Goal: Task Accomplishment & Management: Manage account settings

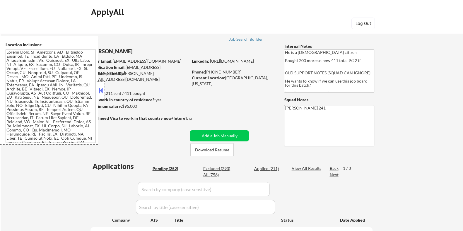
select select ""pending""
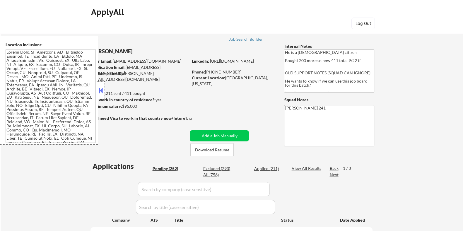
select select ""pending""
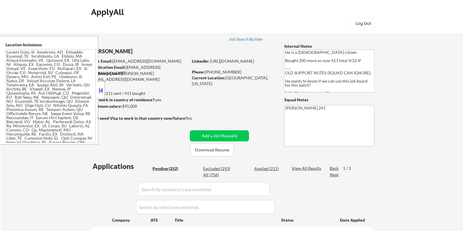
select select ""pending""
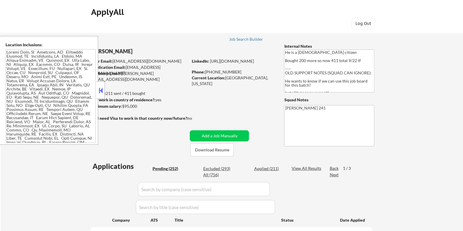
select select ""pending""
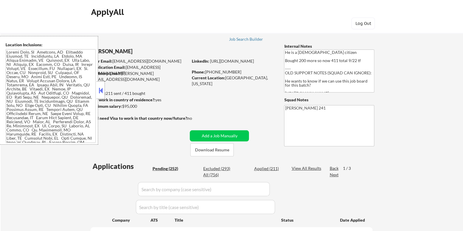
select select ""pending""
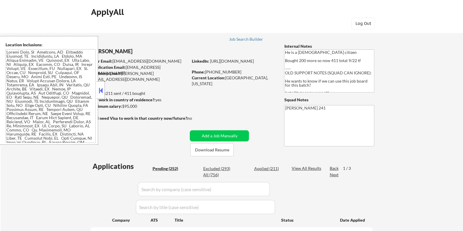
select select ""pending""
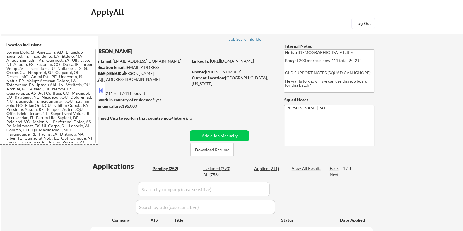
select select ""pending""
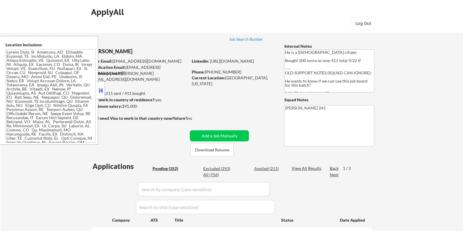
select select ""pending""
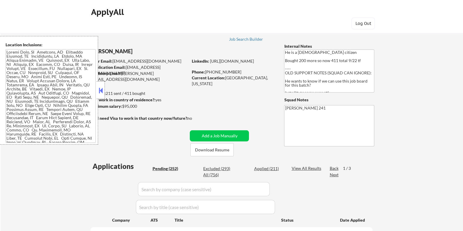
select select ""pending""
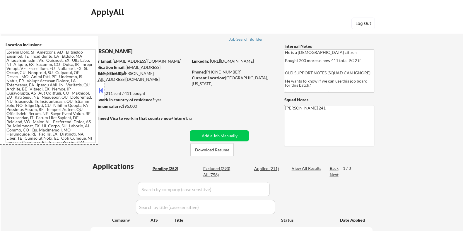
select select ""pending""
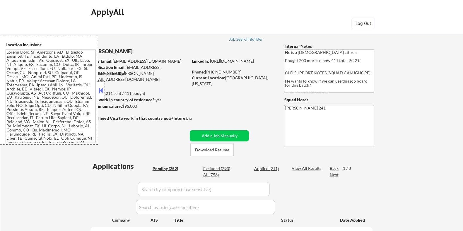
select select ""pending""
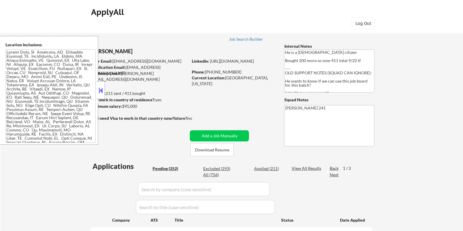
select select ""pending""
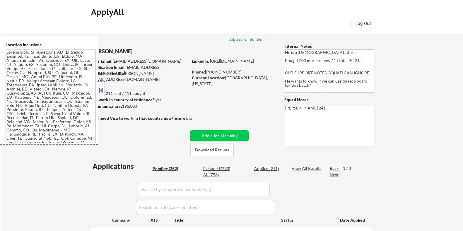
select select ""pending""
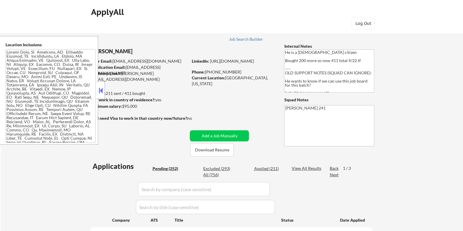
select select ""pending""
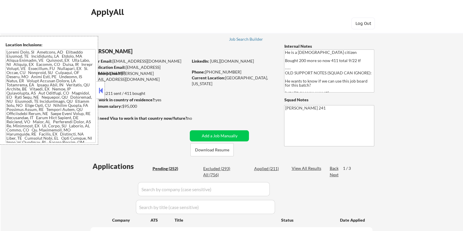
select select ""pending""
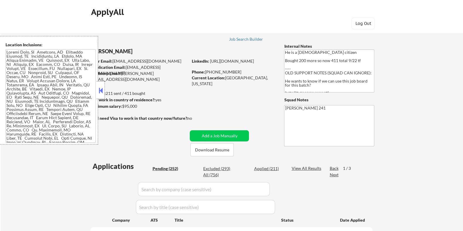
select select ""pending""
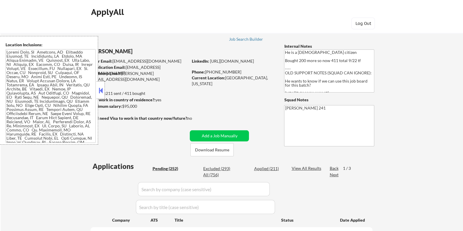
select select ""pending""
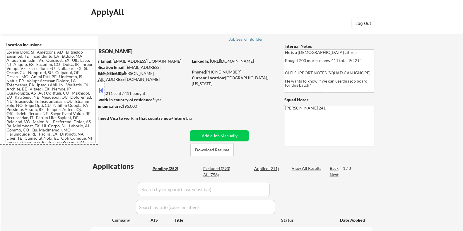
select select ""pending""
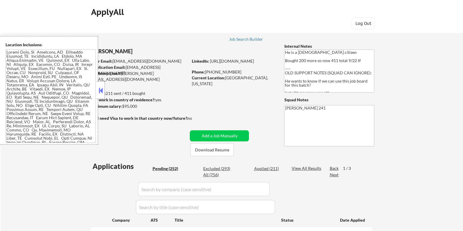
select select ""pending""
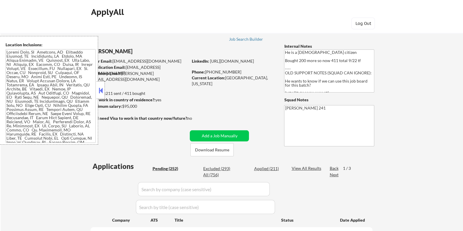
select select ""pending""
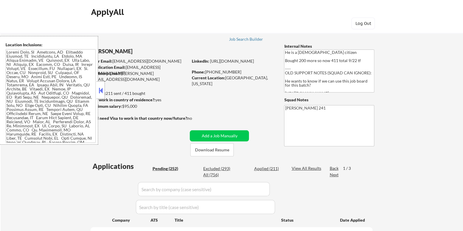
click at [100, 89] on button at bounding box center [101, 90] width 6 height 9
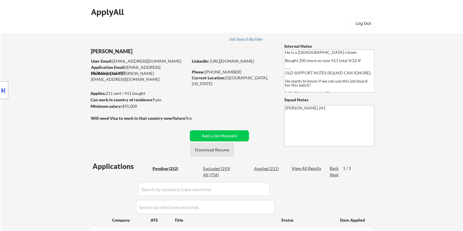
click at [222, 152] on button "Download Resume" at bounding box center [211, 149] width 43 height 13
drag, startPoint x: 241, startPoint y: 73, endPoint x: 206, endPoint y: 73, distance: 35.2
click at [206, 73] on div "Phone: +1 (623) 512-3457" at bounding box center [233, 72] width 83 height 6
copy div "[PHONE_NUMBER]"
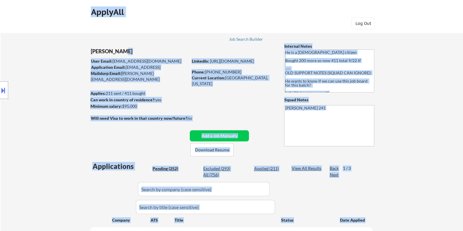
drag, startPoint x: 119, startPoint y: 51, endPoint x: 93, endPoint y: 53, distance: 25.9
click at [93, 53] on body "← Return to /applysquad Mailslurp Inbox Job Search Builder Nigel Hobbs User Ema…" at bounding box center [231, 115] width 463 height 231
click at [127, 53] on div "[PERSON_NAME]" at bounding box center [151, 51] width 120 height 7
drag, startPoint x: 119, startPoint y: 51, endPoint x: 96, endPoint y: 48, distance: 22.8
click at [96, 48] on body "← Return to /applysquad Mailslurp Inbox Job Search Builder Nigel Hobbs User Ema…" at bounding box center [231, 115] width 463 height 231
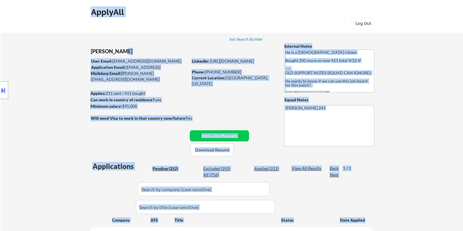
click at [92, 51] on div "Location Inclusions:" at bounding box center [52, 90] width 105 height 109
drag, startPoint x: 90, startPoint y: 51, endPoint x: 109, endPoint y: 50, distance: 19.6
click at [109, 50] on body "← Return to /applysquad Mailslurp Inbox Job Search Builder Nigel Hobbs User Ema…" at bounding box center [231, 115] width 463 height 231
click at [94, 50] on div "Location Inclusions:" at bounding box center [52, 90] width 105 height 109
drag, startPoint x: 91, startPoint y: 50, endPoint x: 110, endPoint y: 50, distance: 18.8
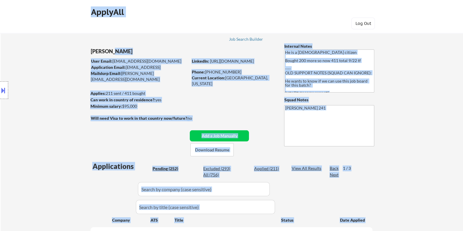
click at [110, 50] on body "← Return to /applysquad Mailslurp Inbox Job Search Builder Nigel Hobbs User Ema…" at bounding box center [231, 115] width 463 height 231
click at [126, 50] on div "[PERSON_NAME]" at bounding box center [151, 51] width 120 height 7
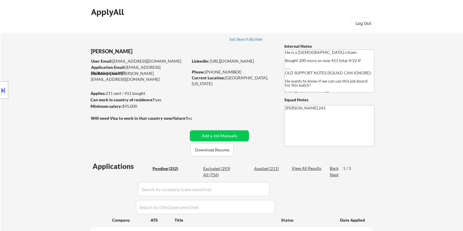
drag, startPoint x: 89, startPoint y: 51, endPoint x: 103, endPoint y: 52, distance: 13.2
click at [103, 52] on div "Location Inclusions:" at bounding box center [52, 90] width 105 height 109
click at [113, 61] on div "User Email: nigel.hobbs4494@gmail.com" at bounding box center [139, 61] width 97 height 6
drag, startPoint x: 225, startPoint y: 78, endPoint x: 249, endPoint y: 78, distance: 24.0
click at [249, 78] on div "Current Location: Ocala, Florida" at bounding box center [233, 80] width 83 height 11
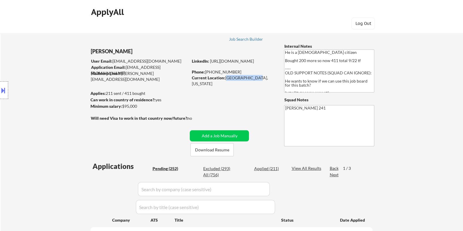
copy div "[GEOGRAPHIC_DATA], [US_STATE]"
click at [4, 91] on button at bounding box center [3, 91] width 6 height 10
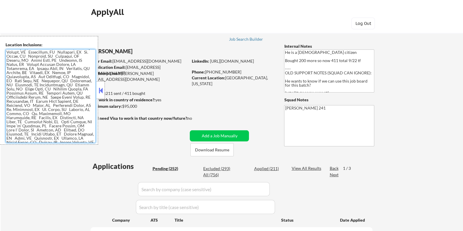
scroll to position [47, 0]
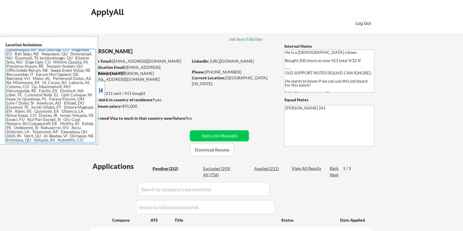
drag, startPoint x: 6, startPoint y: 53, endPoint x: 86, endPoint y: 140, distance: 117.6
click at [86, 140] on textarea at bounding box center [51, 96] width 90 height 94
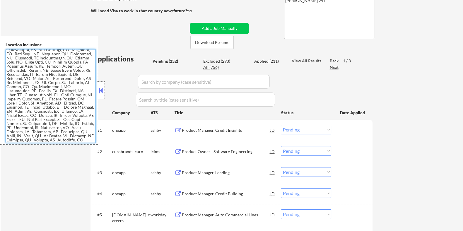
scroll to position [110, 0]
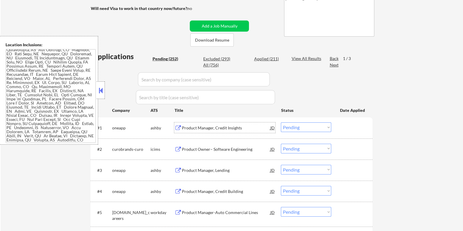
click at [200, 128] on div "Product Manager, Credit Insights" at bounding box center [226, 128] width 88 height 6
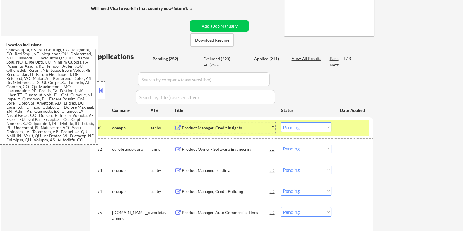
click at [295, 127] on select "Choose an option... Pending Applied Excluded (Questions) Excluded (Expired) Exc…" at bounding box center [306, 127] width 50 height 10
click at [281, 122] on select "Choose an option... Pending Applied Excluded (Questions) Excluded (Expired) Exc…" at bounding box center [306, 127] width 50 height 10
select select ""pending""
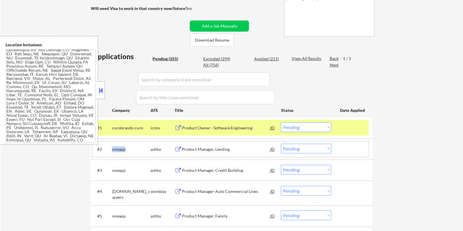
drag, startPoint x: 126, startPoint y: 149, endPoint x: 111, endPoint y: 149, distance: 15.5
click at [111, 149] on div "#2 oneapp ashby Product Manager, Lending JD Choose an option... Pending Applied…" at bounding box center [230, 149] width 277 height 16
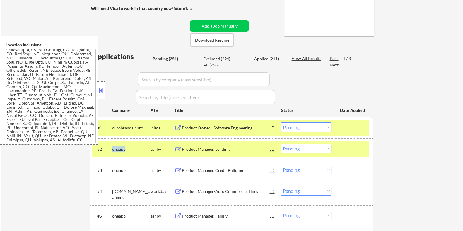
copy div "oneapp"
click at [174, 79] on input "input" at bounding box center [204, 79] width 132 height 14
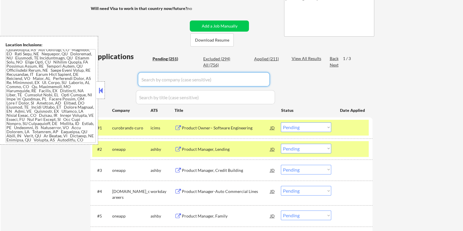
paste input "oneapp"
type input "oneapp"
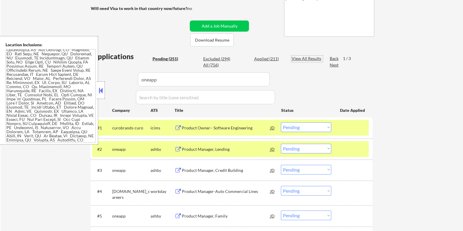
click at [297, 58] on div "View All Results" at bounding box center [307, 59] width 31 height 6
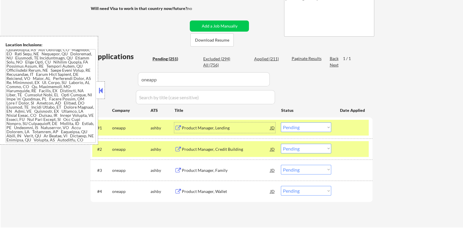
click at [220, 130] on div "Product Manager, Lending" at bounding box center [226, 128] width 88 height 6
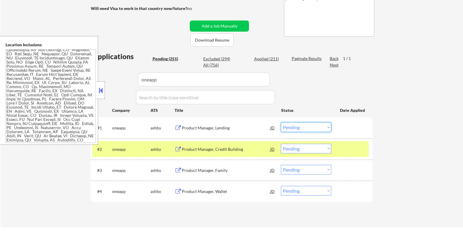
click at [307, 128] on select "Choose an option... Pending Applied Excluded (Questions) Excluded (Expired) Exc…" at bounding box center [306, 127] width 50 height 10
click at [281, 122] on select "Choose an option... Pending Applied Excluded (Questions) Excluded (Expired) Exc…" at bounding box center [306, 127] width 50 height 10
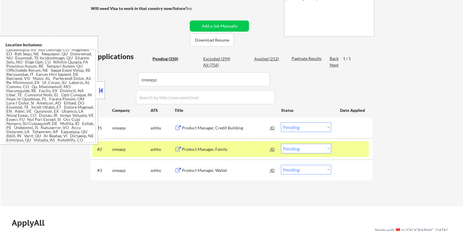
click at [205, 125] on div "Product Manager, Credit Building" at bounding box center [226, 128] width 88 height 6
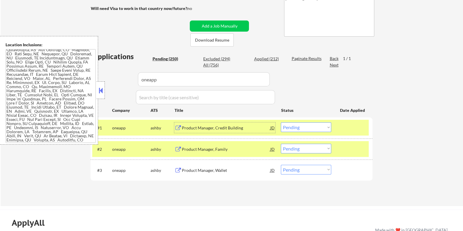
click at [310, 127] on select "Choose an option... Pending Applied Excluded (Questions) Excluded (Expired) Exc…" at bounding box center [306, 127] width 50 height 10
click at [281, 122] on select "Choose an option... Pending Applied Excluded (Questions) Excluded (Expired) Exc…" at bounding box center [306, 127] width 50 height 10
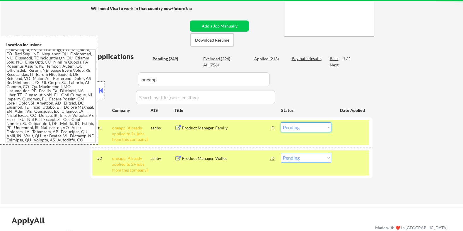
drag, startPoint x: 320, startPoint y: 128, endPoint x: 319, endPoint y: 131, distance: 3.4
click at [320, 128] on select "Choose an option... Pending Applied Excluded (Questions) Excluded (Expired) Exc…" at bounding box center [306, 127] width 50 height 10
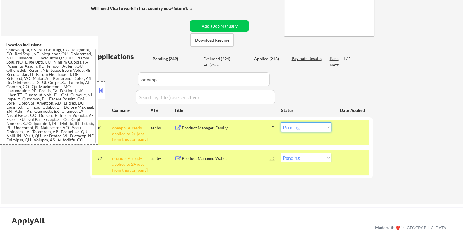
select select ""excluded__other_""
click at [281, 122] on select "Choose an option... Pending Applied Excluded (Questions) Excluded (Expired) Exc…" at bounding box center [306, 127] width 50 height 10
click at [305, 160] on select "Choose an option... Pending Applied Excluded (Questions) Excluded (Expired) Exc…" at bounding box center [306, 158] width 50 height 10
select select ""excluded__other_""
click at [281, 153] on select "Choose an option... Pending Applied Excluded (Questions) Excluded (Expired) Exc…" at bounding box center [306, 158] width 50 height 10
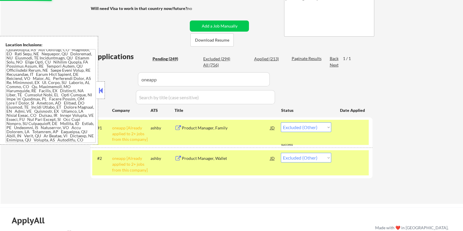
select select ""pending""
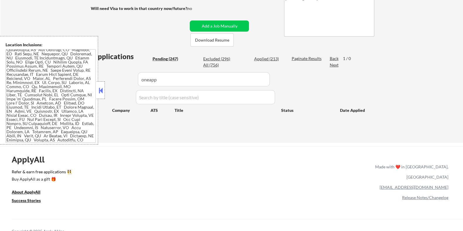
drag, startPoint x: 166, startPoint y: 81, endPoint x: 104, endPoint y: 81, distance: 62.4
click at [104, 81] on body "← Return to /applysquad Mailslurp Inbox Job Search Builder Nigel Hobbs User Ema…" at bounding box center [231, 5] width 463 height 231
click at [164, 59] on div "Pending (247)" at bounding box center [166, 59] width 29 height 6
click at [161, 58] on div "Pending (247)" at bounding box center [166, 59] width 29 height 6
select select ""pending""
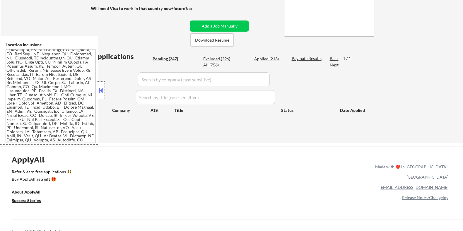
select select ""pending""
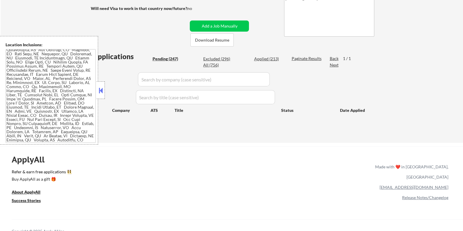
select select ""pending""
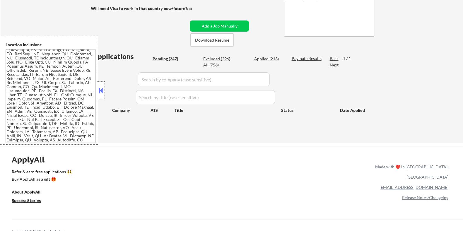
select select ""pending""
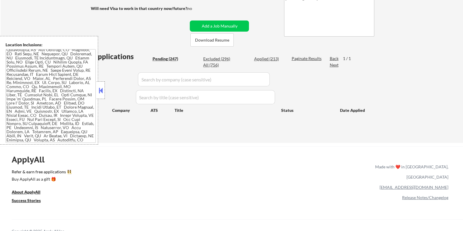
select select ""pending""
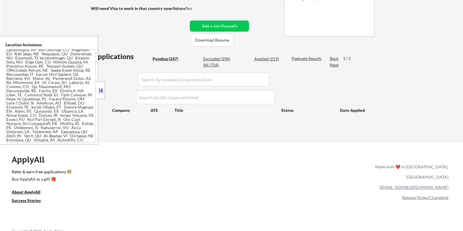
select select ""pending""
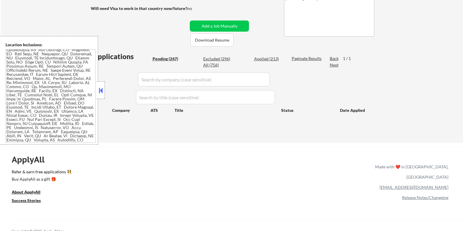
select select ""pending""
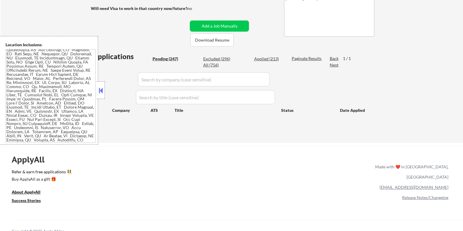
select select ""pending""
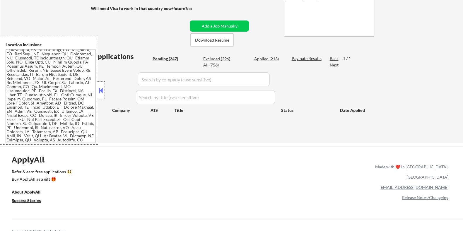
select select ""pending""
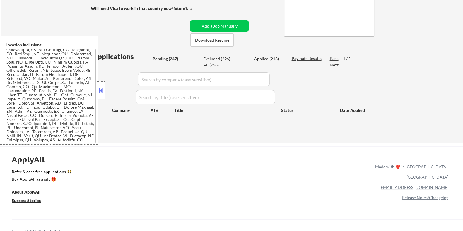
select select ""pending""
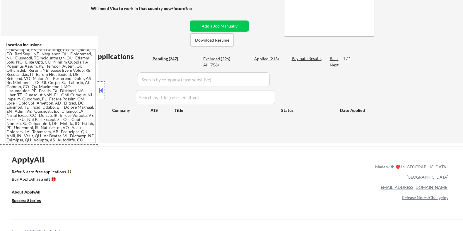
select select ""pending""
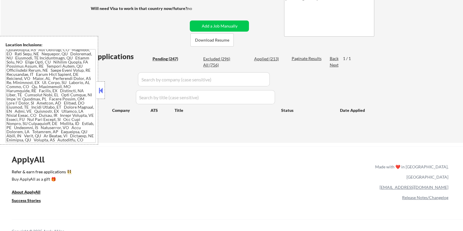
select select ""pending""
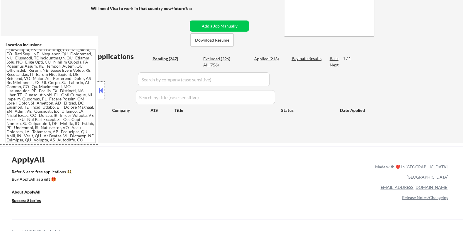
select select ""pending""
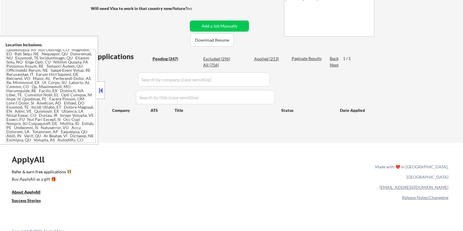
select select ""pending""
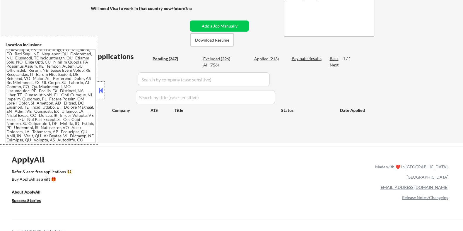
select select ""pending""
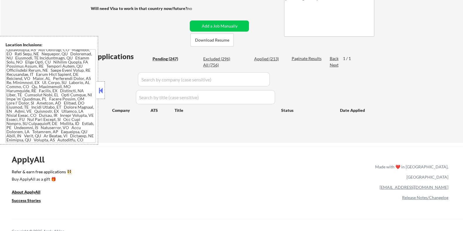
select select ""pending""
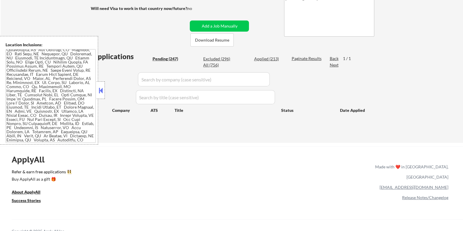
select select ""pending""
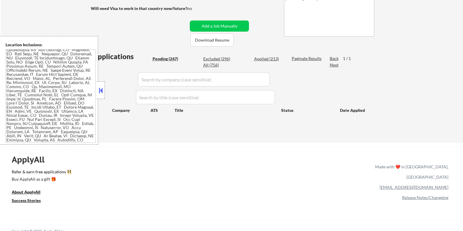
select select ""pending""
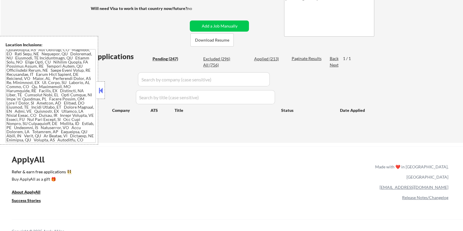
select select ""pending""
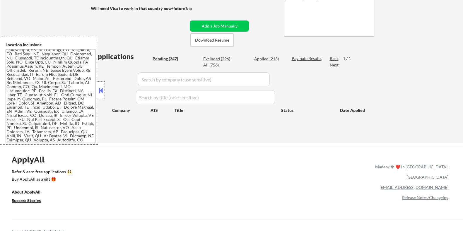
select select ""pending""
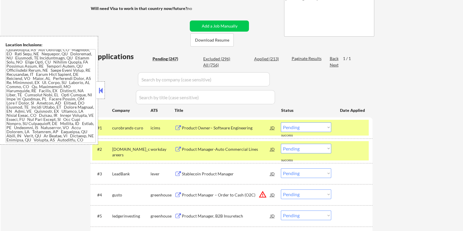
scroll to position [146, 0]
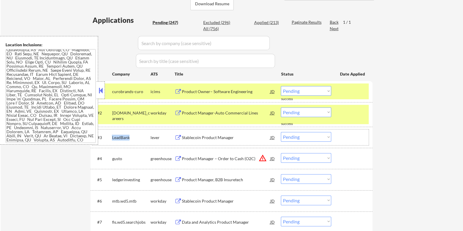
drag, startPoint x: 126, startPoint y: 136, endPoint x: 113, endPoint y: 137, distance: 13.2
click at [113, 137] on div "LeadBank" at bounding box center [131, 138] width 38 height 6
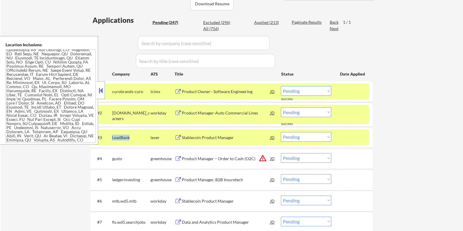
copy div "LeadBank"
click at [155, 42] on input "input" at bounding box center [204, 43] width 132 height 14
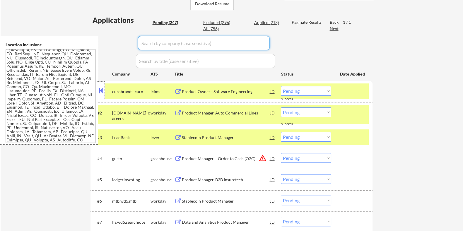
paste input "LeadBank"
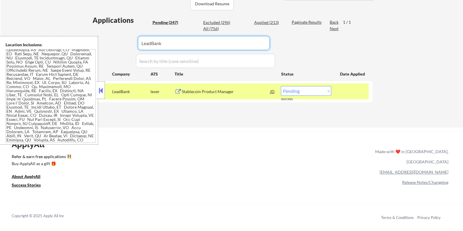
click at [213, 92] on div "Stablecoin Product Manager" at bounding box center [226, 92] width 88 height 6
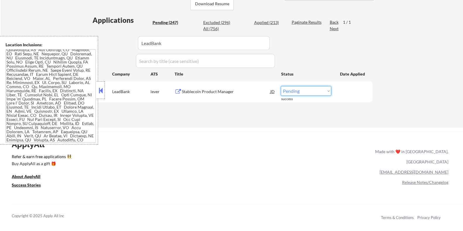
click at [314, 91] on select "Choose an option... Pending Applied Excluded (Questions) Excluded (Expired) Exc…" at bounding box center [306, 91] width 50 height 10
click at [281, 86] on select "Choose an option... Pending Applied Excluded (Questions) Excluded (Expired) Exc…" at bounding box center [306, 91] width 50 height 10
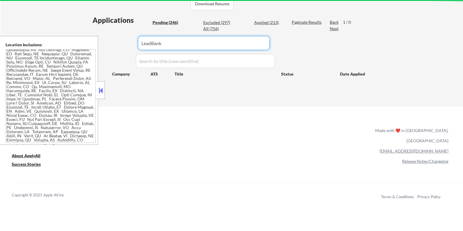
drag, startPoint x: 177, startPoint y: 45, endPoint x: 81, endPoint y: 36, distance: 96.5
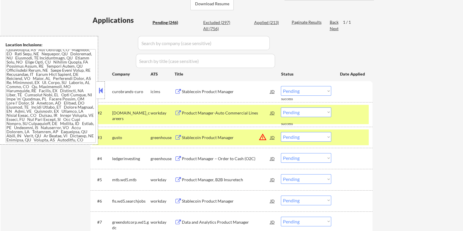
click at [99, 87] on button at bounding box center [101, 90] width 6 height 9
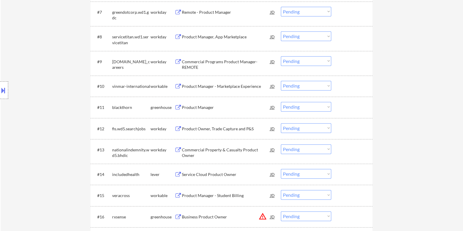
scroll to position [366, 0]
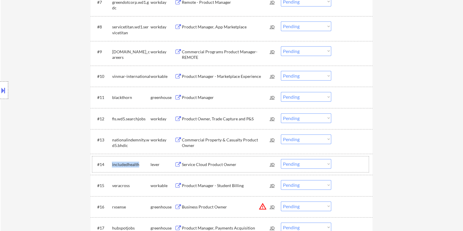
drag, startPoint x: 140, startPoint y: 164, endPoint x: 111, endPoint y: 163, distance: 28.7
click at [111, 163] on div "#14 includedhealth lever Service Cloud Product Owner JD Choose an option... Pen…" at bounding box center [230, 164] width 277 height 16
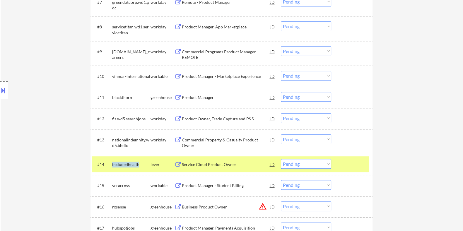
copy div "includedhealth"
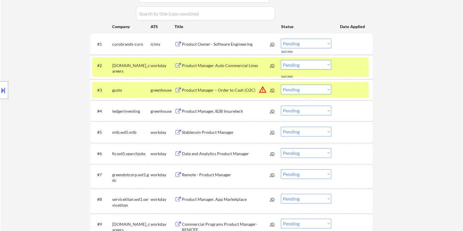
scroll to position [146, 0]
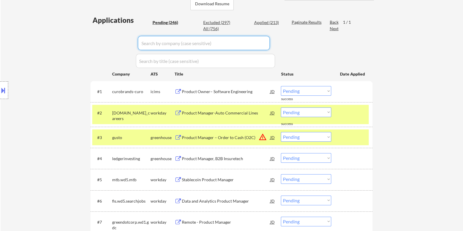
click at [153, 44] on input "input" at bounding box center [204, 43] width 132 height 14
paste input "includedhealth"
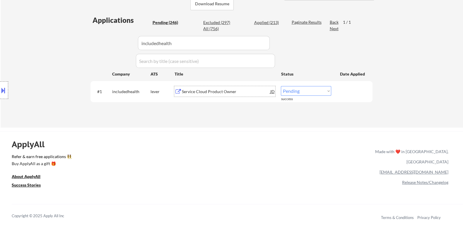
click at [202, 93] on div "Service Cloud Product Owner" at bounding box center [226, 92] width 88 height 6
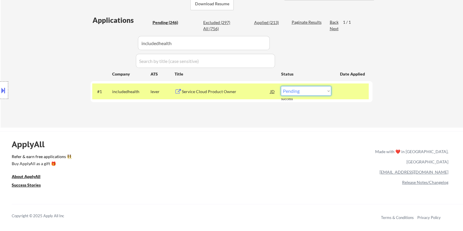
click at [315, 88] on select "Choose an option... Pending Applied Excluded (Questions) Excluded (Expired) Exc…" at bounding box center [306, 91] width 50 height 10
click at [281, 86] on select "Choose an option... Pending Applied Excluded (Questions) Excluded (Expired) Exc…" at bounding box center [306, 91] width 50 height 10
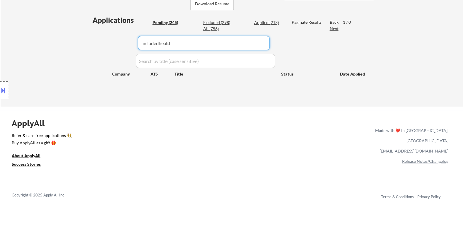
drag, startPoint x: 185, startPoint y: 43, endPoint x: 127, endPoint y: 46, distance: 58.4
click at [127, 46] on div "Applications Pending (245) Excluded (298) Applied (213) All (756) Paginate Resu…" at bounding box center [232, 55] width 282 height 80
click at [160, 21] on div "Pending (245)" at bounding box center [166, 23] width 29 height 6
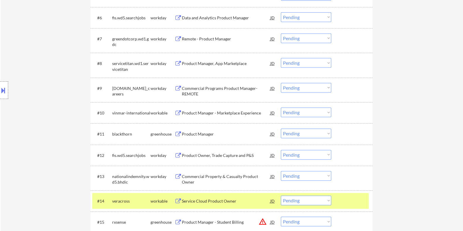
scroll to position [440, 0]
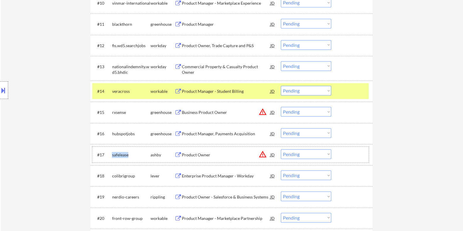
drag, startPoint x: 134, startPoint y: 154, endPoint x: 112, endPoint y: 152, distance: 22.3
click at [112, 152] on div "safelease" at bounding box center [131, 155] width 38 height 6
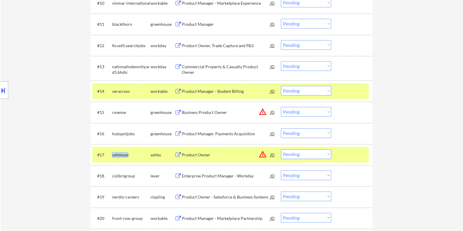
copy div "safelease"
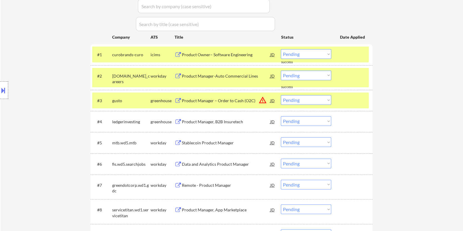
scroll to position [146, 0]
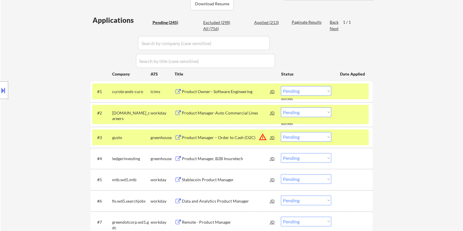
click at [161, 44] on input "input" at bounding box center [204, 43] width 132 height 14
paste input "safelease"
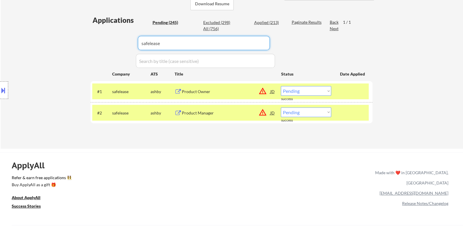
click at [207, 94] on div "Product Owner" at bounding box center [226, 92] width 88 height 6
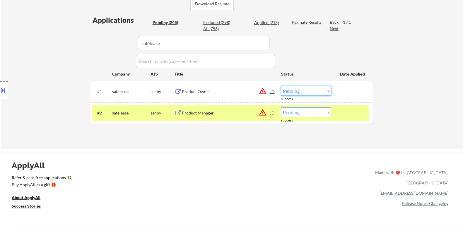
click at [312, 90] on select "Choose an option... Pending Applied Excluded (Questions) Excluded (Expired) Exc…" at bounding box center [306, 91] width 50 height 10
click at [281, 86] on select "Choose an option... Pending Applied Excluded (Questions) Excluded (Expired) Exc…" at bounding box center [306, 91] width 50 height 10
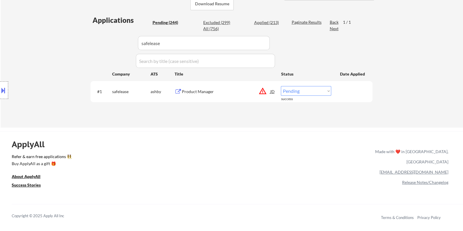
click at [189, 93] on div "Product Manager" at bounding box center [226, 92] width 88 height 6
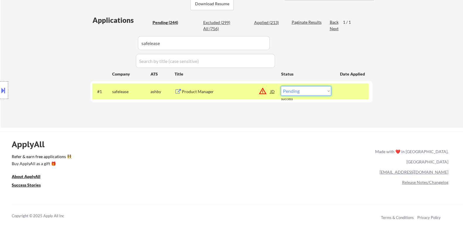
click at [307, 89] on select "Choose an option... Pending Applied Excluded (Questions) Excluded (Expired) Exc…" at bounding box center [306, 91] width 50 height 10
click at [281, 86] on select "Choose an option... Pending Applied Excluded (Questions) Excluded (Expired) Exc…" at bounding box center [306, 91] width 50 height 10
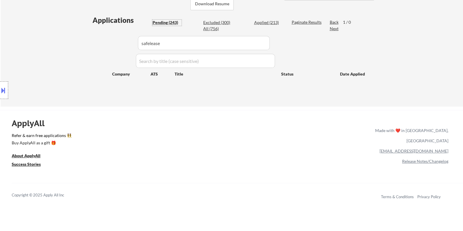
click at [168, 20] on div "Pending (243)" at bounding box center [166, 23] width 29 height 6
drag, startPoint x: 176, startPoint y: 44, endPoint x: 115, endPoint y: 47, distance: 61.3
click at [115, 47] on div "Applications Pending (243) Excluded (300) Applied (213) All (756) Paginate Resu…" at bounding box center [232, 55] width 282 height 80
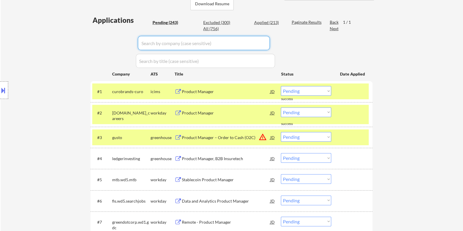
click at [160, 21] on div "Pending (243)" at bounding box center [166, 23] width 29 height 6
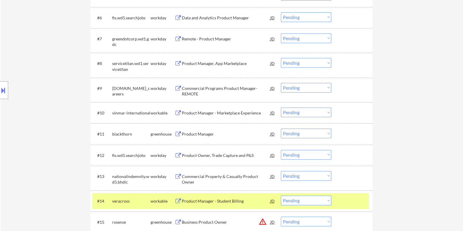
scroll to position [440, 0]
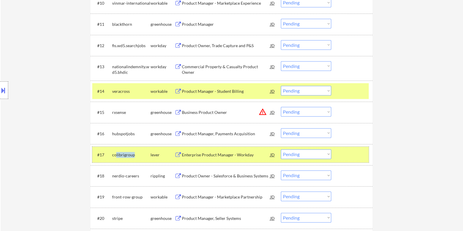
drag, startPoint x: 133, startPoint y: 153, endPoint x: 116, endPoint y: 154, distance: 17.3
click at [116, 154] on div "colibrigroup" at bounding box center [131, 155] width 38 height 6
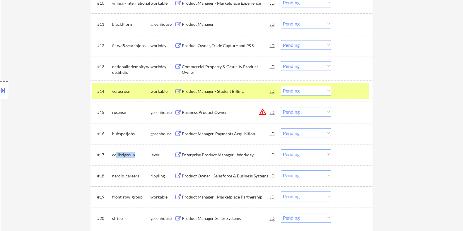
click at [116, 154] on div "colibrigroup" at bounding box center [131, 155] width 38 height 6
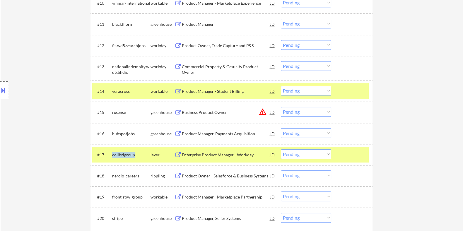
drag, startPoint x: 135, startPoint y: 154, endPoint x: 112, endPoint y: 154, distance: 22.9
click at [112, 154] on div "colibrigroup" at bounding box center [131, 155] width 38 height 6
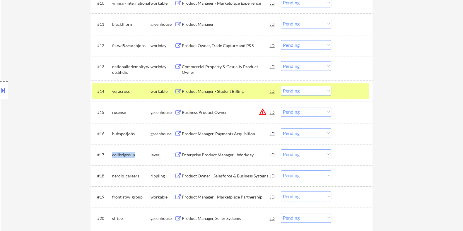
copy div "colibrigroup"
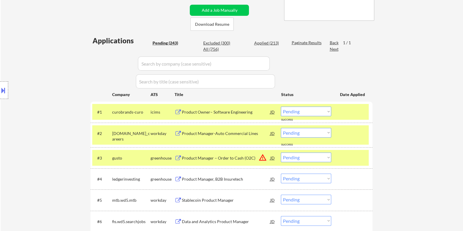
scroll to position [36, 0]
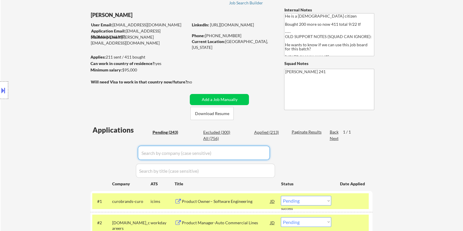
click at [164, 156] on input "input" at bounding box center [204, 153] width 132 height 14
paste input "colibrigroup"
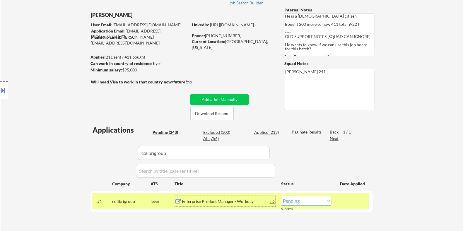
click at [210, 200] on div "Enterprise Product Manager - Workday" at bounding box center [226, 202] width 88 height 6
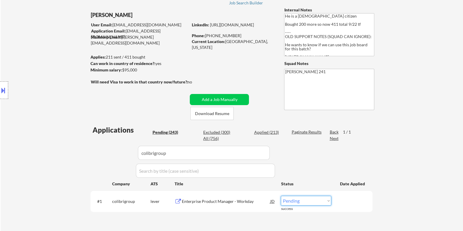
click at [305, 203] on select "Choose an option... Pending Applied Excluded (Questions) Excluded (Expired) Exc…" at bounding box center [306, 201] width 50 height 10
click at [281, 196] on select "Choose an option... Pending Applied Excluded (Questions) Excluded (Expired) Exc…" at bounding box center [306, 201] width 50 height 10
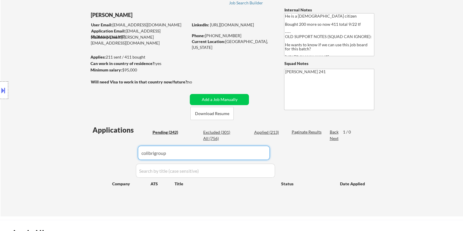
drag, startPoint x: 185, startPoint y: 159, endPoint x: 114, endPoint y: 161, distance: 71.5
click at [114, 161] on div "Applications Pending (242) Excluded (301) Applied (213) All (756) Paginate Resu…" at bounding box center [232, 165] width 282 height 80
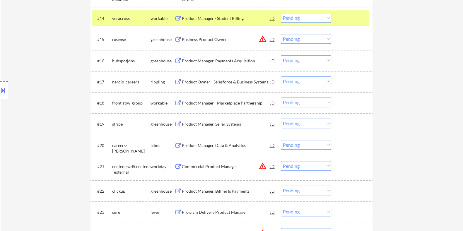
scroll to position [586, 0]
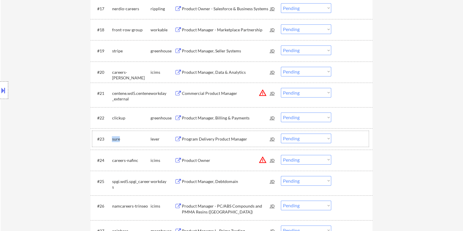
drag, startPoint x: 122, startPoint y: 139, endPoint x: 112, endPoint y: 137, distance: 10.6
click at [112, 137] on div "sure" at bounding box center [131, 139] width 38 height 6
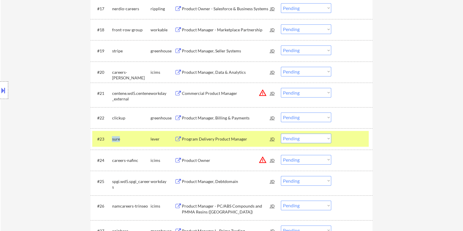
copy div "sure"
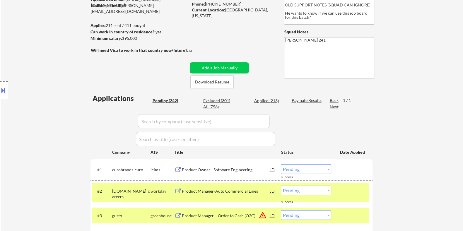
scroll to position [36, 0]
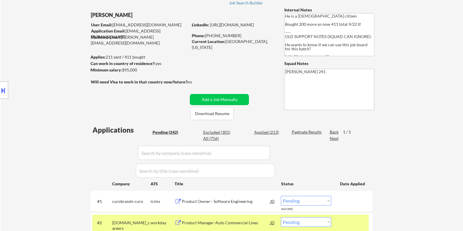
click at [155, 151] on input "input" at bounding box center [204, 153] width 132 height 14
paste input "sure"
click at [264, 132] on div "Applied (213)" at bounding box center [268, 133] width 29 height 6
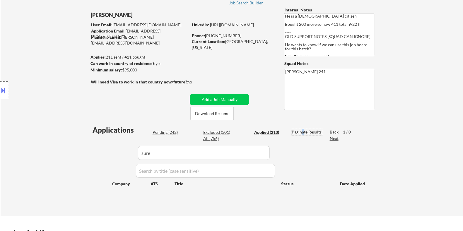
click at [303, 132] on div "Paginate Results" at bounding box center [307, 132] width 31 height 6
click at [170, 153] on input "input" at bounding box center [204, 153] width 132 height 14
drag, startPoint x: 161, startPoint y: 155, endPoint x: 116, endPoint y: 155, distance: 45.7
click at [116, 155] on div "Applications Pending (242) Excluded (301) Applied (213) All (756) View All Resu…" at bounding box center [232, 165] width 282 height 80
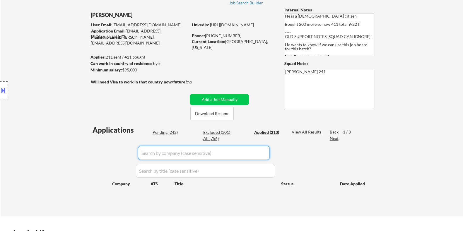
click at [165, 155] on input "input" at bounding box center [204, 153] width 132 height 14
click at [300, 132] on div "View All Results" at bounding box center [307, 132] width 31 height 6
drag, startPoint x: 167, startPoint y: 156, endPoint x: 114, endPoint y: 155, distance: 52.7
click at [114, 155] on div "Applications Pending (242) Excluded (301) Applied (213) All (756) Paginate Resu…" at bounding box center [232, 165] width 282 height 80
click at [159, 132] on div "Pending (242)" at bounding box center [166, 133] width 29 height 6
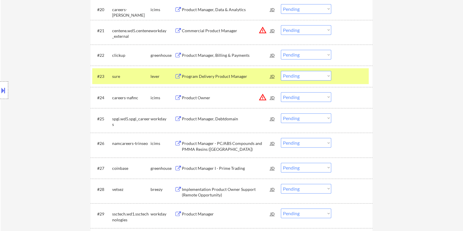
scroll to position [659, 0]
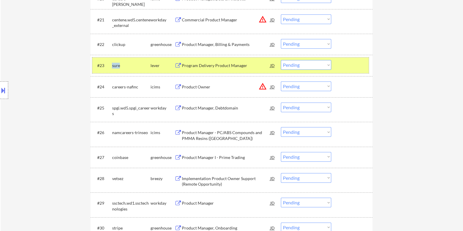
drag, startPoint x: 120, startPoint y: 64, endPoint x: 112, endPoint y: 64, distance: 8.2
click at [112, 64] on div "sure" at bounding box center [131, 66] width 38 height 6
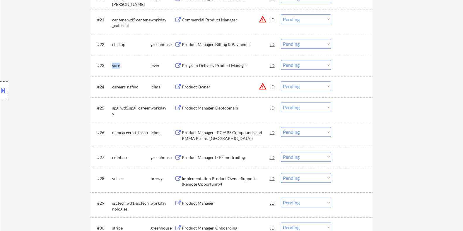
copy div "sure"
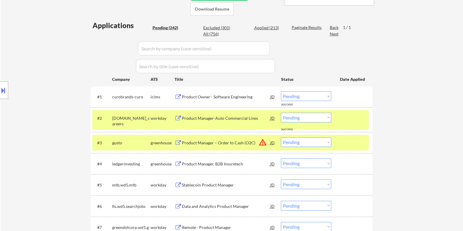
scroll to position [73, 0]
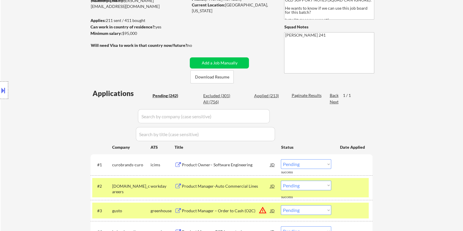
click at [198, 119] on input "input" at bounding box center [204, 116] width 132 height 14
paste input "sure"
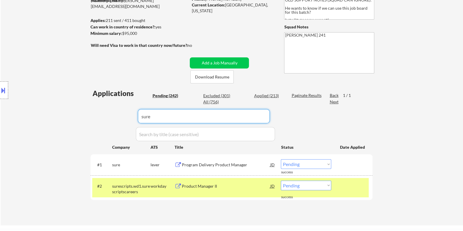
click at [306, 92] on div "Applications Pending (242) Excluded (301) Applied (213) All (756) Paginate Resu…" at bounding box center [232, 151] width 282 height 126
click at [207, 163] on div "Program Delivery Product Manager" at bounding box center [226, 165] width 88 height 6
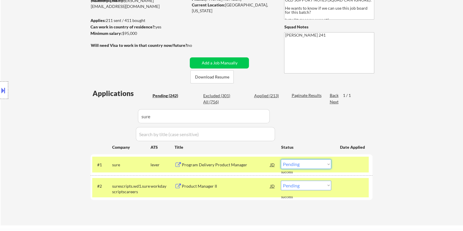
click at [302, 163] on select "Choose an option... Pending Applied Excluded (Questions) Excluded (Expired) Exc…" at bounding box center [306, 164] width 50 height 10
click at [281, 159] on select "Choose an option... Pending Applied Excluded (Questions) Excluded (Expired) Exc…" at bounding box center [306, 164] width 50 height 10
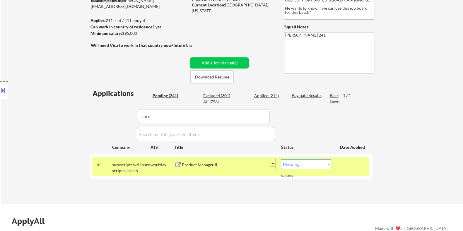
click at [189, 163] on div "Product Manager II" at bounding box center [226, 165] width 88 height 6
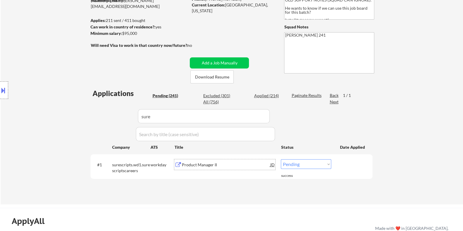
click at [299, 166] on select "Choose an option... Pending Applied Excluded (Questions) Excluded (Expired) Exc…" at bounding box center [306, 164] width 50 height 10
click at [281, 159] on select "Choose an option... Pending Applied Excluded (Questions) Excluded (Expired) Exc…" at bounding box center [306, 164] width 50 height 10
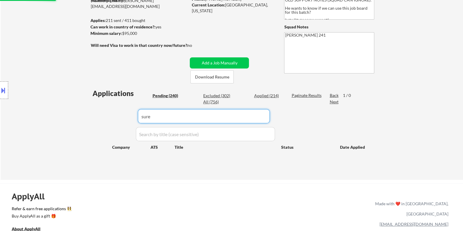
drag, startPoint x: 176, startPoint y: 118, endPoint x: 143, endPoint y: 113, distance: 32.5
click at [143, 113] on input "input" at bounding box center [204, 116] width 132 height 14
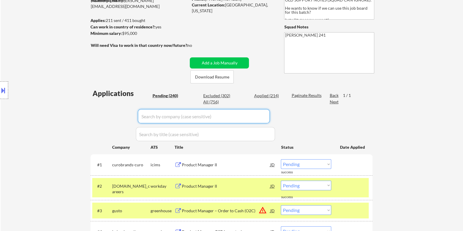
click at [169, 96] on div "Pending (240)" at bounding box center [166, 96] width 29 height 6
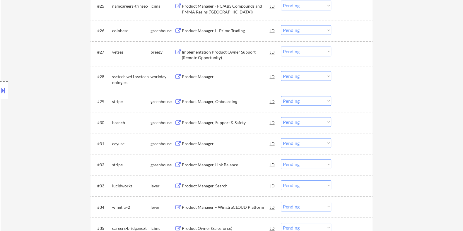
scroll to position [806, 0]
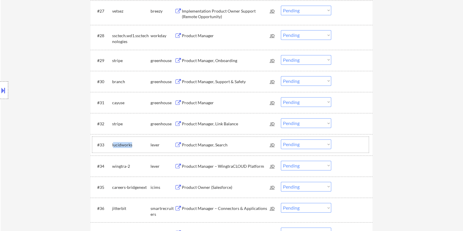
drag, startPoint x: 132, startPoint y: 143, endPoint x: 113, endPoint y: 143, distance: 18.8
click at [113, 143] on div "lucidworks" at bounding box center [131, 145] width 38 height 6
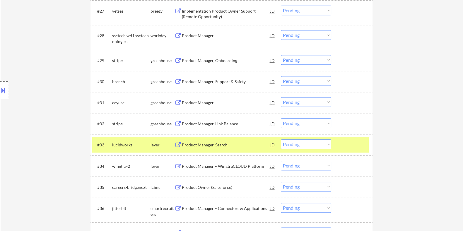
click at [130, 150] on div "#33 lucidworks lever Product Manager, Search JD warning_amber Choose an option.…" at bounding box center [230, 145] width 277 height 16
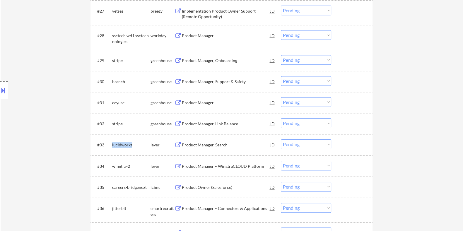
drag, startPoint x: 133, startPoint y: 143, endPoint x: 110, endPoint y: 143, distance: 22.9
click at [110, 143] on div "#33 lucidworks lever Product Manager, Search JD warning_amber Choose an option.…" at bounding box center [230, 145] width 277 height 16
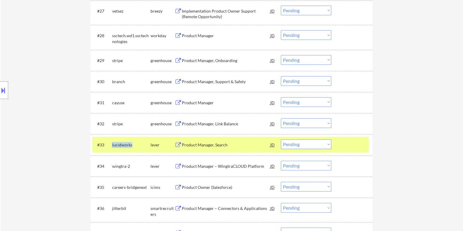
copy div "lucidworks"
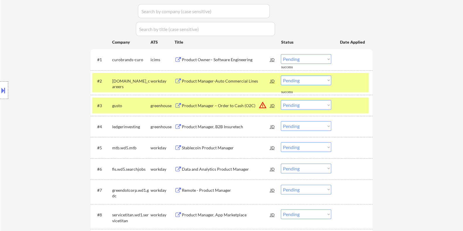
scroll to position [110, 0]
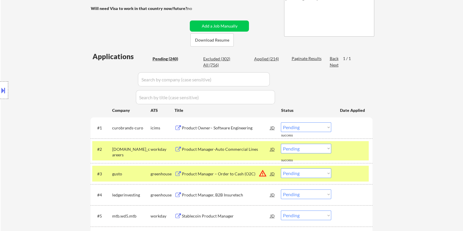
click at [159, 77] on input "input" at bounding box center [204, 79] width 132 height 14
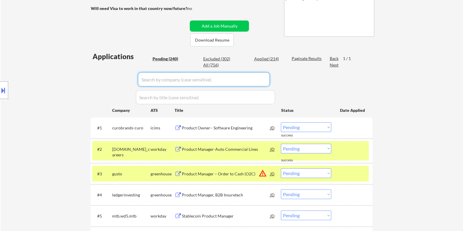
paste input "lucidworks"
click at [296, 57] on div "Paginate Results" at bounding box center [307, 59] width 31 height 6
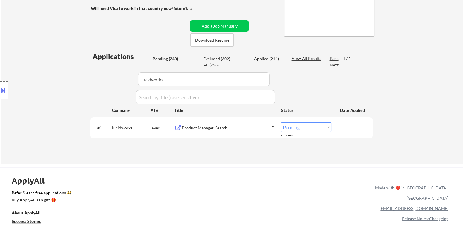
click at [205, 130] on div "Product Manager, Search" at bounding box center [226, 128] width 88 height 6
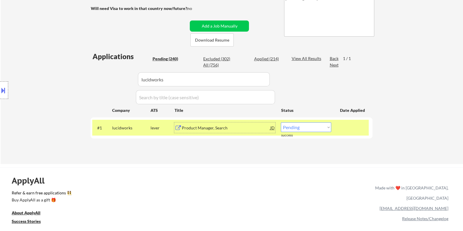
click at [318, 127] on select "Choose an option... Pending Applied Excluded (Questions) Excluded (Expired) Exc…" at bounding box center [306, 127] width 50 height 10
click at [281, 122] on select "Choose an option... Pending Applied Excluded (Questions) Excluded (Expired) Exc…" at bounding box center [306, 127] width 50 height 10
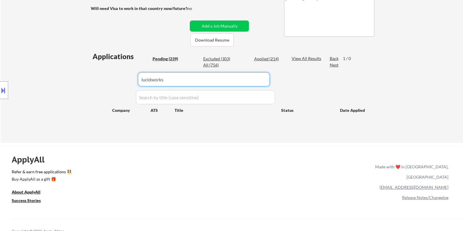
drag, startPoint x: 169, startPoint y: 83, endPoint x: 115, endPoint y: 82, distance: 53.3
click at [116, 82] on div "Applications Pending (239) Excluded (303) Applied (214) All (756) View All Resu…" at bounding box center [232, 92] width 282 height 80
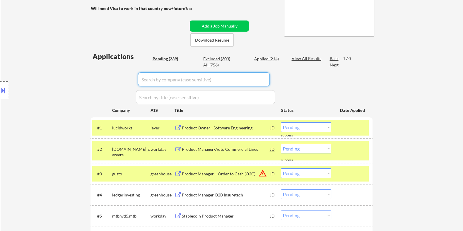
click at [162, 58] on div "Pending (239)" at bounding box center [166, 59] width 29 height 6
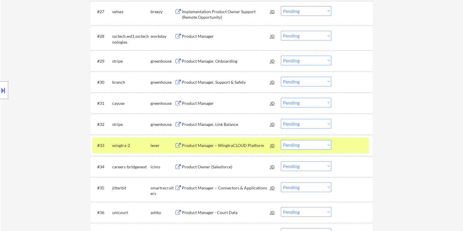
scroll to position [806, 0]
drag, startPoint x: 134, startPoint y: 144, endPoint x: 112, endPoint y: 143, distance: 22.6
click at [112, 143] on div "wingtra-2" at bounding box center [131, 145] width 38 height 6
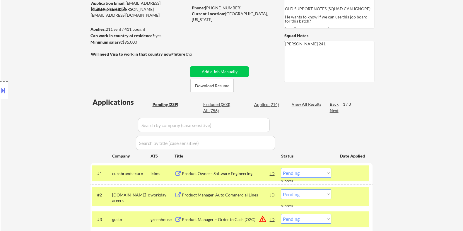
scroll to position [73, 0]
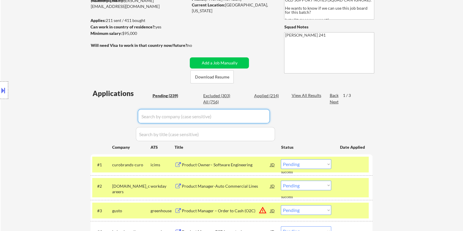
click at [154, 115] on input "input" at bounding box center [204, 116] width 132 height 14
paste input "wingtra-2"
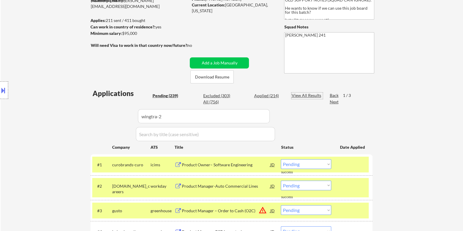
click at [304, 95] on div "View All Results" at bounding box center [307, 96] width 31 height 6
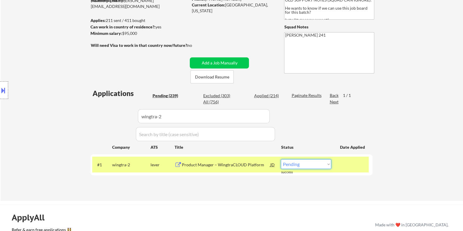
click at [311, 164] on select "Choose an option... Pending Applied Excluded (Questions) Excluded (Expired) Exc…" at bounding box center [306, 164] width 50 height 10
click at [281, 159] on select "Choose an option... Pending Applied Excluded (Questions) Excluded (Expired) Exc…" at bounding box center [306, 164] width 50 height 10
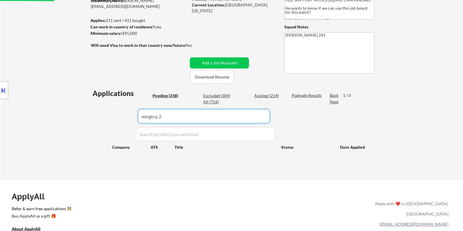
drag, startPoint x: 188, startPoint y: 117, endPoint x: 134, endPoint y: 115, distance: 53.6
click at [134, 115] on div "Applications Pending (238) Excluded (304) Applied (214) All (756) Paginate Resu…" at bounding box center [232, 128] width 282 height 80
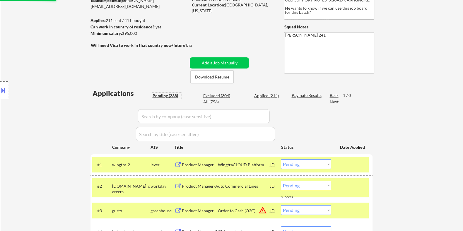
click at [160, 95] on div "Pending (238)" at bounding box center [166, 96] width 29 height 6
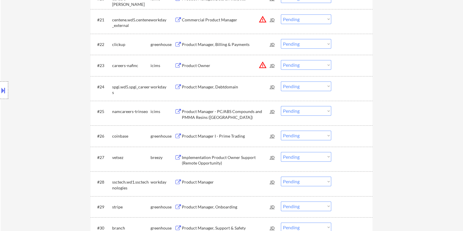
scroll to position [733, 0]
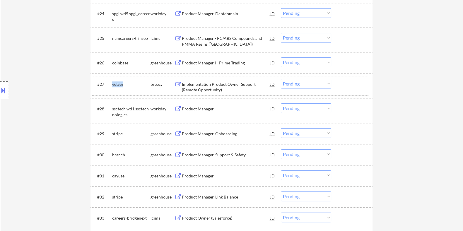
drag, startPoint x: 122, startPoint y: 85, endPoint x: 111, endPoint y: 85, distance: 10.3
click at [111, 85] on div "#27 vetsez breezy Implementation Product Owner Support (Remote Opportunity) JD …" at bounding box center [230, 85] width 277 height 19
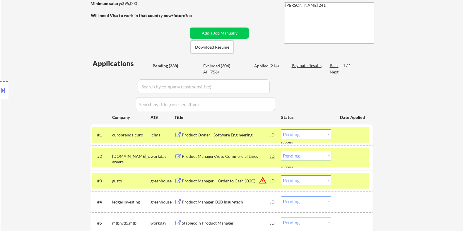
scroll to position [73, 0]
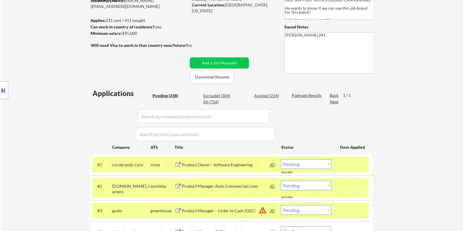
click at [155, 113] on input "input" at bounding box center [204, 116] width 132 height 14
paste input "vetsez"
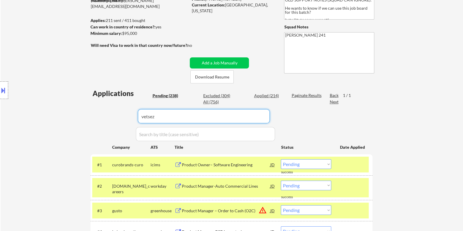
click at [299, 96] on div "Paginate Results" at bounding box center [307, 96] width 31 height 6
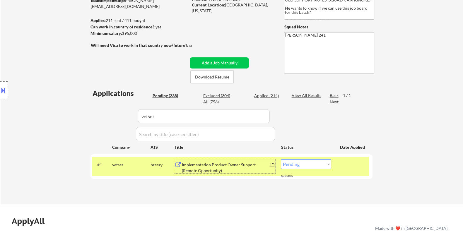
click at [217, 168] on div "Implementation Product Owner Support (Remote Opportunity)" at bounding box center [226, 167] width 88 height 11
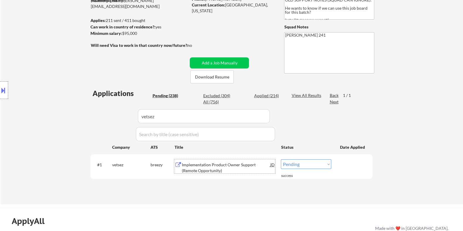
click at [301, 164] on select "Choose an option... Pending Applied Excluded (Questions) Excluded (Expired) Exc…" at bounding box center [306, 164] width 50 height 10
click at [318, 166] on select "Choose an option... Pending Applied Excluded (Questions) Excluded (Expired) Exc…" at bounding box center [306, 164] width 50 height 10
drag, startPoint x: 161, startPoint y: 119, endPoint x: 122, endPoint y: 118, distance: 38.7
click at [122, 118] on div "Applications Pending (238) Excluded (304) Applied (214) All (756) View All Resu…" at bounding box center [232, 140] width 282 height 105
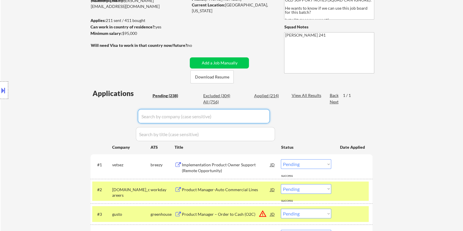
click at [168, 95] on div "Pending (238)" at bounding box center [166, 96] width 29 height 6
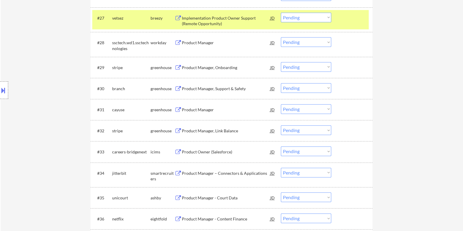
scroll to position [842, 0]
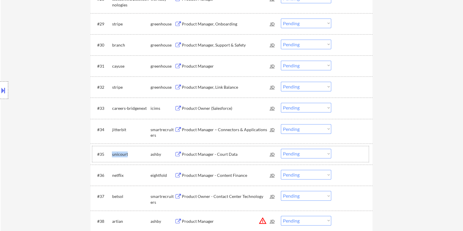
drag, startPoint x: 133, startPoint y: 154, endPoint x: 110, endPoint y: 154, distance: 23.4
click at [110, 154] on div "#35 unicourt ashby Product Manager - Court Data JD Choose an option... Pending …" at bounding box center [230, 154] width 277 height 16
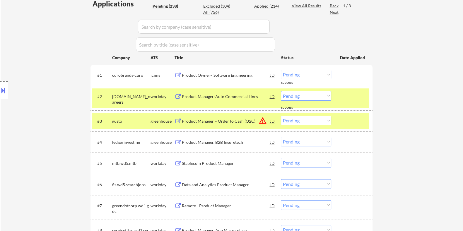
scroll to position [146, 0]
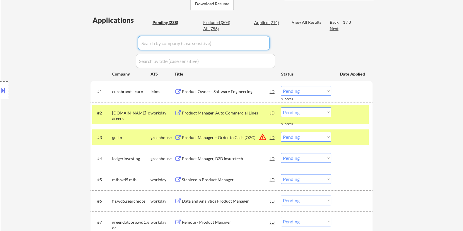
click at [166, 42] on input "input" at bounding box center [204, 43] width 132 height 14
paste input "unicourt"
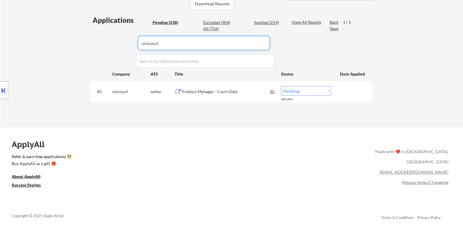
click at [212, 91] on div "Product Manager - Court Data" at bounding box center [226, 92] width 88 height 6
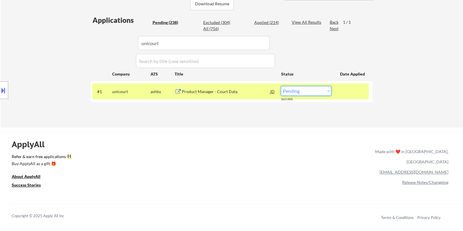
click at [307, 90] on select "Choose an option... Pending Applied Excluded (Questions) Excluded (Expired) Exc…" at bounding box center [306, 91] width 50 height 10
click at [281, 86] on select "Choose an option... Pending Applied Excluded (Questions) Excluded (Expired) Exc…" at bounding box center [306, 91] width 50 height 10
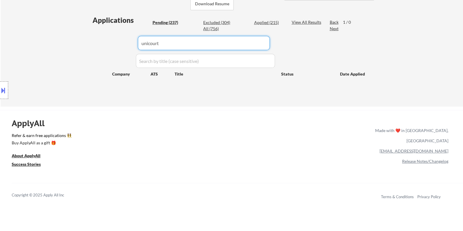
drag, startPoint x: 184, startPoint y: 45, endPoint x: 115, endPoint y: 48, distance: 69.5
click at [115, 48] on div "Applications Pending (237) Excluded (304) Applied (215) All (756) View All Resu…" at bounding box center [232, 55] width 282 height 80
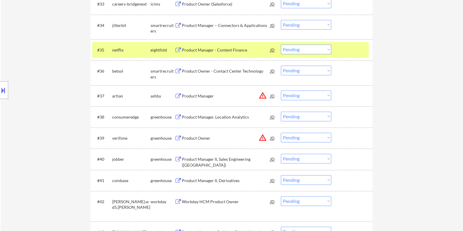
scroll to position [989, 0]
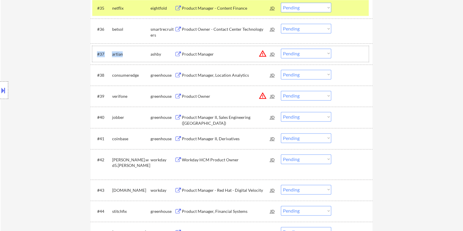
drag, startPoint x: 129, startPoint y: 51, endPoint x: 109, endPoint y: 50, distance: 20.2
click at [109, 50] on div "#37 artian ashby Product Manager JD warning_amber Choose an option... Pending A…" at bounding box center [230, 54] width 277 height 16
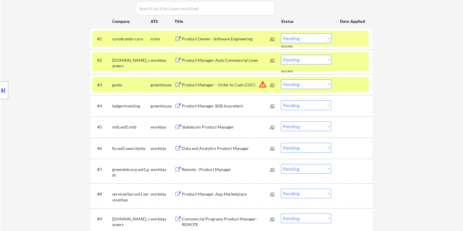
scroll to position [0, 0]
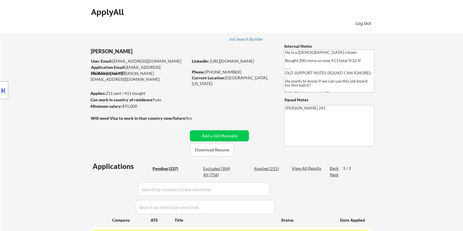
click at [149, 194] on input "input" at bounding box center [204, 189] width 132 height 14
paste input "#37 artian"
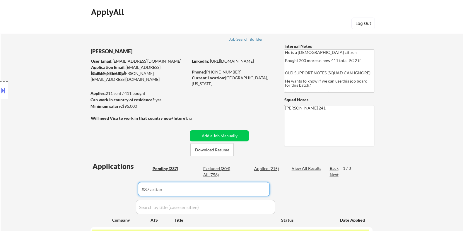
drag, startPoint x: 150, startPoint y: 187, endPoint x: 133, endPoint y: 188, distance: 16.8
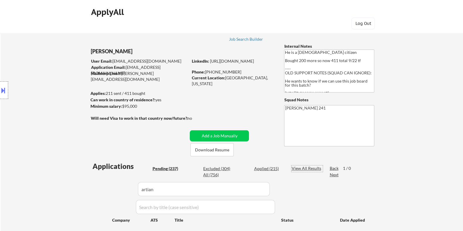
click at [301, 168] on div "View All Results" at bounding box center [307, 169] width 31 height 6
click at [141, 190] on input "input" at bounding box center [204, 189] width 132 height 14
click at [302, 167] on div "Paginate Results" at bounding box center [307, 169] width 31 height 6
click at [205, 197] on div "Applications Pending (237) Excluded (304) Applied (215) All (756) View All Resu…" at bounding box center [232, 201] width 282 height 80
click at [203, 190] on input "input" at bounding box center [204, 189] width 132 height 14
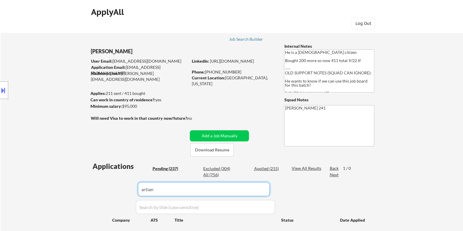
drag, startPoint x: 146, startPoint y: 190, endPoint x: 118, endPoint y: 195, distance: 28.0
click at [120, 194] on div "Applications Pending (237) Excluded (304) Applied (215) All (756) View All Resu…" at bounding box center [232, 201] width 282 height 80
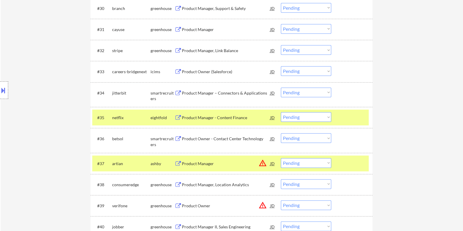
scroll to position [952, 0]
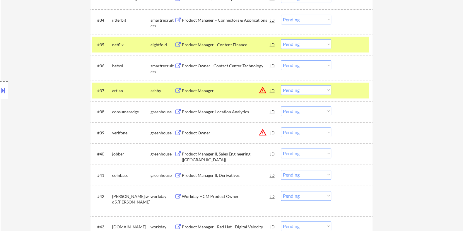
click at [197, 90] on div "Product Manager" at bounding box center [226, 91] width 88 height 6
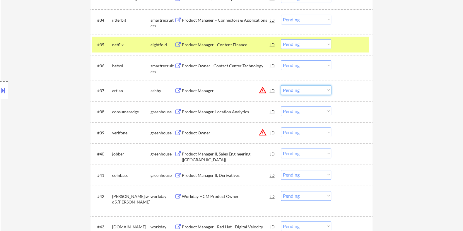
click at [301, 88] on select "Choose an option... Pending Applied Excluded (Questions) Excluded (Expired) Exc…" at bounding box center [306, 90] width 50 height 10
click at [281, 85] on select "Choose an option... Pending Applied Excluded (Questions) Excluded (Expired) Exc…" at bounding box center [306, 90] width 50 height 10
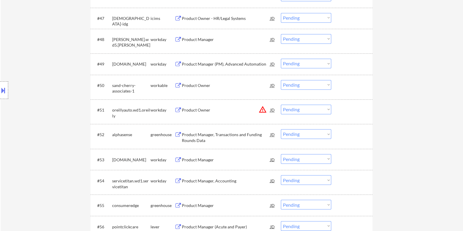
scroll to position [1355, 0]
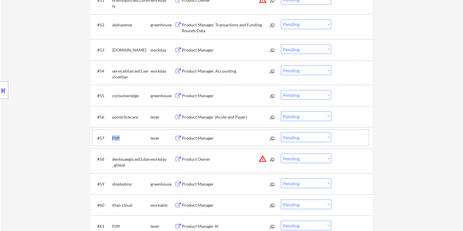
drag, startPoint x: 120, startPoint y: 137, endPoint x: 111, endPoint y: 137, distance: 8.8
click at [111, 137] on div "#57 Fliff lever Product Manager JD warning_amber Choose an option... Pending Ap…" at bounding box center [230, 138] width 277 height 16
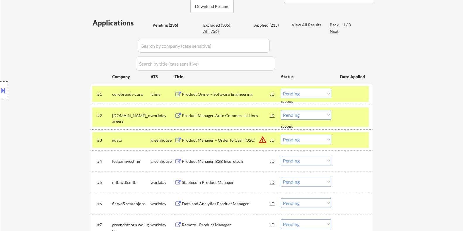
scroll to position [110, 0]
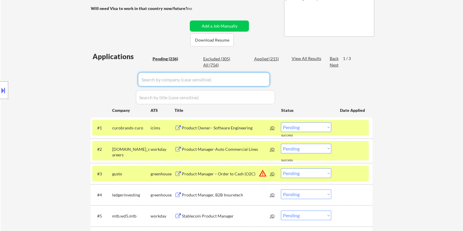
click at [152, 78] on input "input" at bounding box center [204, 79] width 132 height 14
paste input "Fliff"
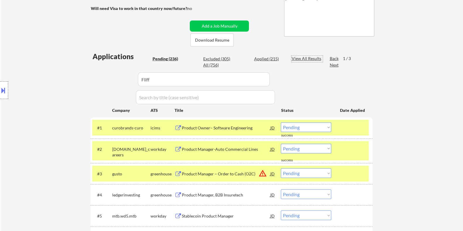
click at [297, 57] on div "View All Results" at bounding box center [307, 59] width 31 height 6
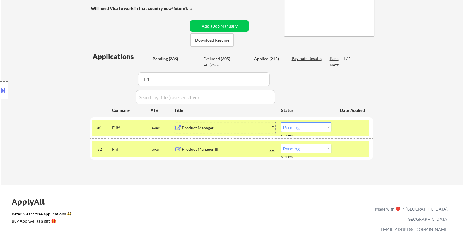
click at [202, 129] on div "Product Manager" at bounding box center [226, 128] width 88 height 6
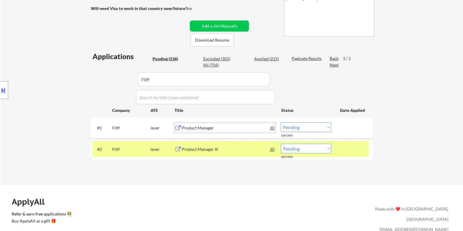
click at [313, 127] on select "Choose an option... Pending Applied Excluded (Questions) Excluded (Expired) Exc…" at bounding box center [306, 127] width 50 height 10
click at [281, 122] on select "Choose an option... Pending Applied Excluded (Questions) Excluded (Expired) Exc…" at bounding box center [306, 127] width 50 height 10
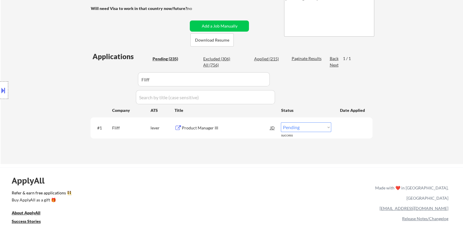
click at [217, 127] on div "Product Manager III" at bounding box center [226, 128] width 88 height 6
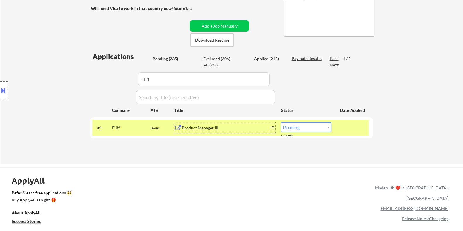
click at [308, 130] on select "Choose an option... Pending Applied Excluded (Questions) Excluded (Expired) Exc…" at bounding box center [306, 127] width 50 height 10
click at [281, 122] on select "Choose an option... Pending Applied Excluded (Questions) Excluded (Expired) Exc…" at bounding box center [306, 127] width 50 height 10
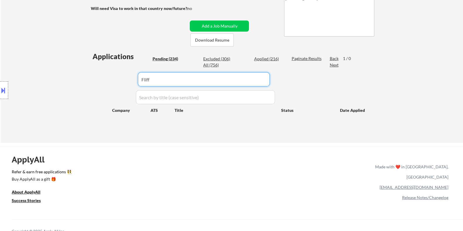
drag, startPoint x: 160, startPoint y: 81, endPoint x: 116, endPoint y: 82, distance: 43.7
click at [116, 82] on div "Applications Pending (234) Excluded (306) Applied (216) All (756) Paginate Resu…" at bounding box center [232, 92] width 282 height 80
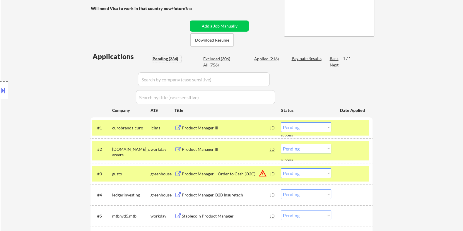
click at [162, 59] on div "Pending (234)" at bounding box center [166, 59] width 29 height 6
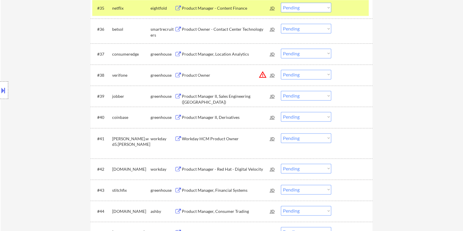
scroll to position [1098, 0]
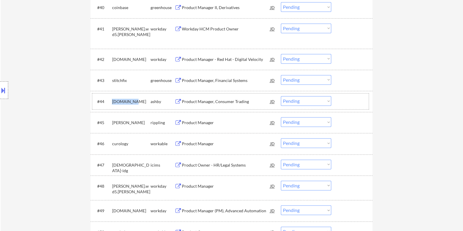
drag, startPoint x: 136, startPoint y: 99, endPoint x: 111, endPoint y: 97, distance: 25.0
click at [111, 97] on div "#44 kraken.com ashby Product Manager, Consumer Trading JD warning_amber Choose …" at bounding box center [230, 101] width 277 height 16
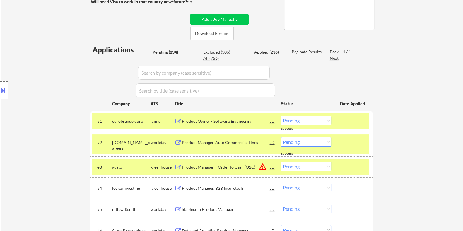
scroll to position [73, 0]
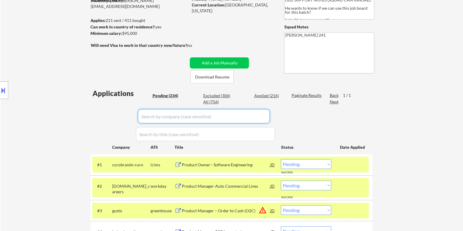
click at [152, 115] on input "input" at bounding box center [204, 116] width 132 height 14
paste input "kraken.com"
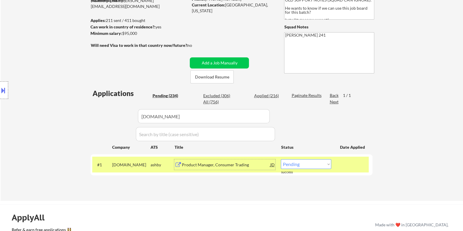
click at [220, 166] on div "Product Manager, Consumer Trading" at bounding box center [226, 165] width 88 height 6
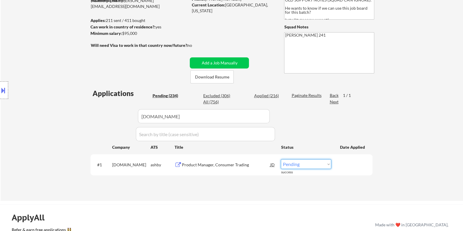
click at [309, 166] on select "Choose an option... Pending Applied Excluded (Questions) Excluded (Expired) Exc…" at bounding box center [306, 164] width 50 height 10
click at [281, 159] on select "Choose an option... Pending Applied Excluded (Questions) Excluded (Expired) Exc…" at bounding box center [306, 164] width 50 height 10
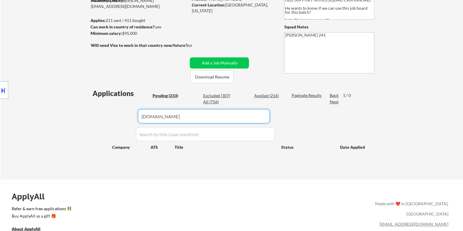
drag, startPoint x: 167, startPoint y: 114, endPoint x: 72, endPoint y: 114, distance: 94.9
click at [72, 114] on body "← Return to /applysquad Mailslurp Inbox Job Search Builder Nigel Hobbs User Ema…" at bounding box center [231, 42] width 463 height 231
click at [165, 94] on div "Pending (233)" at bounding box center [166, 96] width 29 height 6
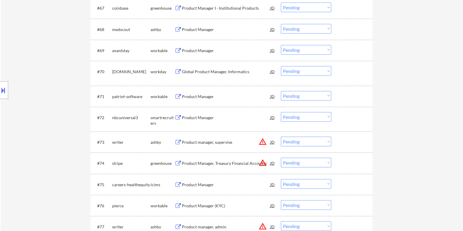
scroll to position [1795, 0]
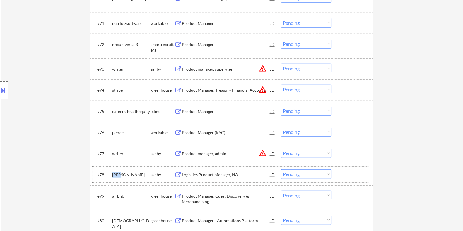
drag, startPoint x: 122, startPoint y: 176, endPoint x: 111, endPoint y: 177, distance: 10.4
click at [111, 177] on div "#78 nash ashby Logistics Product Manager, NA JD warning_amber Choose an option.…" at bounding box center [230, 175] width 277 height 16
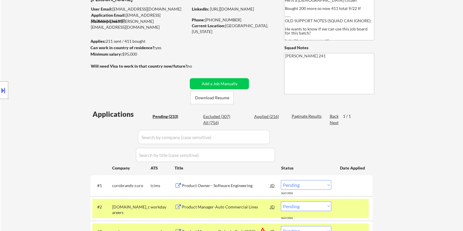
scroll to position [0, 0]
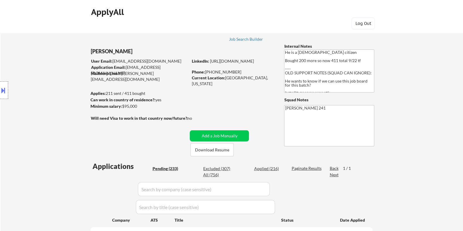
click at [185, 188] on input "input" at bounding box center [204, 189] width 132 height 14
paste input "nash"
click at [306, 169] on div "Paginate Results" at bounding box center [307, 169] width 31 height 6
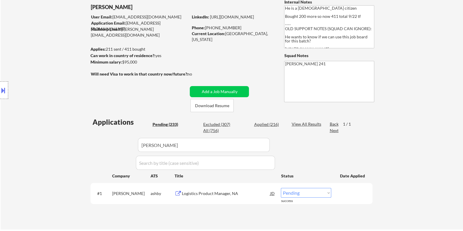
scroll to position [73, 0]
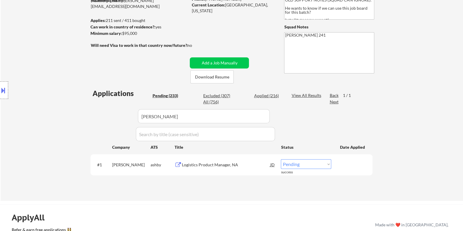
click at [226, 165] on div "Logistics Product Manager, NA" at bounding box center [226, 165] width 88 height 6
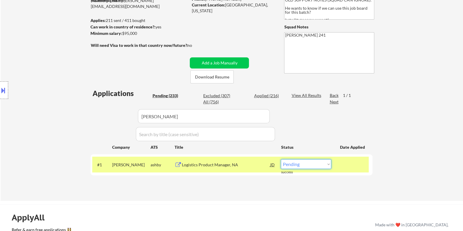
click at [307, 166] on select "Choose an option... Pending Applied Excluded (Questions) Excluded (Expired) Exc…" at bounding box center [306, 164] width 50 height 10
click at [281, 159] on select "Choose an option... Pending Applied Excluded (Questions) Excluded (Expired) Exc…" at bounding box center [306, 164] width 50 height 10
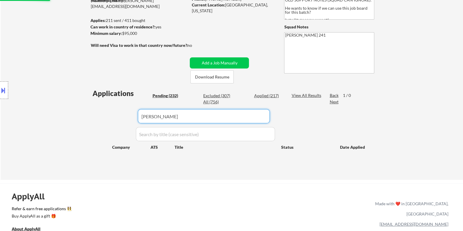
drag, startPoint x: 163, startPoint y: 119, endPoint x: 133, endPoint y: 117, distance: 30.3
click at [133, 117] on div "Applications Pending (232) Excluded (307) Applied (217) All (756) View All Resu…" at bounding box center [232, 128] width 282 height 80
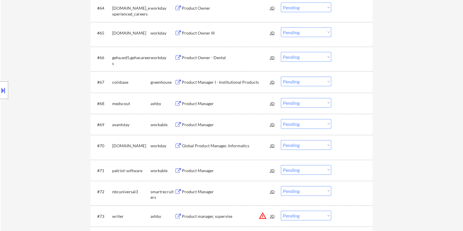
scroll to position [1648, 0]
drag, startPoint x: 136, startPoint y: 104, endPoint x: 113, endPoint y: 103, distance: 23.2
click at [113, 103] on div "medscout" at bounding box center [131, 103] width 38 height 6
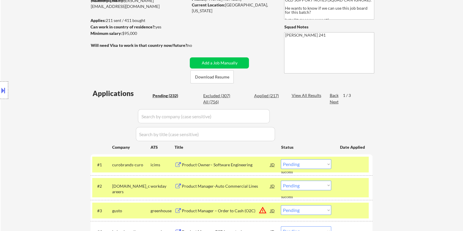
scroll to position [48, 0]
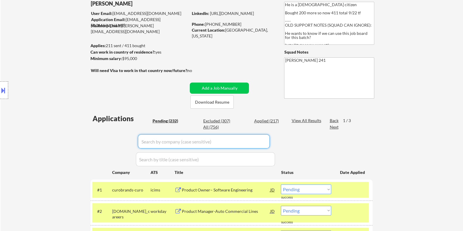
click at [164, 147] on input "input" at bounding box center [204, 141] width 132 height 14
paste input "medscout"
click at [307, 120] on div "View All Results" at bounding box center [307, 121] width 31 height 6
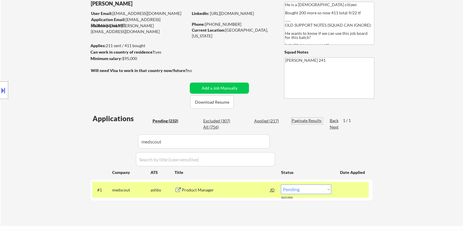
click at [196, 190] on div "Product Manager" at bounding box center [226, 190] width 88 height 6
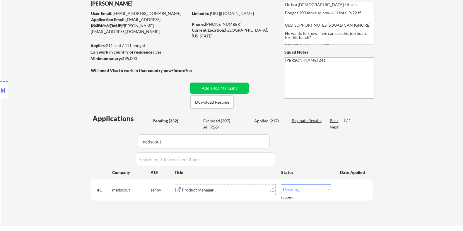
click at [308, 191] on select "Choose an option... Pending Applied Excluded (Questions) Excluded (Expired) Exc…" at bounding box center [306, 190] width 50 height 10
click at [281, 185] on select "Choose an option... Pending Applied Excluded (Questions) Excluded (Expired) Exc…" at bounding box center [306, 190] width 50 height 10
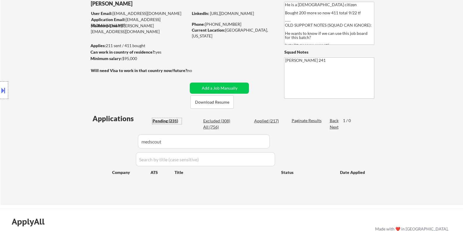
click at [165, 121] on div "Pending (231)" at bounding box center [166, 121] width 29 height 6
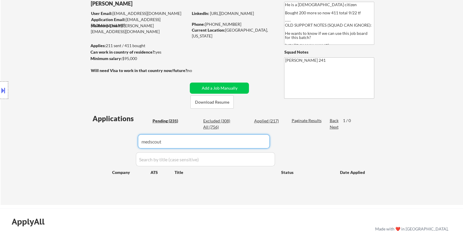
drag, startPoint x: 171, startPoint y: 141, endPoint x: 122, endPoint y: 151, distance: 49.9
click at [122, 151] on div "Applications Pending (231) Excluded (308) Applied (217) All (756) Paginate Resu…" at bounding box center [232, 154] width 282 height 80
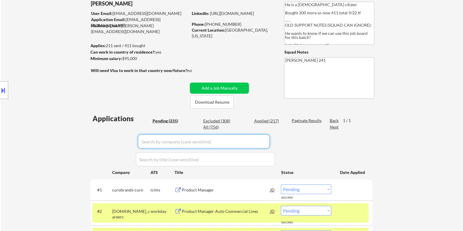
click at [154, 120] on div "Pending (231)" at bounding box center [166, 121] width 29 height 6
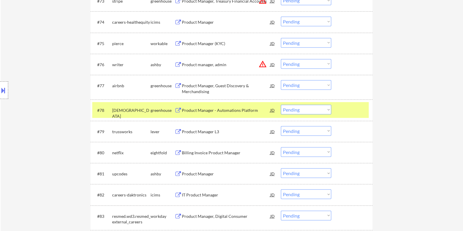
scroll to position [1916, 0]
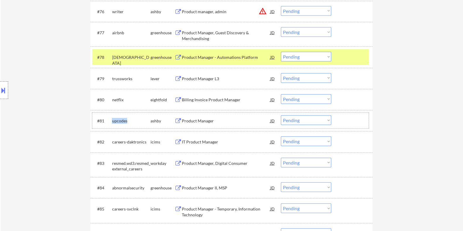
drag, startPoint x: 127, startPoint y: 120, endPoint x: 112, endPoint y: 119, distance: 15.0
click at [112, 119] on div "upcodes" at bounding box center [131, 121] width 38 height 6
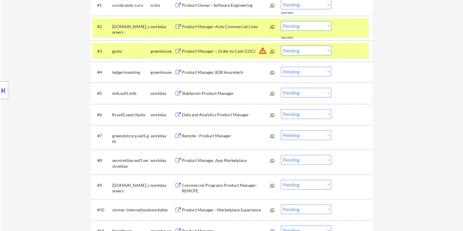
scroll to position [123, 0]
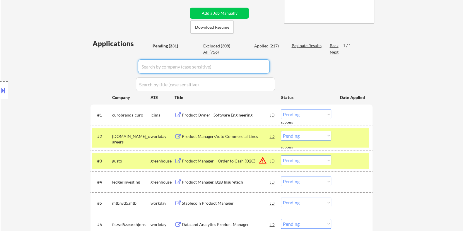
click at [162, 67] on input "input" at bounding box center [204, 66] width 132 height 14
paste input "upcodes"
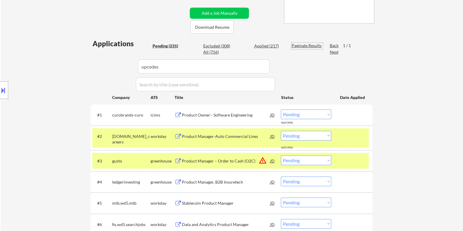
click at [294, 44] on div "Paginate Results" at bounding box center [307, 46] width 31 height 6
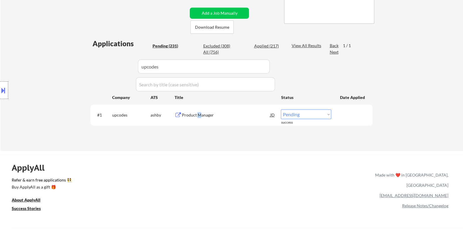
click at [199, 114] on div "Product Manager" at bounding box center [226, 115] width 88 height 6
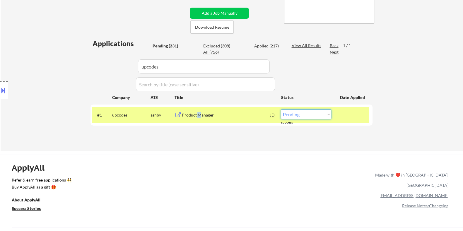
click at [322, 113] on select "Choose an option... Pending Applied Excluded (Questions) Excluded (Expired) Exc…" at bounding box center [306, 115] width 50 height 10
click at [281, 110] on select "Choose an option... Pending Applied Excluded (Questions) Excluded (Expired) Exc…" at bounding box center [306, 115] width 50 height 10
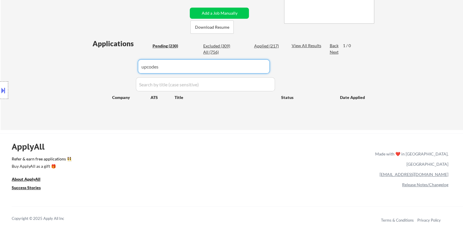
drag, startPoint x: 168, startPoint y: 67, endPoint x: 116, endPoint y: 77, distance: 53.2
click at [117, 77] on div "Applications Pending (230) Excluded (309) Applied (217) All (756) View All Resu…" at bounding box center [232, 79] width 282 height 80
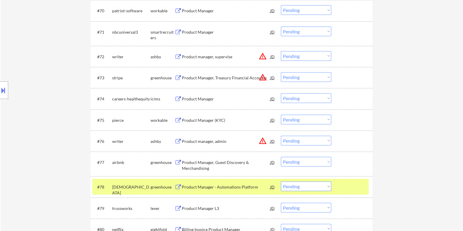
scroll to position [1844, 0]
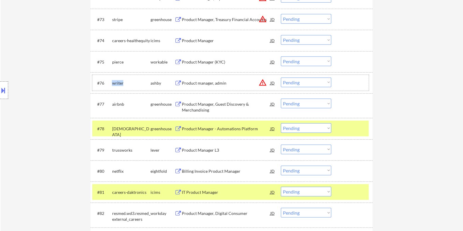
drag, startPoint x: 123, startPoint y: 82, endPoint x: 112, endPoint y: 82, distance: 11.4
click at [112, 82] on div "writer" at bounding box center [131, 83] width 38 height 6
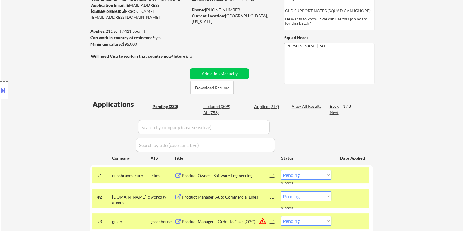
scroll to position [73, 0]
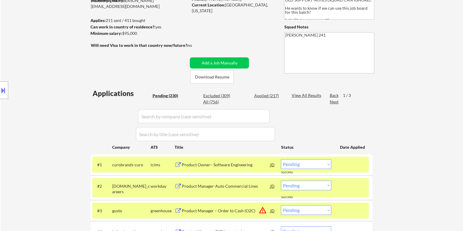
click at [149, 120] on input "input" at bounding box center [204, 116] width 132 height 14
paste input "writer"
click at [300, 93] on div "View All Results" at bounding box center [307, 96] width 31 height 6
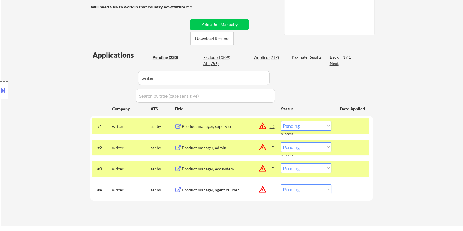
scroll to position [146, 0]
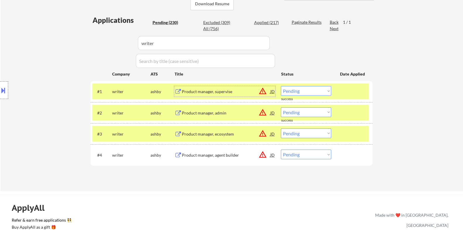
click at [202, 95] on div "Product manager, supervise" at bounding box center [226, 91] width 88 height 11
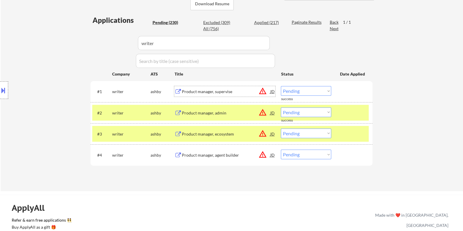
click at [310, 91] on select "Choose an option... Pending Applied Excluded (Questions) Excluded (Expired) Exc…" at bounding box center [306, 91] width 50 height 10
click at [281, 86] on select "Choose an option... Pending Applied Excluded (Questions) Excluded (Expired) Exc…" at bounding box center [306, 91] width 50 height 10
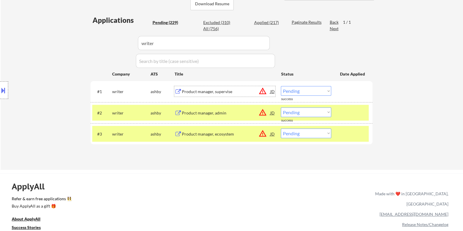
click at [210, 93] on div "Product manager, supervise" at bounding box center [226, 92] width 88 height 6
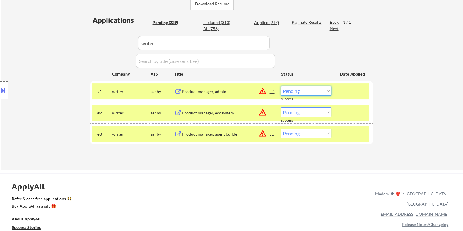
click at [318, 92] on select "Choose an option... Pending Applied Excluded (Questions) Excluded (Expired) Exc…" at bounding box center [306, 91] width 50 height 10
click at [281, 86] on select "Choose an option... Pending Applied Excluded (Questions) Excluded (Expired) Exc…" at bounding box center [306, 91] width 50 height 10
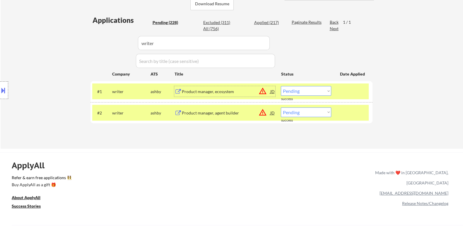
click at [230, 90] on div "Product manager, ecosystem" at bounding box center [226, 92] width 88 height 6
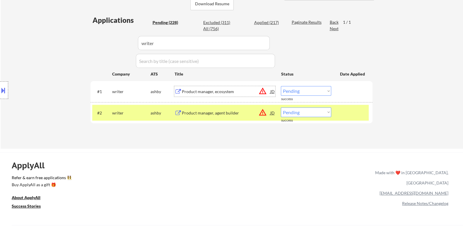
click at [313, 91] on select "Choose an option... Pending Applied Excluded (Questions) Excluded (Expired) Exc…" at bounding box center [306, 91] width 50 height 10
click at [281, 86] on select "Choose an option... Pending Applied Excluded (Questions) Excluded (Expired) Exc…" at bounding box center [306, 91] width 50 height 10
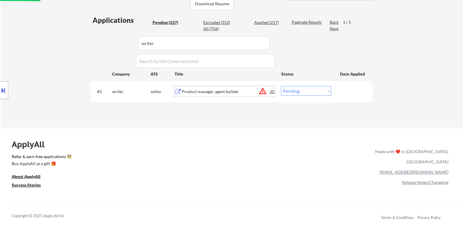
click at [219, 92] on div "Product manager, agent builder" at bounding box center [226, 92] width 88 height 6
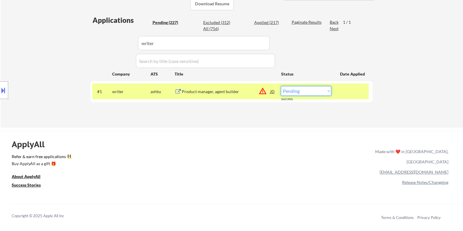
click at [310, 92] on select "Choose an option... Pending Applied Excluded (Questions) Excluded (Expired) Exc…" at bounding box center [306, 91] width 50 height 10
click at [281, 86] on select "Choose an option... Pending Applied Excluded (Questions) Excluded (Expired) Exc…" at bounding box center [306, 91] width 50 height 10
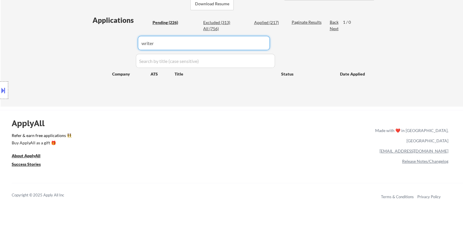
drag, startPoint x: 166, startPoint y: 48, endPoint x: 101, endPoint y: 49, distance: 65.1
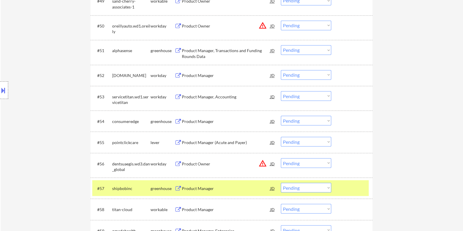
scroll to position [1355, 0]
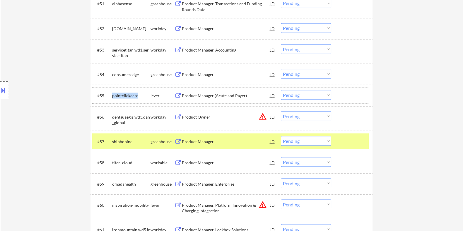
drag, startPoint x: 138, startPoint y: 96, endPoint x: 112, endPoint y: 93, distance: 25.9
click at [112, 93] on div "pointclickcare" at bounding box center [131, 96] width 38 height 6
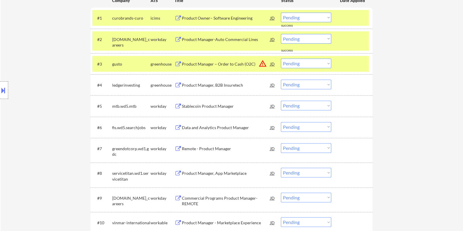
scroll to position [110, 0]
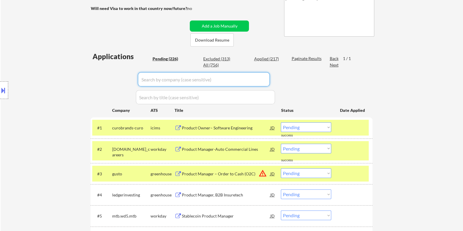
click at [152, 80] on input "input" at bounding box center [204, 79] width 132 height 14
paste input "pointclickcare"
click at [299, 57] on div "Paginate Results" at bounding box center [307, 59] width 31 height 6
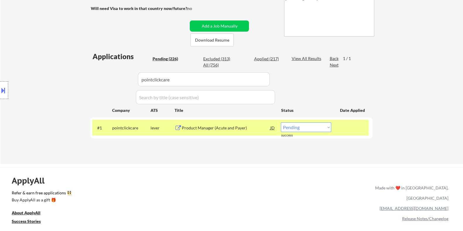
click at [203, 125] on div "Product Manager (Acute and Payer)" at bounding box center [226, 128] width 88 height 6
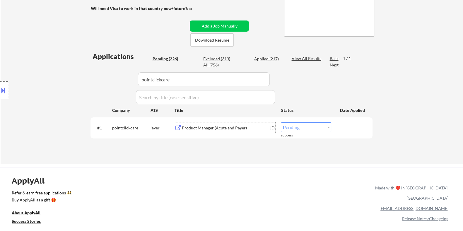
click at [322, 129] on select "Choose an option... Pending Applied Excluded (Questions) Excluded (Expired) Exc…" at bounding box center [306, 127] width 50 height 10
click at [281, 122] on select "Choose an option... Pending Applied Excluded (Questions) Excluded (Expired) Exc…" at bounding box center [306, 127] width 50 height 10
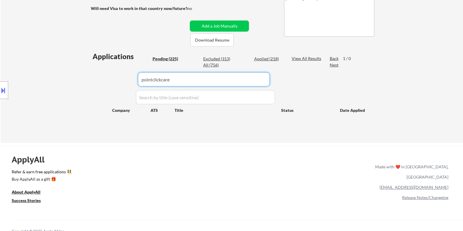
drag, startPoint x: 190, startPoint y: 83, endPoint x: 81, endPoint y: 91, distance: 109.3
click at [81, 91] on body "← Return to /applysquad Mailslurp Inbox Job Search Builder Nigel Hobbs User Ema…" at bounding box center [231, 5] width 463 height 231
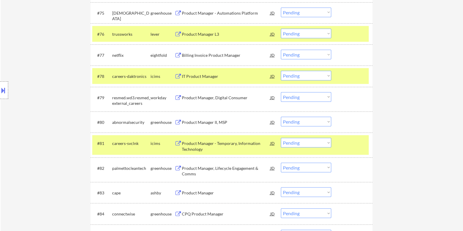
scroll to position [1941, 0]
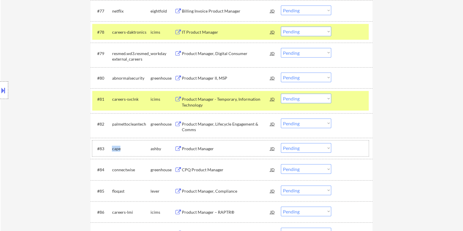
drag, startPoint x: 129, startPoint y: 149, endPoint x: 112, endPoint y: 148, distance: 16.8
click at [112, 148] on div "cape" at bounding box center [131, 149] width 38 height 6
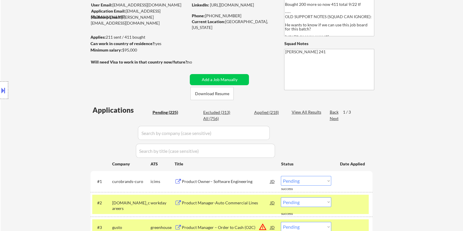
scroll to position [36, 0]
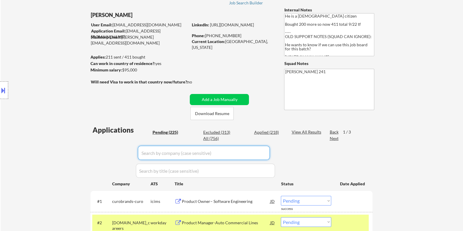
click at [161, 152] on input "input" at bounding box center [204, 153] width 132 height 14
paste input "cape"
click at [301, 132] on div "View All Results" at bounding box center [307, 132] width 31 height 6
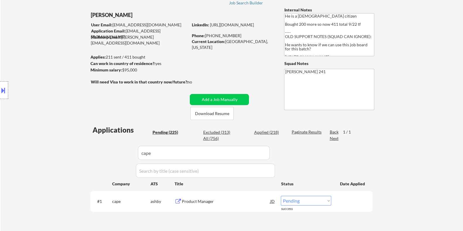
click at [210, 203] on div "Product Manager" at bounding box center [226, 202] width 88 height 6
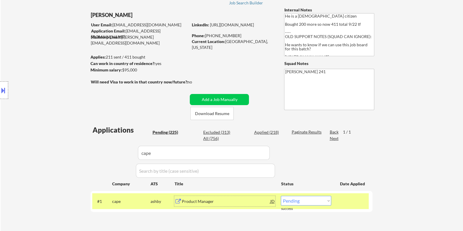
click at [316, 200] on select "Choose an option... Pending Applied Excluded (Questions) Excluded (Expired) Exc…" at bounding box center [306, 201] width 50 height 10
click at [281, 196] on select "Choose an option... Pending Applied Excluded (Questions) Excluded (Expired) Exc…" at bounding box center [306, 201] width 50 height 10
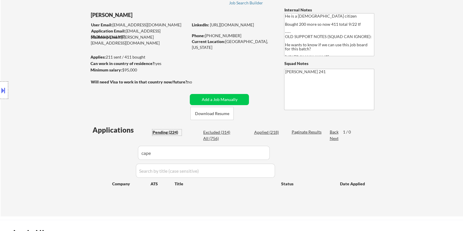
click at [173, 133] on div "Pending (224)" at bounding box center [166, 133] width 29 height 6
drag, startPoint x: 167, startPoint y: 154, endPoint x: 113, endPoint y: 153, distance: 54.5
click at [113, 153] on div "Applications Pending (224) Excluded (314) Applied (218) All (756) Paginate Resu…" at bounding box center [232, 165] width 282 height 80
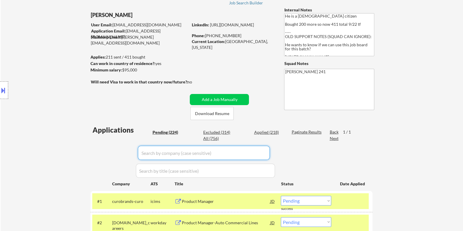
click at [169, 130] on div "Pending (224)" at bounding box center [166, 133] width 29 height 6
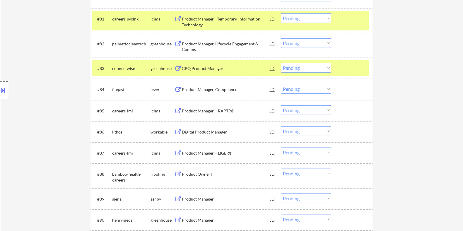
scroll to position [2051, 0]
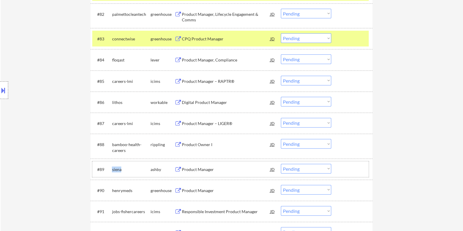
drag, startPoint x: 128, startPoint y: 167, endPoint x: 111, endPoint y: 168, distance: 17.6
click at [111, 168] on div "#89 siena ashby Product Manager JD warning_amber Choose an option... Pending Ap…" at bounding box center [230, 169] width 277 height 16
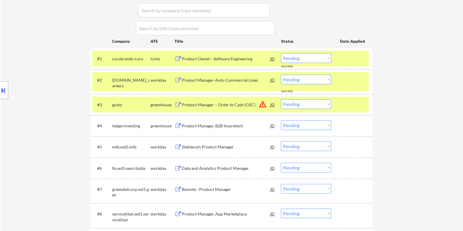
scroll to position [146, 0]
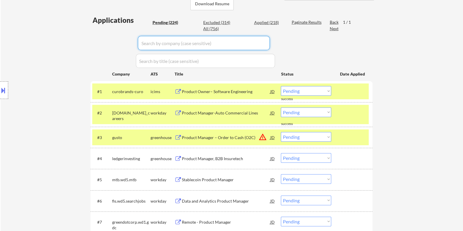
click at [168, 45] on input "input" at bounding box center [204, 43] width 132 height 14
paste input "siena"
click at [300, 20] on div "Paginate Results" at bounding box center [307, 22] width 31 height 6
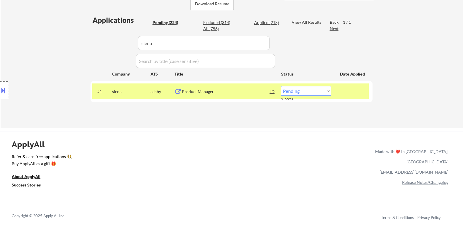
click at [199, 89] on div "Product Manager" at bounding box center [226, 92] width 88 height 6
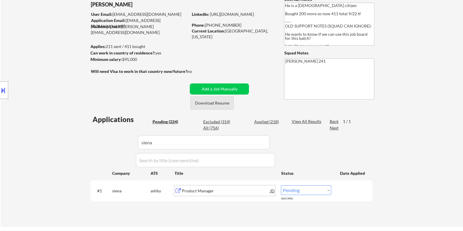
scroll to position [0, 0]
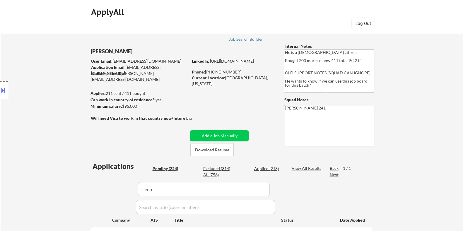
drag, startPoint x: 140, startPoint y: 107, endPoint x: 123, endPoint y: 108, distance: 17.0
click at [123, 108] on div "Minimum salary: $95,000" at bounding box center [139, 106] width 98 height 6
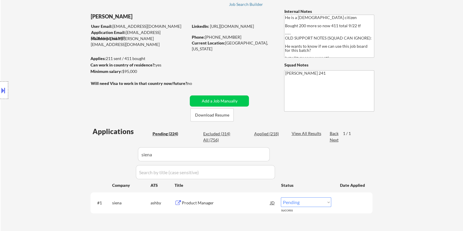
scroll to position [110, 0]
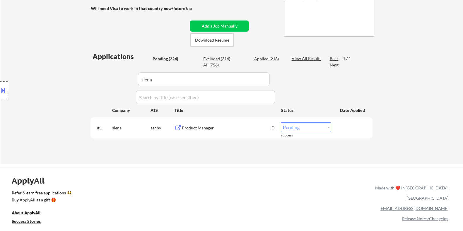
click at [302, 127] on select "Choose an option... Pending Applied Excluded (Questions) Excluded (Expired) Exc…" at bounding box center [306, 127] width 50 height 10
click at [281, 122] on select "Choose an option... Pending Applied Excluded (Questions) Excluded (Expired) Exc…" at bounding box center [306, 127] width 50 height 10
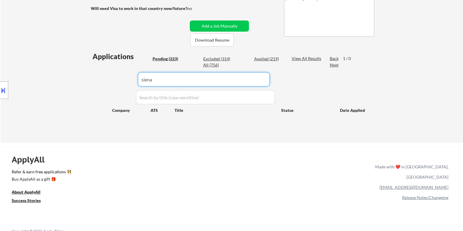
drag, startPoint x: 167, startPoint y: 83, endPoint x: 138, endPoint y: 83, distance: 29.0
click at [141, 82] on input "input" at bounding box center [204, 79] width 132 height 14
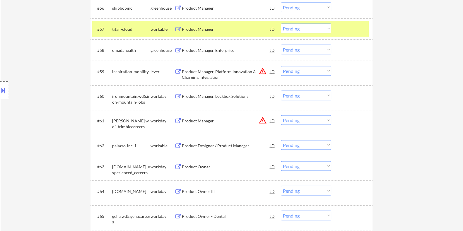
scroll to position [1465, 0]
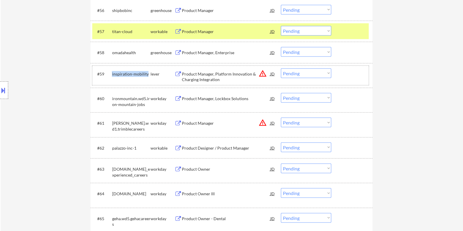
drag, startPoint x: 148, startPoint y: 74, endPoint x: 112, endPoint y: 69, distance: 36.3
click at [112, 69] on div "inspiration-mobility" at bounding box center [131, 74] width 38 height 11
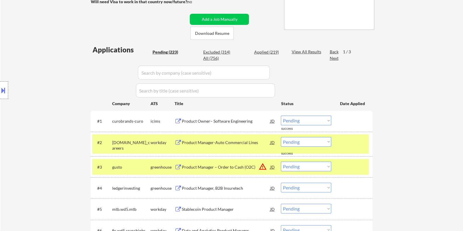
scroll to position [73, 0]
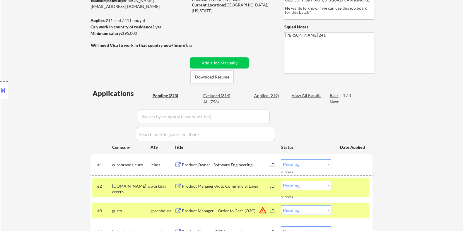
click at [172, 115] on input "input" at bounding box center [204, 116] width 132 height 14
paste input "inspiration-mobility"
click at [293, 93] on div "View All Results" at bounding box center [307, 96] width 31 height 6
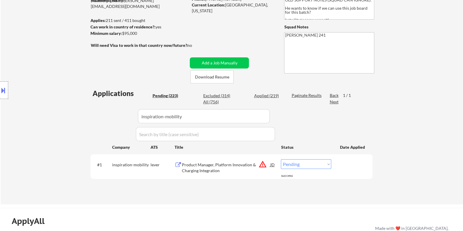
click at [204, 166] on div "Product Manager, Platform Innovation & Charging Integration" at bounding box center [226, 167] width 88 height 11
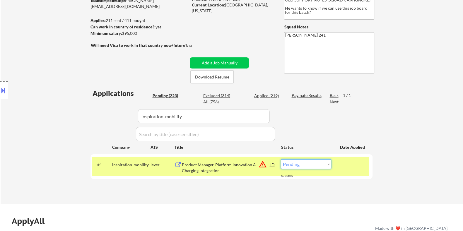
click at [307, 164] on select "Choose an option... Pending Applied Excluded (Questions) Excluded (Expired) Exc…" at bounding box center [306, 164] width 50 height 10
click at [281, 159] on select "Choose an option... Pending Applied Excluded (Questions) Excluded (Expired) Exc…" at bounding box center [306, 164] width 50 height 10
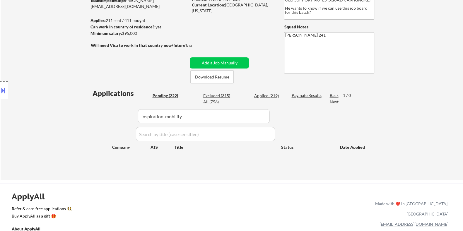
click at [162, 94] on div "Pending (222)" at bounding box center [166, 96] width 29 height 6
drag, startPoint x: 195, startPoint y: 117, endPoint x: 82, endPoint y: 115, distance: 112.5
click at [83, 115] on body "← Return to /applysquad Mailslurp Inbox Job Search Builder Nigel Hobbs User Ema…" at bounding box center [231, 42] width 463 height 231
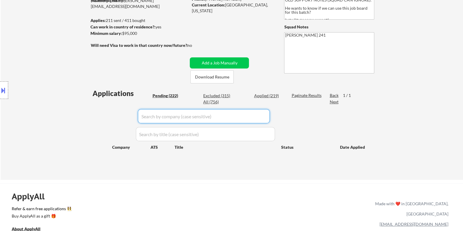
click at [168, 93] on div "Pending (222)" at bounding box center [166, 96] width 29 height 6
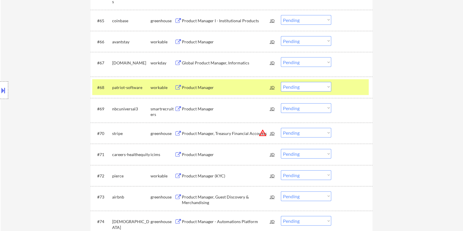
scroll to position [1721, 0]
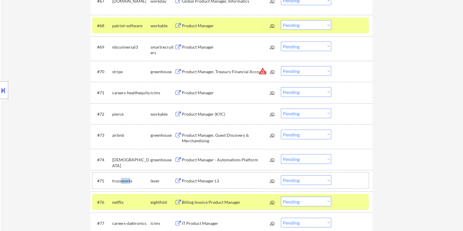
drag, startPoint x: 130, startPoint y: 180, endPoint x: 121, endPoint y: 181, distance: 9.7
click at [121, 181] on div "trussworks" at bounding box center [131, 181] width 38 height 6
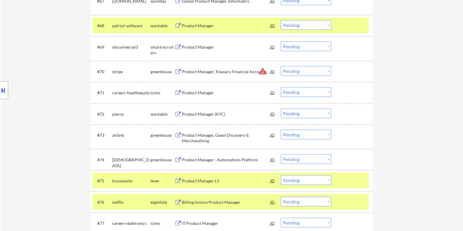
click at [139, 183] on div "trussworks" at bounding box center [131, 181] width 38 height 6
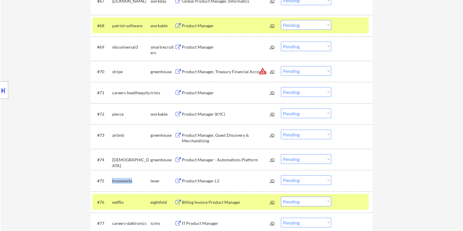
drag, startPoint x: 134, startPoint y: 181, endPoint x: 113, endPoint y: 176, distance: 21.3
click at [113, 177] on div "trussworks" at bounding box center [131, 181] width 38 height 11
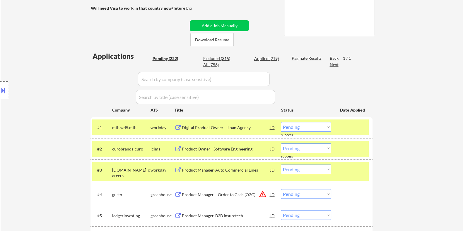
scroll to position [110, 0]
click at [170, 80] on input "input" at bounding box center [204, 79] width 132 height 14
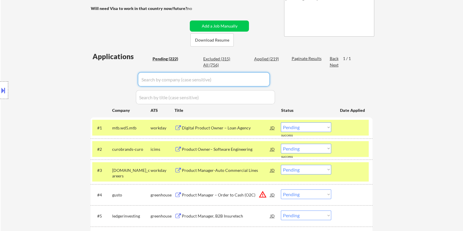
paste input "trussworks"
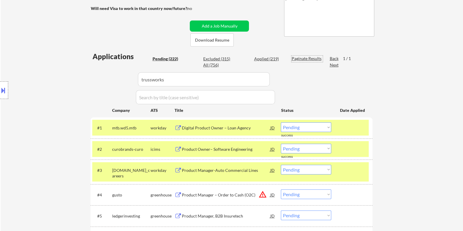
click at [306, 58] on div "Paginate Results" at bounding box center [307, 59] width 31 height 6
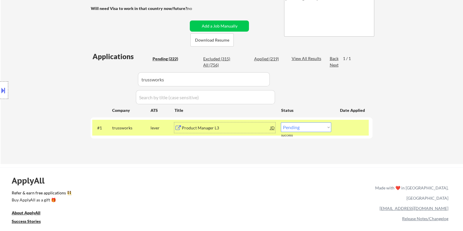
click at [199, 125] on div "Product Manager L3" at bounding box center [226, 128] width 88 height 6
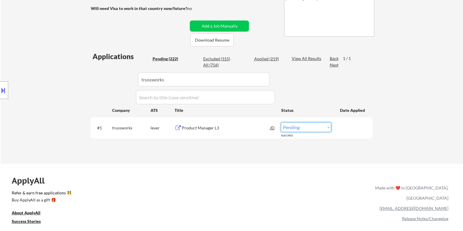
click at [314, 126] on select "Choose an option... Pending Applied Excluded (Questions) Excluded (Expired) Exc…" at bounding box center [306, 127] width 50 height 10
click at [281, 122] on select "Choose an option... Pending Applied Excluded (Questions) Excluded (Expired) Exc…" at bounding box center [306, 127] width 50 height 10
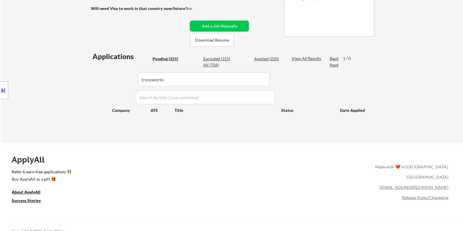
click at [171, 57] on div "Pending (221)" at bounding box center [166, 59] width 29 height 6
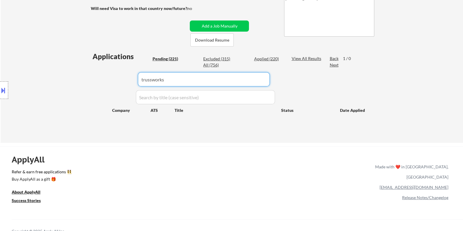
drag, startPoint x: 168, startPoint y: 80, endPoint x: 107, endPoint y: 82, distance: 61.6
click at [108, 80] on div "Applications Pending (221) Excluded (315) Applied (220) All (756) View All Resu…" at bounding box center [232, 92] width 282 height 80
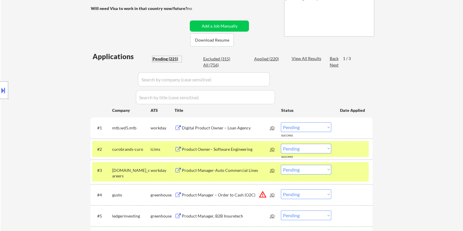
click at [163, 57] on div "Pending (221)" at bounding box center [166, 59] width 29 height 6
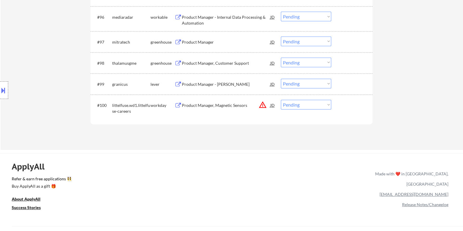
scroll to position [2380, 0]
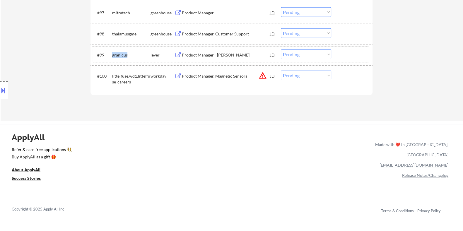
drag, startPoint x: 129, startPoint y: 54, endPoint x: 112, endPoint y: 54, distance: 17.3
click at [112, 54] on div "granicus" at bounding box center [131, 55] width 38 height 6
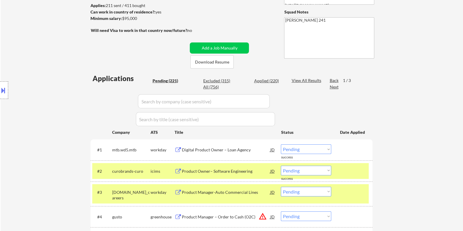
scroll to position [82, 0]
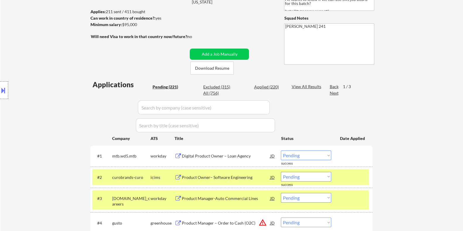
click at [167, 109] on input "input" at bounding box center [204, 108] width 132 height 14
paste input "granicus"
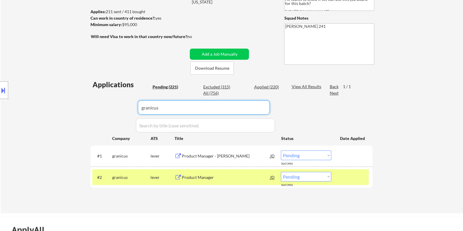
click at [214, 157] on div "Product Manager - SmartGov" at bounding box center [226, 156] width 88 height 6
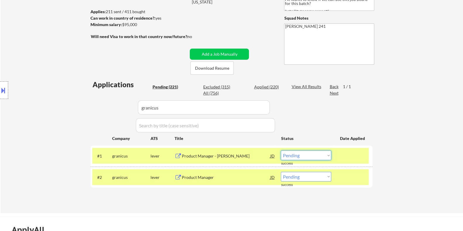
click at [300, 155] on select "Choose an option... Pending Applied Excluded (Questions) Excluded (Expired) Exc…" at bounding box center [306, 156] width 50 height 10
click at [281, 151] on select "Choose an option... Pending Applied Excluded (Questions) Excluded (Expired) Exc…" at bounding box center [306, 156] width 50 height 10
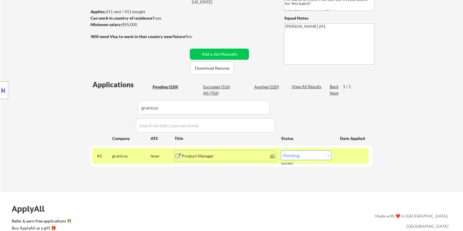
click at [210, 154] on div "Product Manager" at bounding box center [226, 156] width 88 height 6
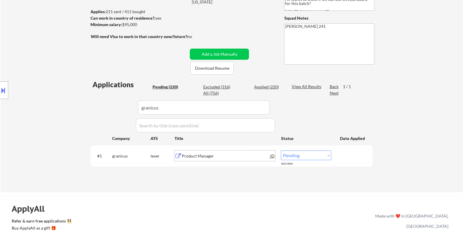
click at [321, 156] on select "Choose an option... Pending Applied Excluded (Questions) Excluded (Expired) Exc…" at bounding box center [306, 156] width 50 height 10
click at [281, 151] on select "Choose an option... Pending Applied Excluded (Questions) Excluded (Expired) Exc…" at bounding box center [306, 156] width 50 height 10
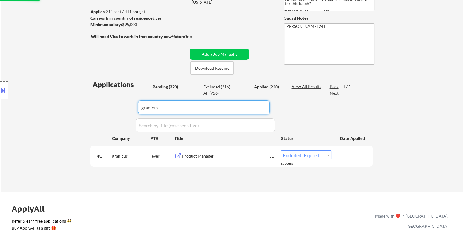
drag, startPoint x: 186, startPoint y: 112, endPoint x: 102, endPoint y: 120, distance: 83.9
click at [102, 120] on body "← Return to /applysquad Mailslurp Inbox Job Search Builder Nigel Hobbs User Ema…" at bounding box center [231, 33] width 463 height 231
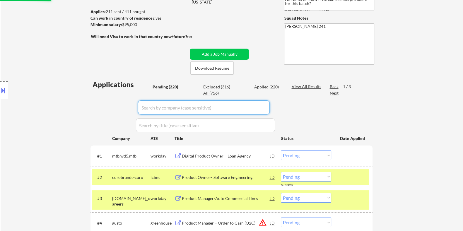
click at [165, 85] on div "Pending (220)" at bounding box center [166, 87] width 29 height 6
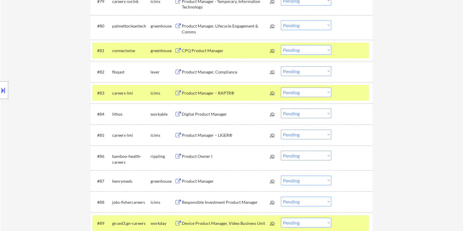
scroll to position [1950, 0]
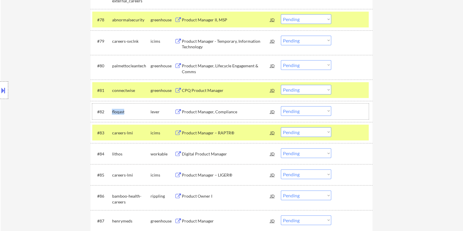
drag, startPoint x: 133, startPoint y: 110, endPoint x: 110, endPoint y: 111, distance: 23.4
click at [110, 111] on div "#82 floqast lever Product Manager, Compliance JD warning_amber Choose an option…" at bounding box center [230, 112] width 277 height 16
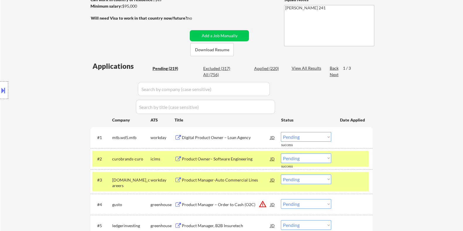
scroll to position [94, 0]
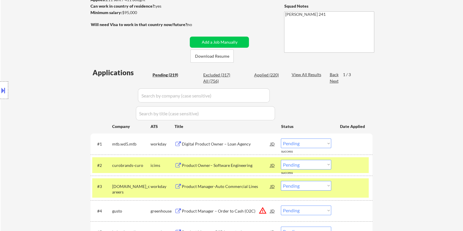
click at [163, 97] on input "input" at bounding box center [204, 95] width 132 height 14
paste input "floqast"
click at [299, 75] on div "View All Results" at bounding box center [307, 75] width 31 height 6
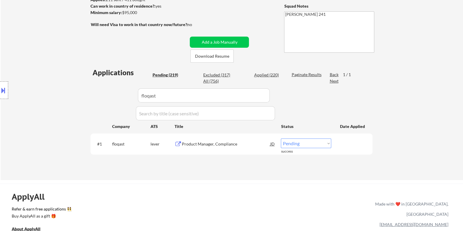
click at [188, 143] on div "Product Manager, Compliance" at bounding box center [226, 144] width 88 height 6
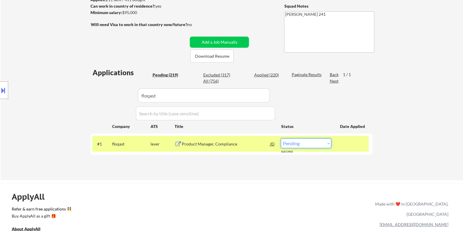
click at [320, 145] on select "Choose an option... Pending Applied Excluded (Questions) Excluded (Expired) Exc…" at bounding box center [306, 144] width 50 height 10
click at [281, 139] on select "Choose an option... Pending Applied Excluded (Questions) Excluded (Expired) Exc…" at bounding box center [306, 144] width 50 height 10
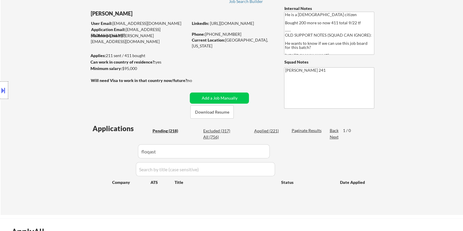
scroll to position [21, 0]
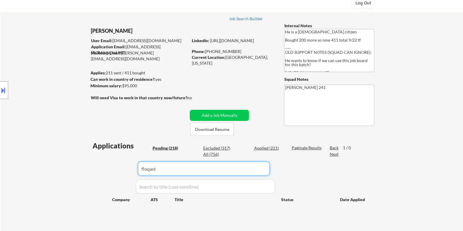
drag, startPoint x: 177, startPoint y: 168, endPoint x: 94, endPoint y: 168, distance: 83.5
click at [93, 168] on div "Applications Pending (218) Excluded (317) Applied (221) All (756) Paginate Resu…" at bounding box center [232, 181] width 282 height 80
click at [169, 147] on div "Pending (218)" at bounding box center [166, 148] width 29 height 6
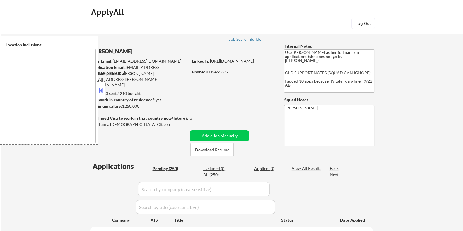
type textarea "[GEOGRAPHIC_DATA], [GEOGRAPHIC_DATA] [GEOGRAPHIC_DATA], [GEOGRAPHIC_DATA] [GEOG…"
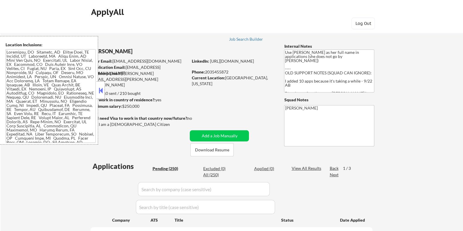
click at [101, 91] on button at bounding box center [101, 90] width 6 height 9
select select ""pending""
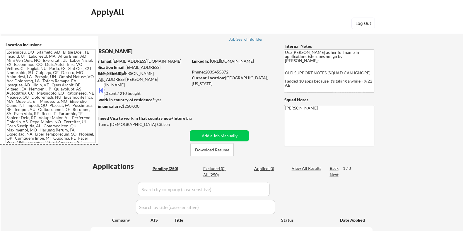
select select ""pending""
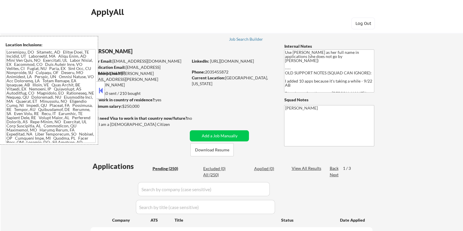
select select ""pending""
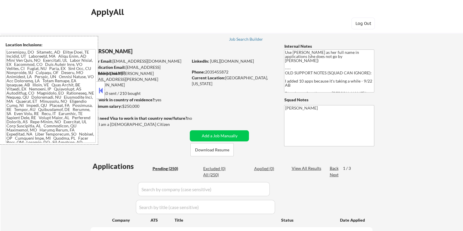
select select ""pending""
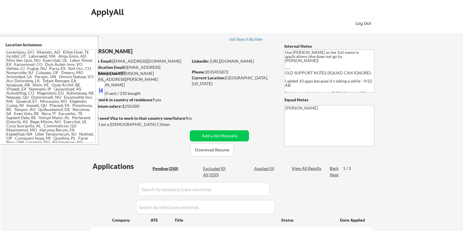
select select ""pending""
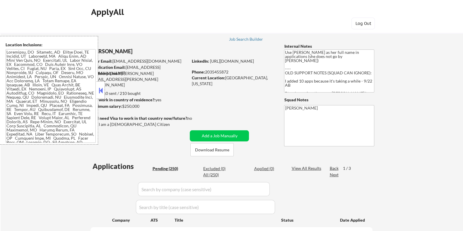
select select ""pending""
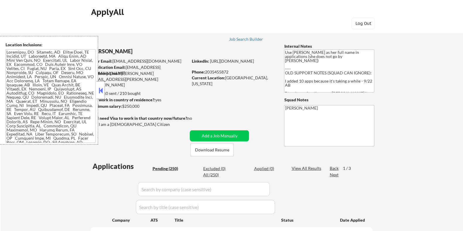
select select ""pending""
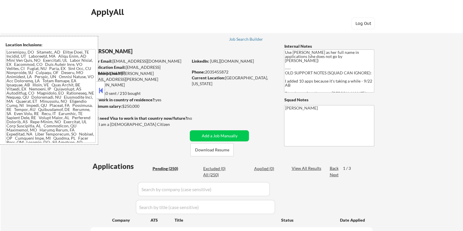
select select ""pending""
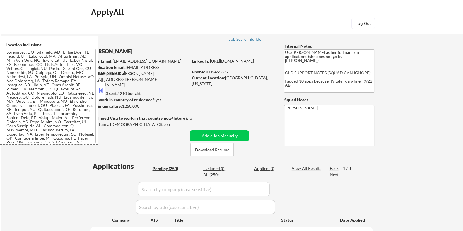
select select ""pending""
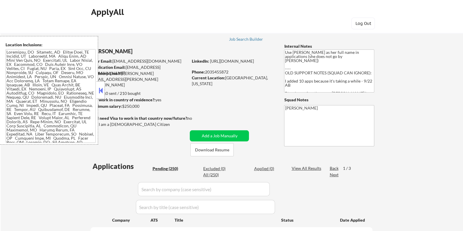
select select ""pending""
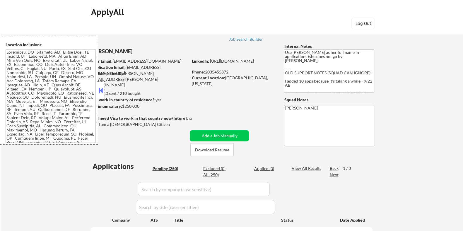
select select ""pending""
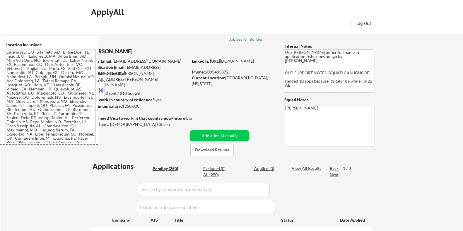
select select ""pending""
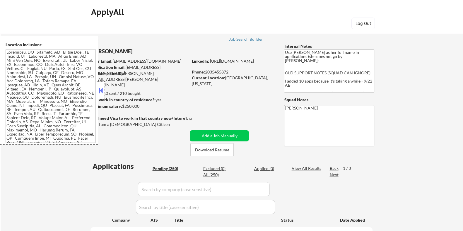
select select ""pending""
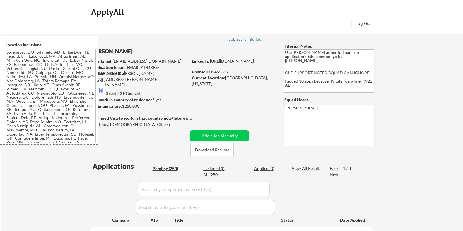
select select ""pending""
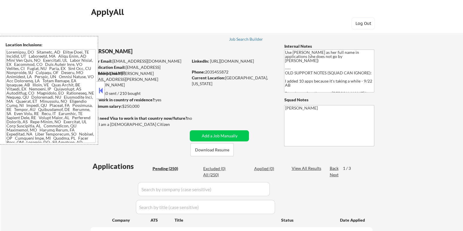
select select ""pending""
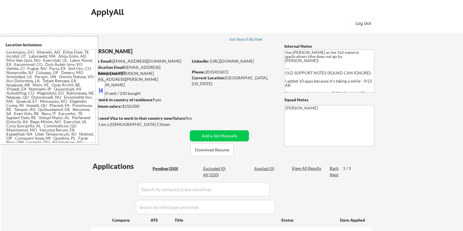
select select ""pending""
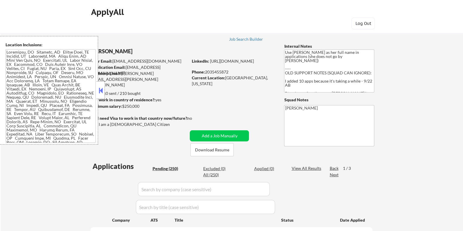
select select ""pending""
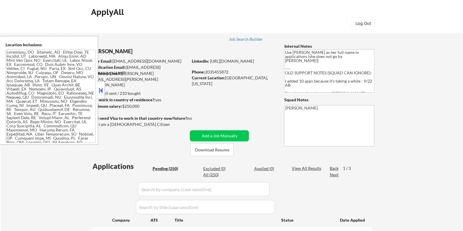
select select ""pending""
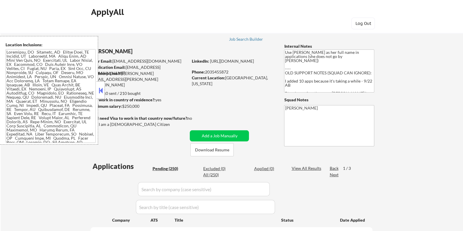
select select ""pending""
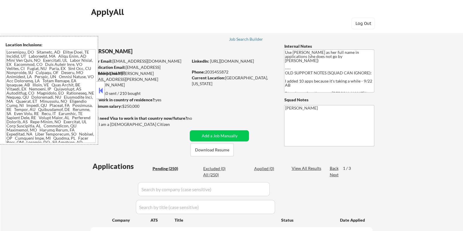
select select ""pending""
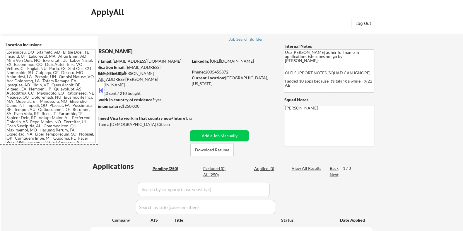
select select ""pending""
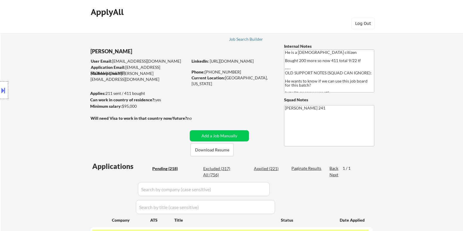
select select ""pending""
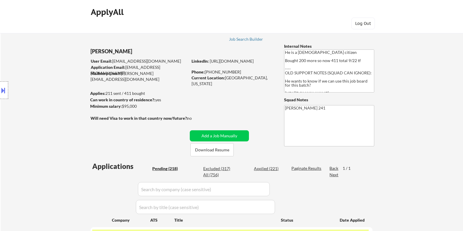
select select ""pending""
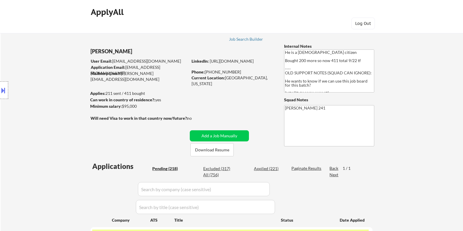
select select ""pending""
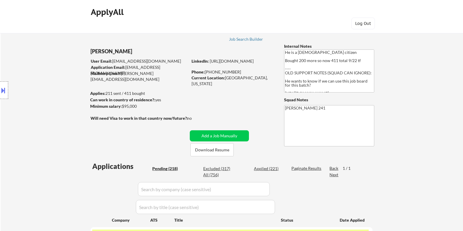
select select ""pending""
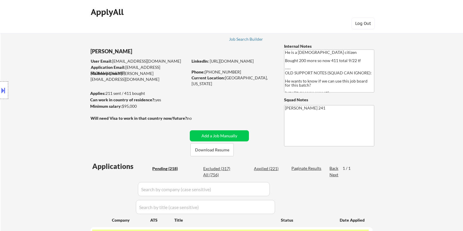
select select ""pending""
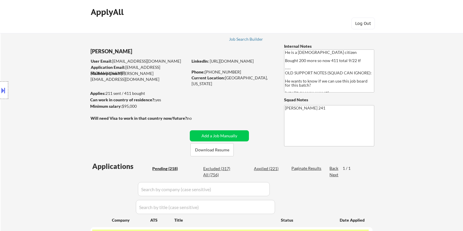
select select ""pending""
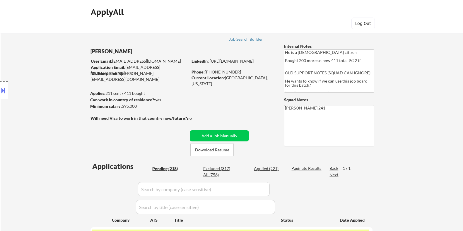
select select ""pending""
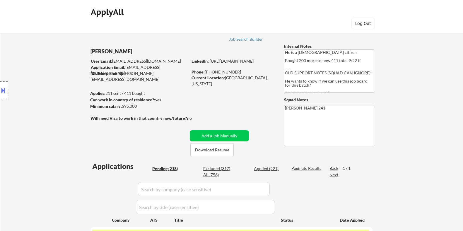
select select ""pending""
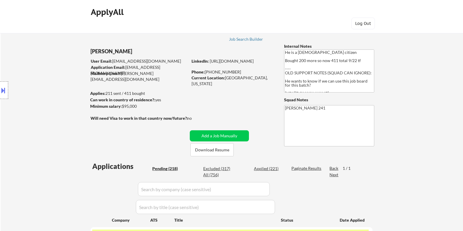
select select ""pending""
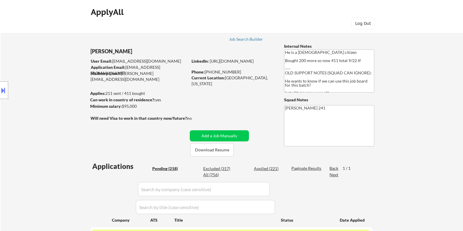
select select ""pending""
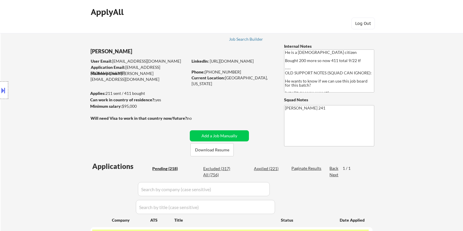
select select ""pending""
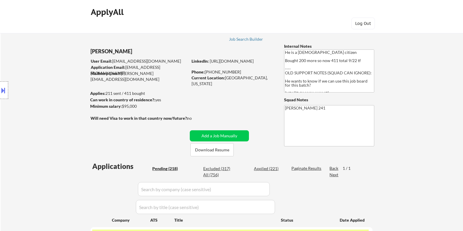
select select ""pending""
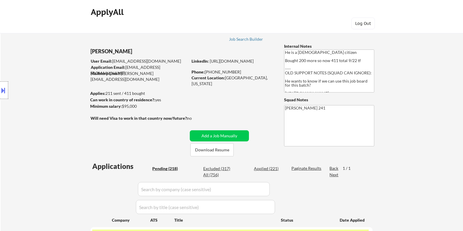
select select ""pending""
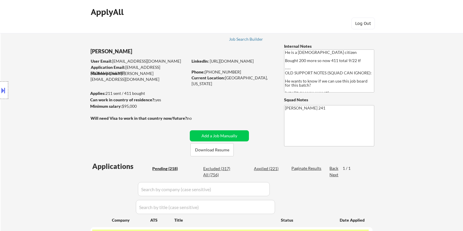
select select ""pending""
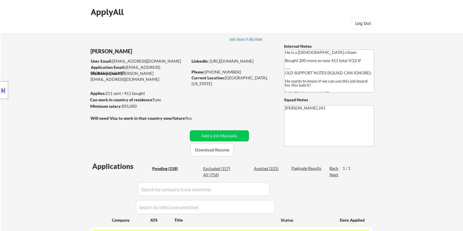
select select ""pending""
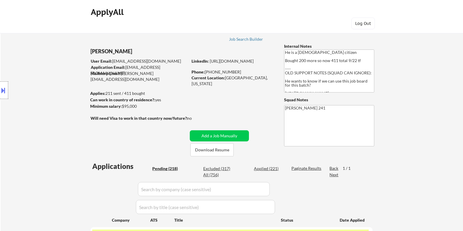
select select ""pending""
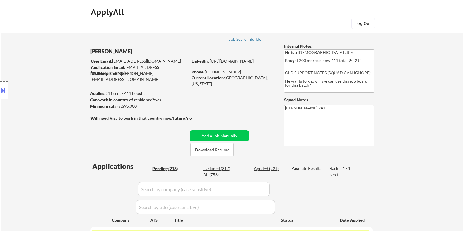
select select ""pending""
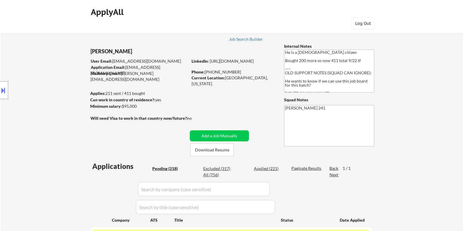
select select ""pending""
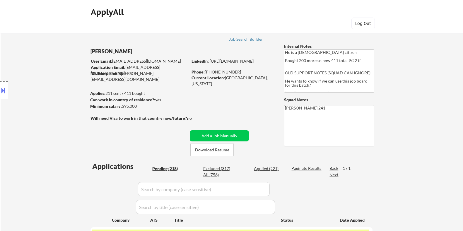
select select ""pending""
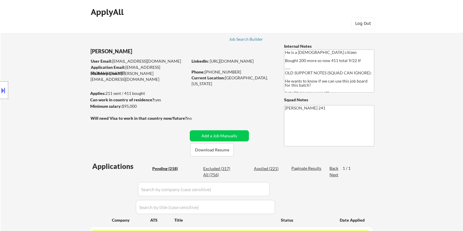
select select ""pending""
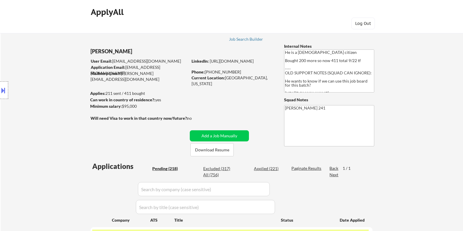
select select ""pending""
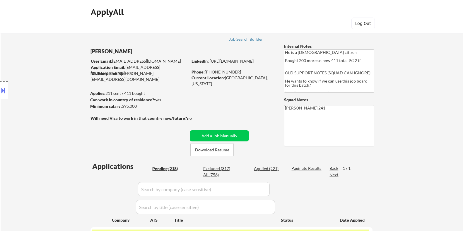
select select ""pending""
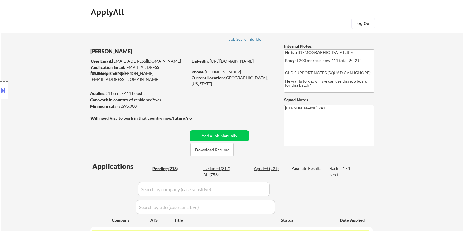
select select ""pending""
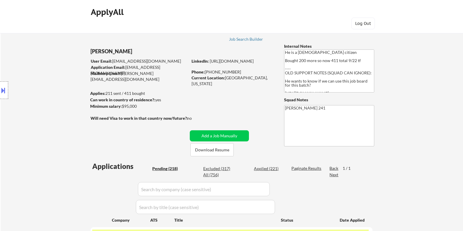
select select ""pending""
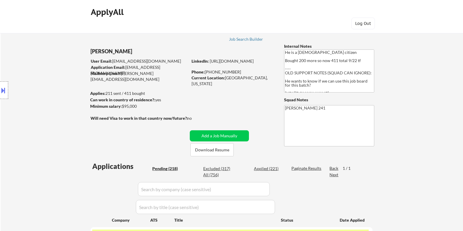
select select ""pending""
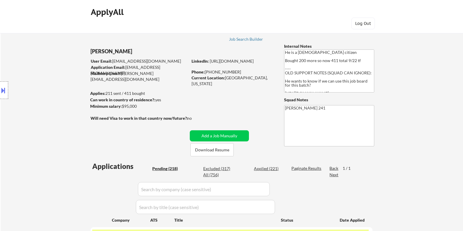
select select ""pending""
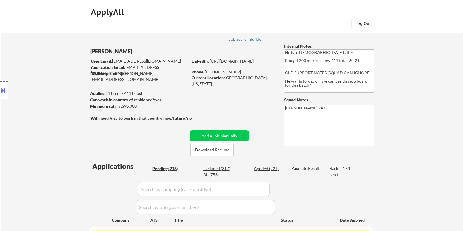
select select ""pending""
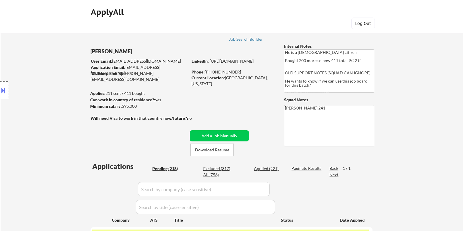
select select ""pending""
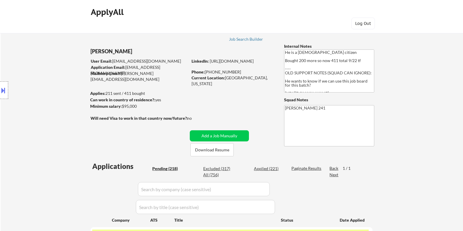
select select ""pending""
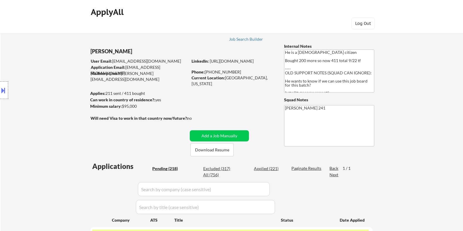
select select ""pending""
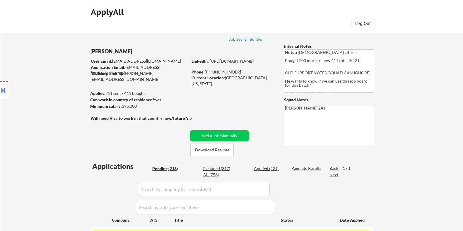
select select ""pending""
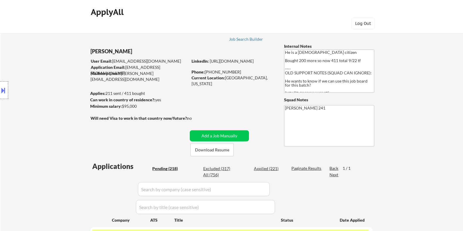
select select ""pending""
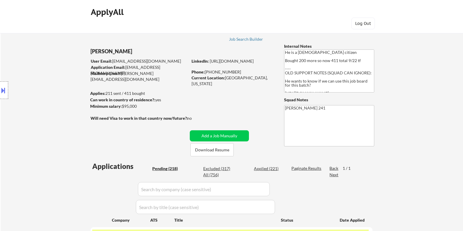
select select ""pending""
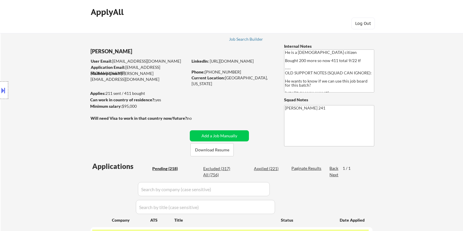
select select ""pending""
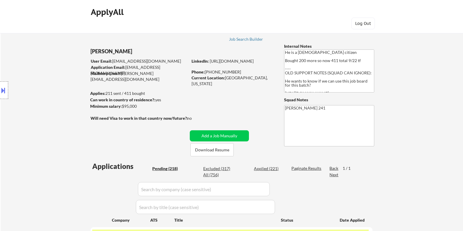
select select ""pending""
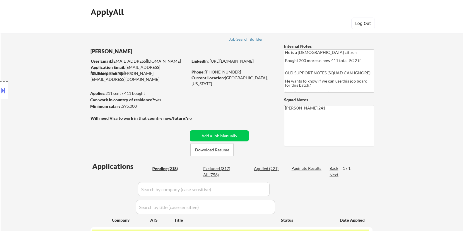
select select ""pending""
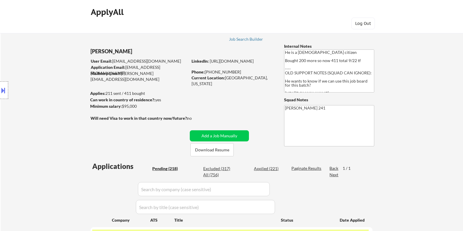
select select ""pending""
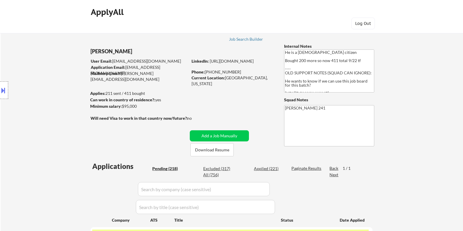
select select ""pending""
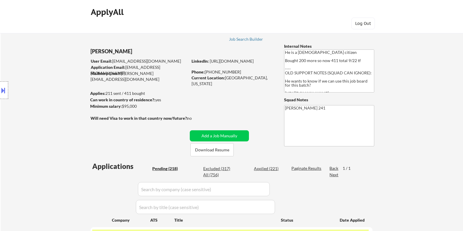
select select ""pending""
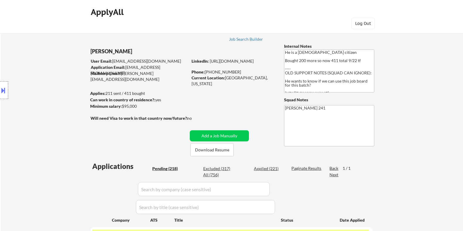
select select ""pending""
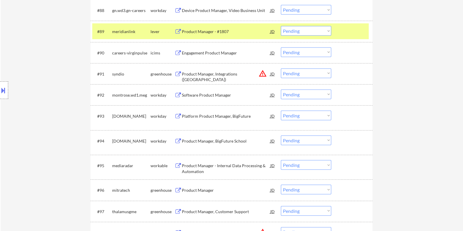
scroll to position [2291, 0]
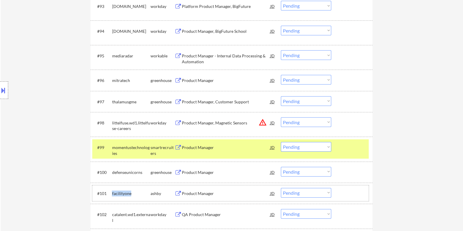
drag, startPoint x: 130, startPoint y: 191, endPoint x: 111, endPoint y: 192, distance: 19.0
click at [111, 192] on div "#101 facilityone ashby Product Manager JD warning_amber Choose an option... Pen…" at bounding box center [230, 193] width 277 height 16
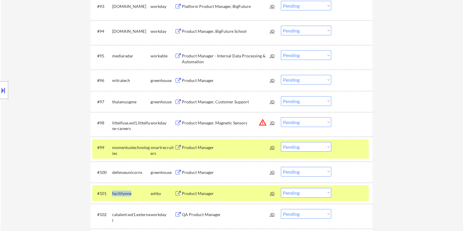
copy div "facilityone"
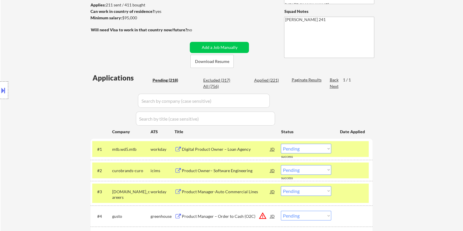
scroll to position [82, 0]
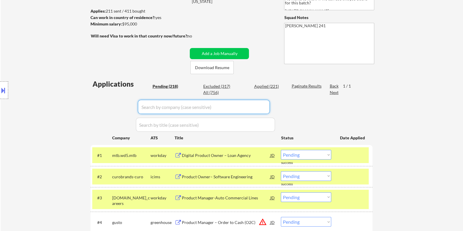
click at [158, 108] on input "input" at bounding box center [204, 107] width 132 height 14
paste input "facilityone"
click at [299, 83] on div "Paginate Results" at bounding box center [307, 86] width 31 height 6
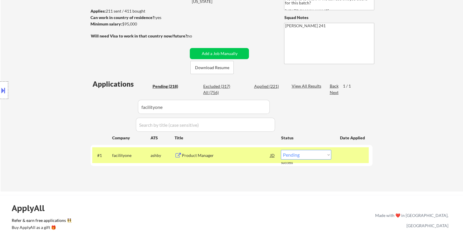
click at [202, 154] on div "Product Manager" at bounding box center [226, 156] width 88 height 6
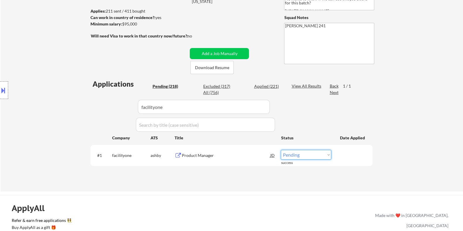
click at [313, 154] on select "Choose an option... Pending Applied Excluded (Questions) Excluded (Expired) Exc…" at bounding box center [306, 155] width 50 height 10
click at [281, 150] on select "Choose an option... Pending Applied Excluded (Questions) Excluded (Expired) Exc…" at bounding box center [306, 155] width 50 height 10
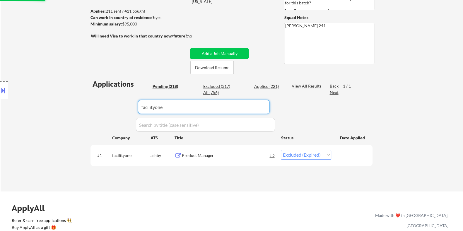
drag, startPoint x: 186, startPoint y: 113, endPoint x: 112, endPoint y: 108, distance: 73.7
click at [112, 108] on div "Applications Pending (218) Excluded (317) Applied (221) All (756) View All Resu…" at bounding box center [232, 129] width 282 height 101
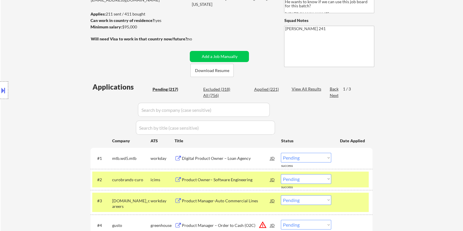
scroll to position [76, 0]
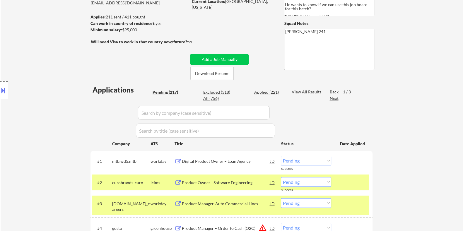
click at [339, 97] on div "Next" at bounding box center [334, 99] width 9 height 6
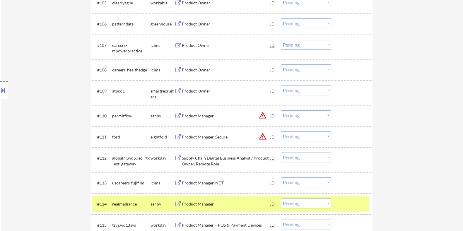
scroll to position [333, 0]
drag, startPoint x: 135, startPoint y: 114, endPoint x: 113, endPoint y: 116, distance: 22.3
click at [113, 116] on div "permitflow" at bounding box center [131, 116] width 38 height 6
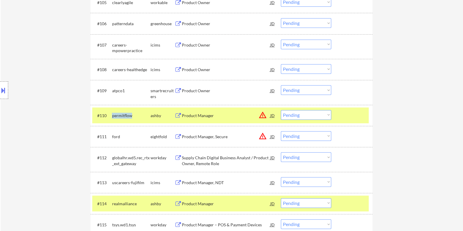
copy div "permitflow"
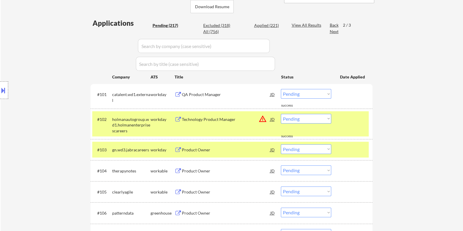
scroll to position [113, 0]
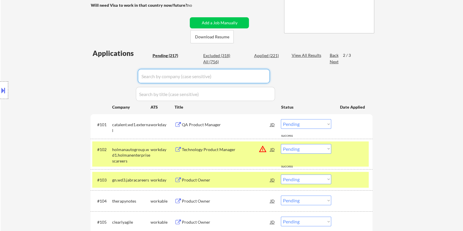
click at [151, 74] on input "input" at bounding box center [204, 76] width 132 height 14
paste input "permitflow"
click at [300, 52] on div "View All Results" at bounding box center [307, 55] width 31 height 6
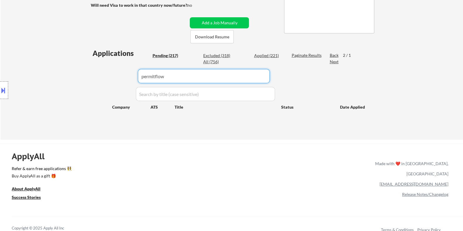
drag, startPoint x: 174, startPoint y: 74, endPoint x: 101, endPoint y: 74, distance: 73.0
click at [101, 74] on body "← Return to /applysquad Mailslurp Inbox Job Search Builder Nigel Hobbs User Ema…" at bounding box center [231, 2] width 463 height 231
click at [165, 55] on div "Pending (217)" at bounding box center [166, 56] width 29 height 6
click at [166, 74] on input "input" at bounding box center [204, 76] width 132 height 14
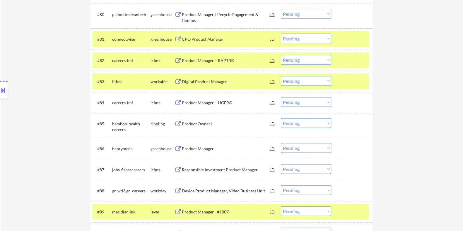
scroll to position [2054, 0]
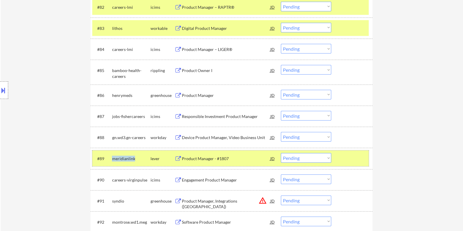
drag, startPoint x: 137, startPoint y: 159, endPoint x: 110, endPoint y: 159, distance: 26.7
click at [110, 159] on div "#89 meridianlink lever Product Manager - #1807 JD warning_amber Choose an optio…" at bounding box center [230, 159] width 277 height 16
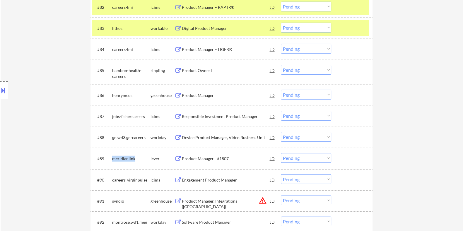
copy div "meridianlink"
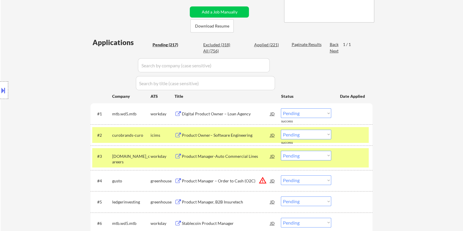
scroll to position [38, 0]
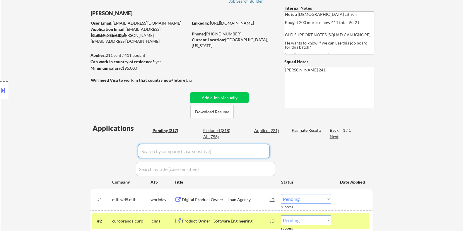
click at [178, 151] on input "input" at bounding box center [204, 151] width 132 height 14
paste input "meridianlink"
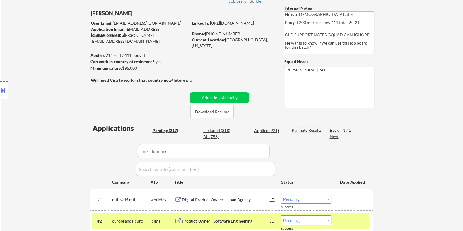
click at [297, 129] on div "Paginate Results" at bounding box center [307, 130] width 31 height 6
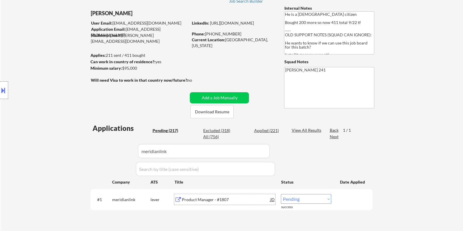
click at [204, 200] on div "Product Manager - #1807" at bounding box center [226, 200] width 88 height 6
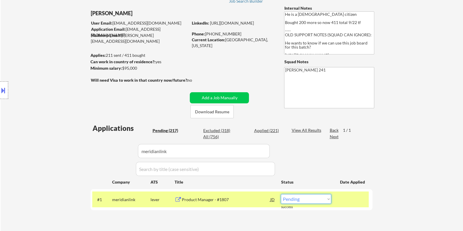
click at [311, 202] on select "Choose an option... Pending Applied Excluded (Questions) Excluded (Expired) Exc…" at bounding box center [306, 199] width 50 height 10
click at [281, 194] on select "Choose an option... Pending Applied Excluded (Questions) Excluded (Expired) Exc…" at bounding box center [306, 199] width 50 height 10
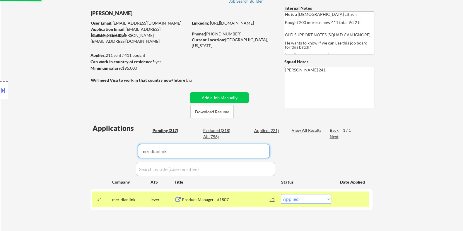
drag, startPoint x: 104, startPoint y: 159, endPoint x: 75, endPoint y: 159, distance: 29.0
click at [75, 159] on div "← Return to /applysquad Mailslurp Inbox Job Search Builder Nigel Hobbs User Ema…" at bounding box center [232, 110] width 463 height 251
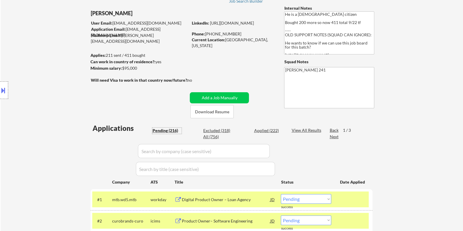
click at [166, 129] on div "Pending (216)" at bounding box center [166, 131] width 29 height 6
click at [172, 154] on input "input" at bounding box center [204, 151] width 132 height 14
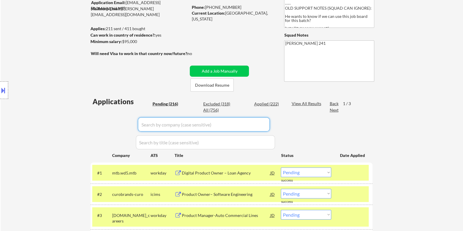
scroll to position [46, 0]
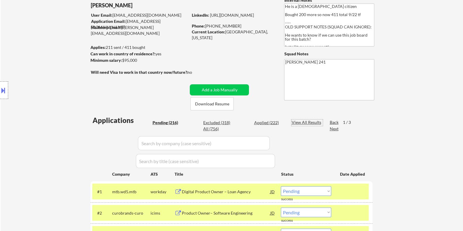
click at [301, 122] on div "View All Results" at bounding box center [307, 123] width 31 height 6
click at [334, 129] on div "Next" at bounding box center [334, 129] width 9 height 6
click at [333, 120] on div "Back" at bounding box center [334, 123] width 9 height 6
click at [335, 129] on div "Next" at bounding box center [334, 129] width 9 height 6
click at [336, 130] on div "Next" at bounding box center [334, 129] width 9 height 6
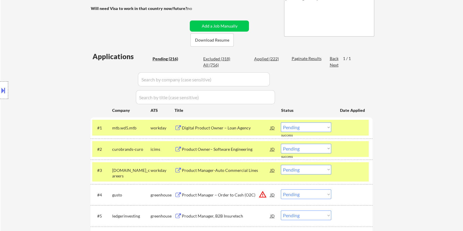
scroll to position [83, 0]
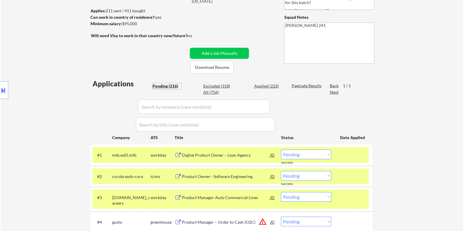
click at [163, 86] on div "Pending (216)" at bounding box center [166, 86] width 29 height 6
click at [334, 90] on div "Next" at bounding box center [334, 92] width 9 height 6
click at [333, 91] on div "Next" at bounding box center [334, 92] width 9 height 6
click at [171, 85] on div "Pending (216)" at bounding box center [166, 86] width 29 height 6
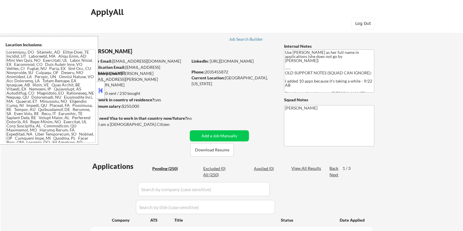
select select ""pending""
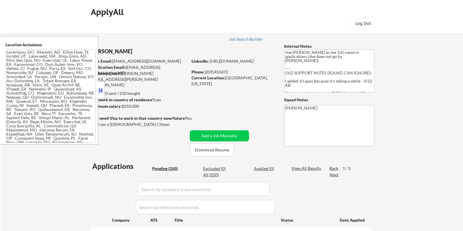
select select ""pending""
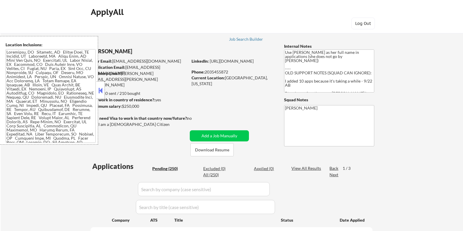
select select ""pending""
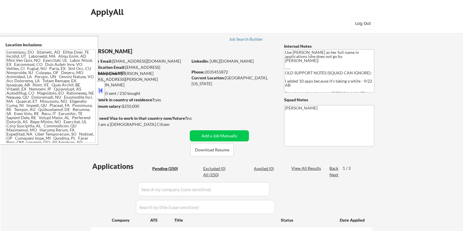
select select ""pending""
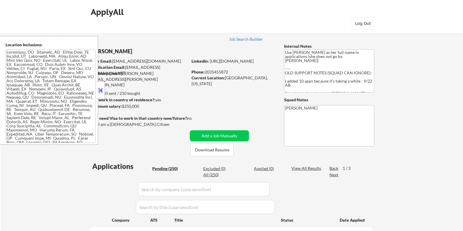
select select ""pending""
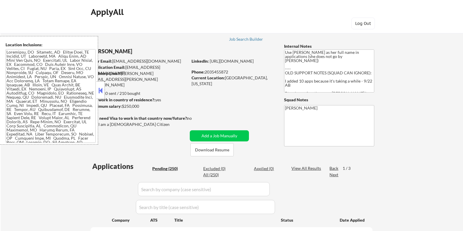
select select ""pending""
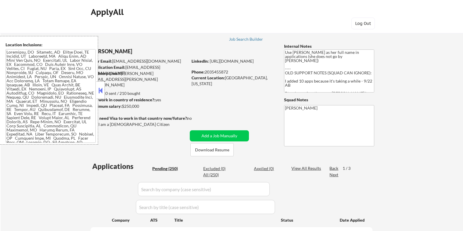
select select ""pending""
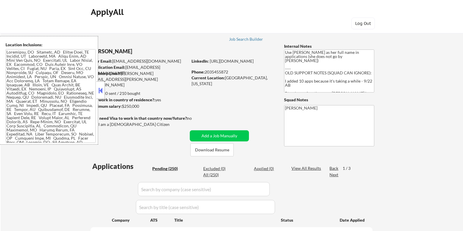
select select ""pending""
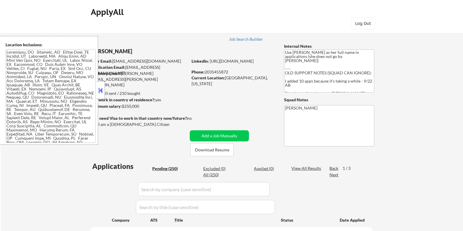
select select ""pending""
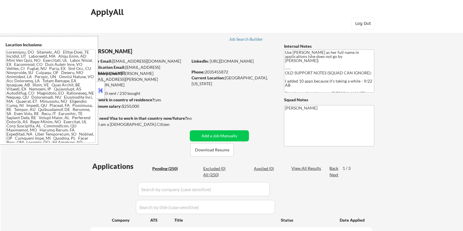
select select ""pending""
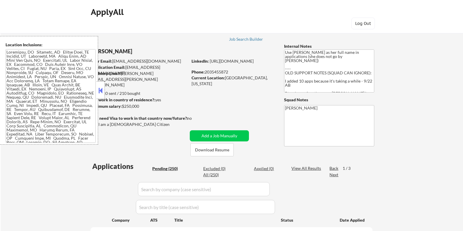
select select ""pending""
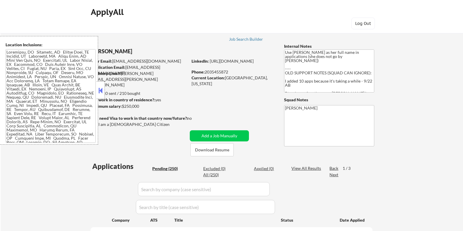
select select ""pending""
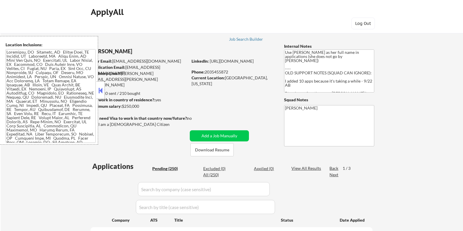
select select ""pending""
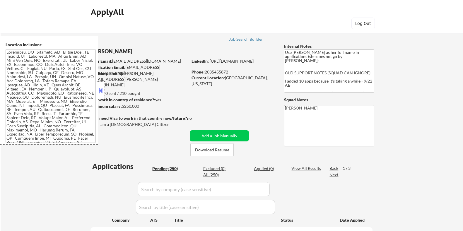
select select ""pending""
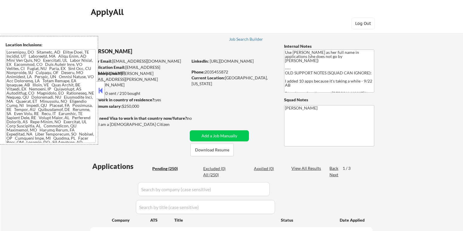
select select ""pending""
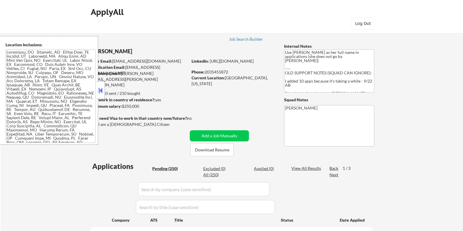
select select ""pending""
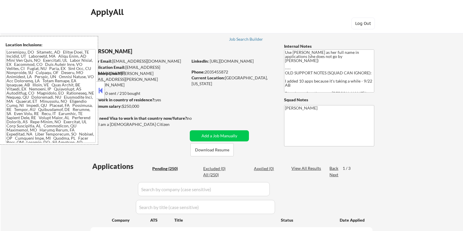
select select ""pending""
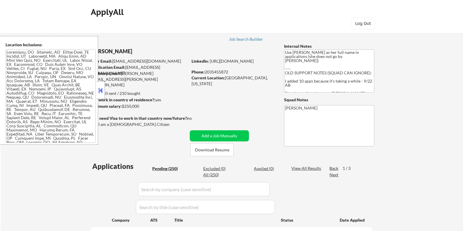
select select ""pending""
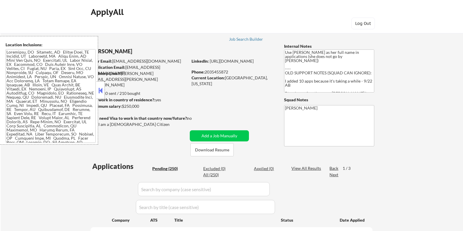
select select ""pending""
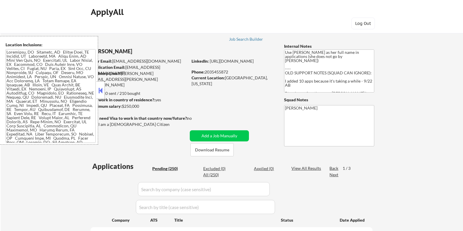
select select ""pending""
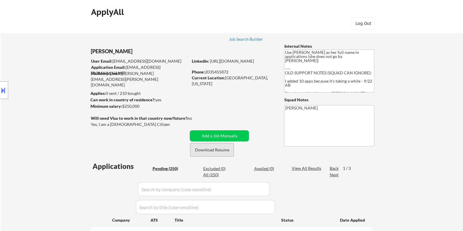
click at [211, 152] on button "Download Resume" at bounding box center [211, 149] width 43 height 13
drag, startPoint x: 234, startPoint y: 72, endPoint x: 206, endPoint y: 71, distance: 28.2
click at [206, 71] on div "Phone: 2035455872" at bounding box center [233, 72] width 83 height 6
copy div "2035455872"
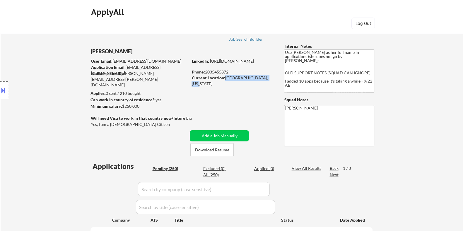
drag, startPoint x: 225, startPoint y: 79, endPoint x: 265, endPoint y: 79, distance: 40.4
click at [265, 79] on div "Current Location: Fairfield, Connecticut" at bounding box center [233, 80] width 83 height 11
copy div "[GEOGRAPHIC_DATA], [US_STATE]"
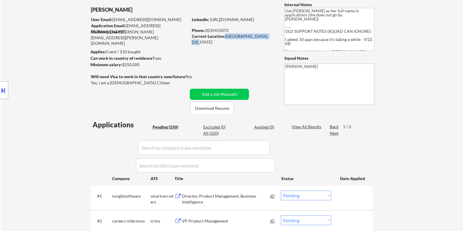
scroll to position [36, 0]
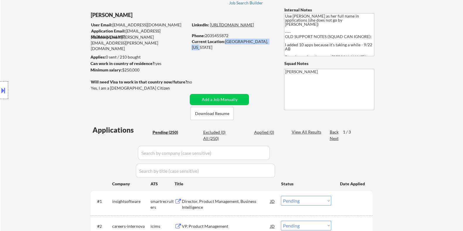
click at [234, 27] on link "[URL][DOMAIN_NAME]" at bounding box center [232, 24] width 44 height 5
drag, startPoint x: 269, startPoint y: 29, endPoint x: 192, endPoint y: 30, distance: 77.1
click at [192, 28] on div "LinkedIn: https://www.linkedin.com/in/cquinnsmith/" at bounding box center [234, 25] width 84 height 6
copy link "[URL][DOMAIN_NAME]"
click at [4, 89] on button at bounding box center [3, 91] width 6 height 10
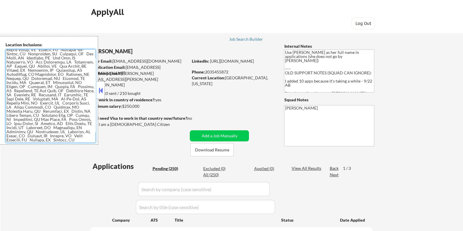
scroll to position [310, 0]
drag, startPoint x: 7, startPoint y: 53, endPoint x: 89, endPoint y: 146, distance: 123.7
click at [89, 146] on body "← Return to /applysquad Mailslurp Inbox Job Search Builder Courtney Smith User …" at bounding box center [231, 115] width 463 height 231
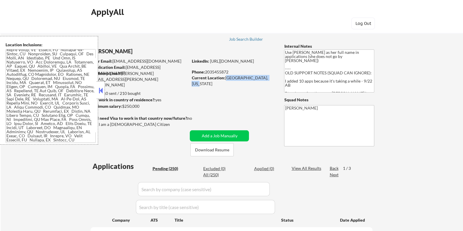
drag, startPoint x: 225, startPoint y: 75, endPoint x: 267, endPoint y: 77, distance: 42.2
click at [267, 77] on div "Current Location: Fairfield, Connecticut" at bounding box center [233, 80] width 83 height 11
copy div "[GEOGRAPHIC_DATA], [US_STATE]"
click at [101, 88] on button at bounding box center [101, 90] width 6 height 9
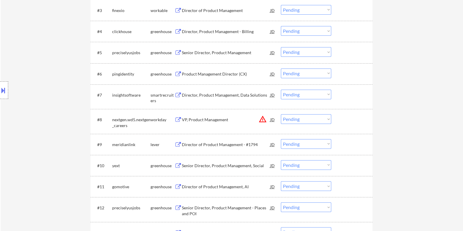
scroll to position [293, 0]
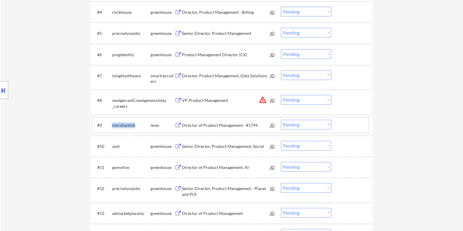
drag, startPoint x: 137, startPoint y: 122, endPoint x: 113, endPoint y: 125, distance: 24.1
click at [111, 124] on div "#9 meridianlink lever Director of Product Management - #1794 JD Choose an optio…" at bounding box center [230, 125] width 277 height 16
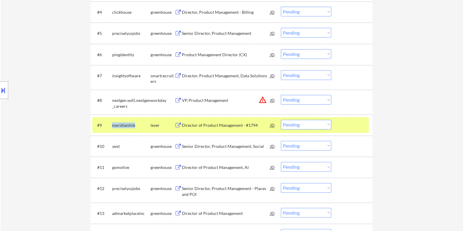
copy div "meridianlink"
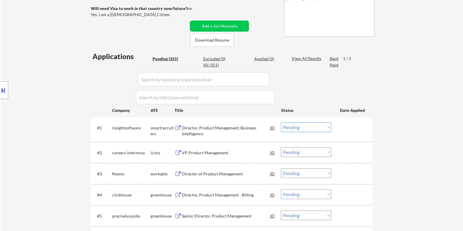
scroll to position [110, 0]
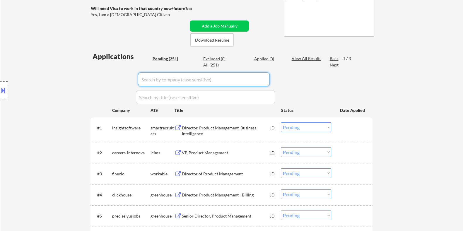
click at [149, 78] on input "input" at bounding box center [204, 79] width 132 height 14
paste input "meridianlink"
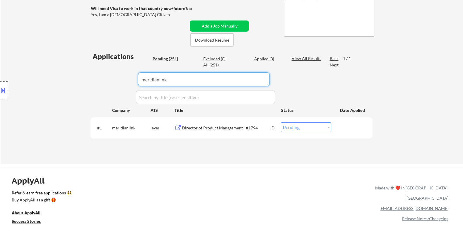
type input "meridianlink"
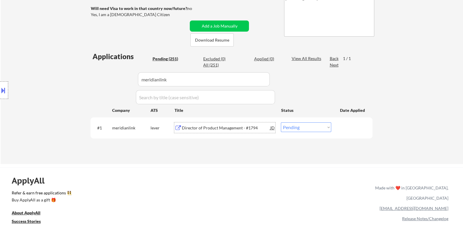
click at [213, 128] on div "Director of Product Management - #1794" at bounding box center [226, 128] width 88 height 6
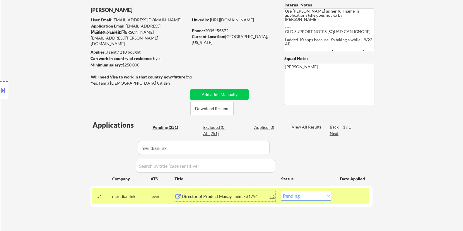
scroll to position [36, 0]
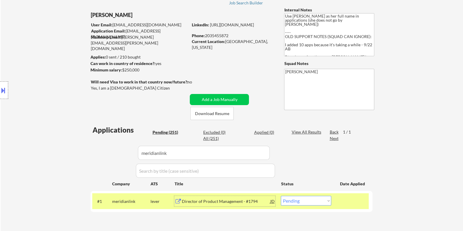
click at [306, 204] on select "Choose an option... Pending Applied Excluded (Questions) Excluded (Expired) Exc…" at bounding box center [306, 201] width 50 height 10
select select ""applied""
click at [281, 196] on select "Choose an option... Pending Applied Excluded (Questions) Excluded (Expired) Exc…" at bounding box center [306, 201] width 50 height 10
drag, startPoint x: 182, startPoint y: 152, endPoint x: 105, endPoint y: 151, distance: 76.8
click at [105, 151] on div "Applications Pending (251) Excluded (0) Applied (0) All (251) View All Results …" at bounding box center [232, 175] width 282 height 101
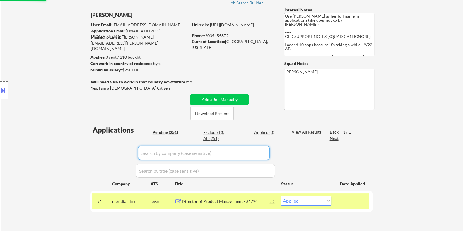
select select ""pending""
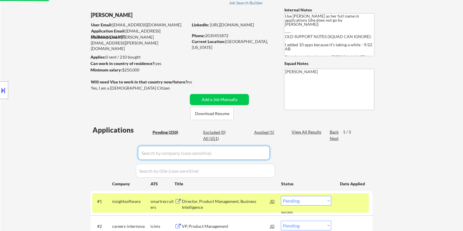
select select ""pending""
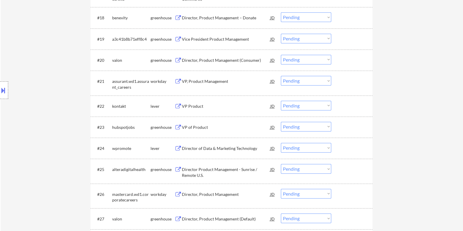
scroll to position [586, 0]
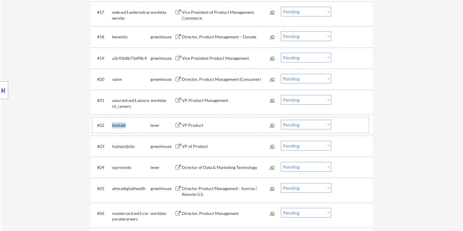
drag, startPoint x: 130, startPoint y: 123, endPoint x: 111, endPoint y: 124, distance: 18.2
click at [111, 124] on div "#22 kontakt lever VP Product JD Choose an option... Pending Applied Excluded (Q…" at bounding box center [230, 125] width 277 height 16
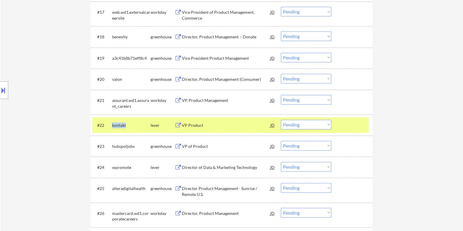
copy div "kontakt"
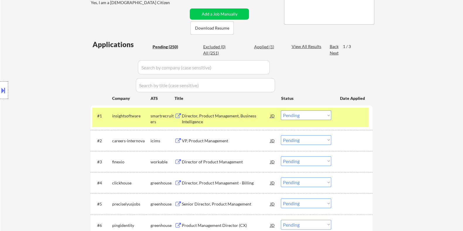
scroll to position [110, 0]
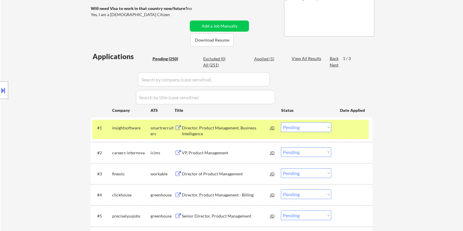
click at [165, 81] on input "input" at bounding box center [204, 79] width 132 height 14
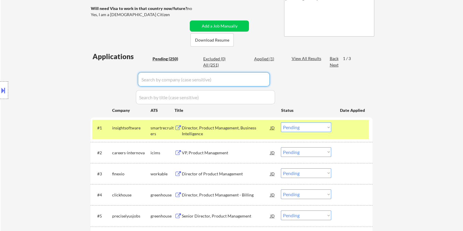
paste input "kontakt"
type input "kontakt"
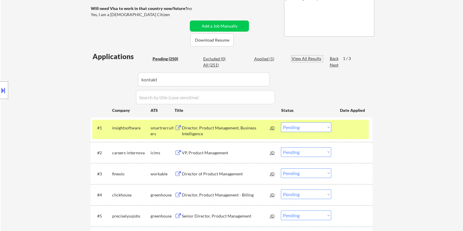
click at [303, 58] on div "View All Results" at bounding box center [307, 59] width 31 height 6
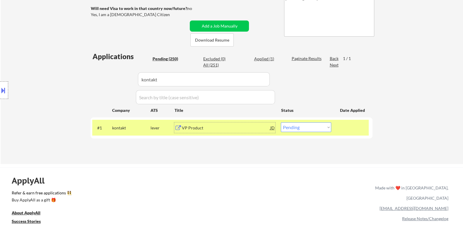
click at [218, 130] on div "VP Product" at bounding box center [226, 128] width 88 height 6
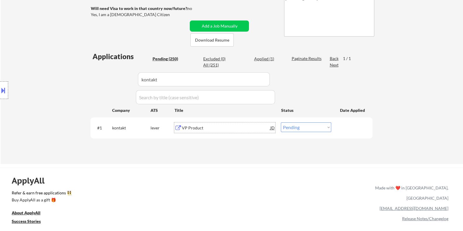
click at [264, 58] on div "Applied (1)" at bounding box center [268, 59] width 29 height 6
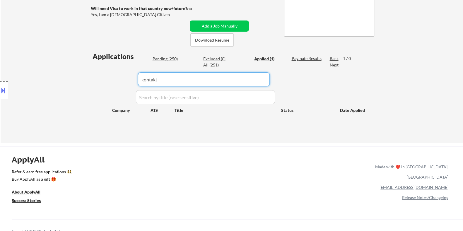
drag, startPoint x: 183, startPoint y: 82, endPoint x: 133, endPoint y: 83, distance: 50.1
click at [133, 83] on div "Applications Pending (250) Excluded (0) Applied (1) All (251) Paginate Results …" at bounding box center [232, 92] width 282 height 80
select select ""applied""
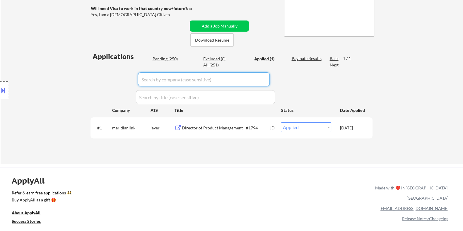
click at [214, 129] on div "Director of Product Management - #1794" at bounding box center [226, 128] width 88 height 6
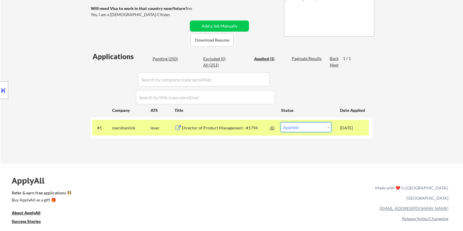
click at [307, 130] on select "Choose an option... Pending Applied Excluded (Questions) Excluded (Expired) Exc…" at bounding box center [306, 127] width 50 height 10
click at [281, 122] on select "Choose an option... Pending Applied Excluded (Questions) Excluded (Expired) Exc…" at bounding box center [306, 127] width 50 height 10
click at [293, 128] on select "Choose an option... Pending Applied Excluded (Questions) Excluded (Expired) Exc…" at bounding box center [306, 127] width 50 height 10
click at [170, 58] on div "Pending (250)" at bounding box center [166, 59] width 29 height 6
select select ""pending""
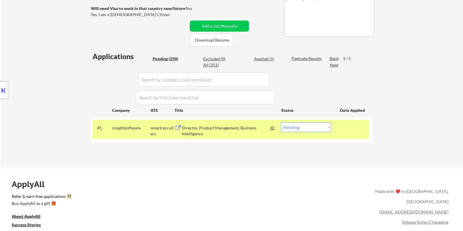
select select ""pending""
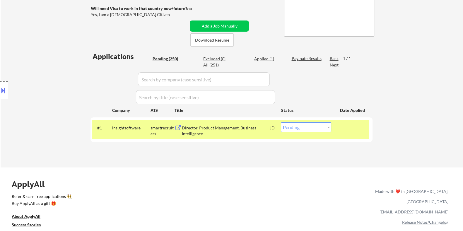
select select ""pending""
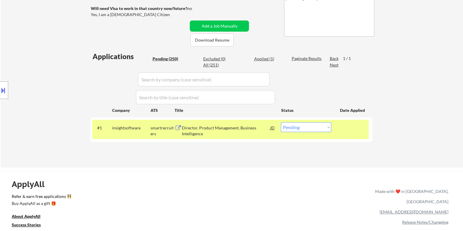
select select ""pending""
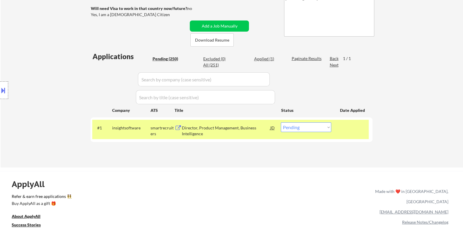
select select ""pending""
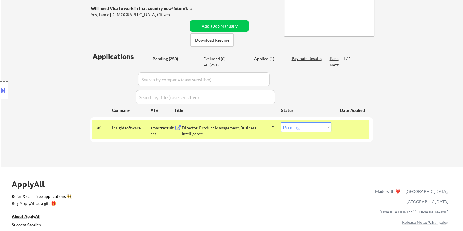
select select ""pending""
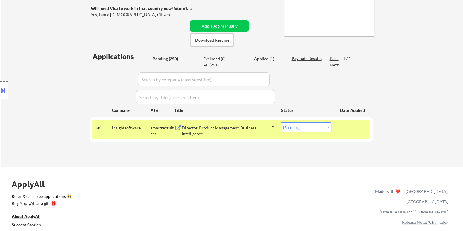
select select ""pending""
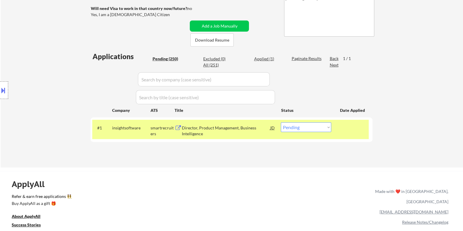
select select ""pending""
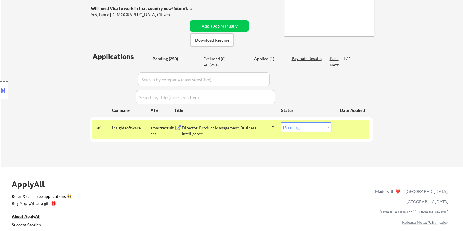
select select ""pending""
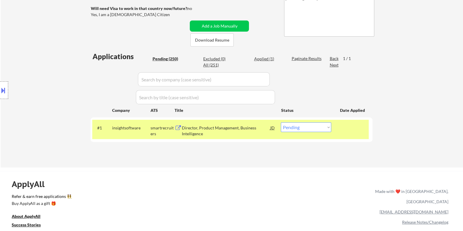
select select ""pending""
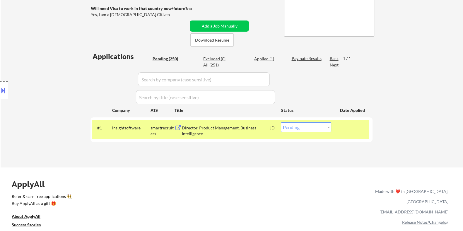
select select ""pending""
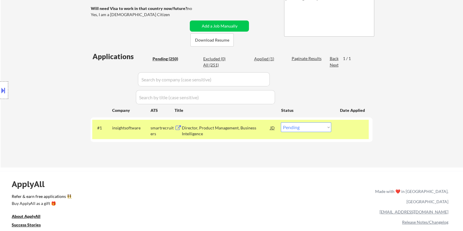
select select ""pending""
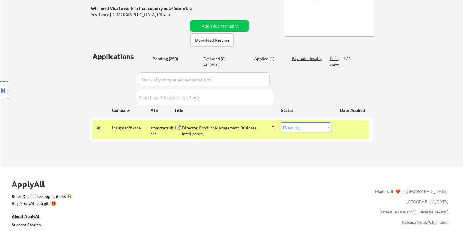
select select ""pending""
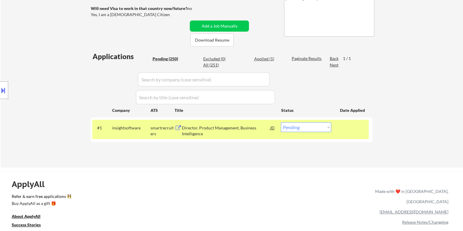
select select ""pending""
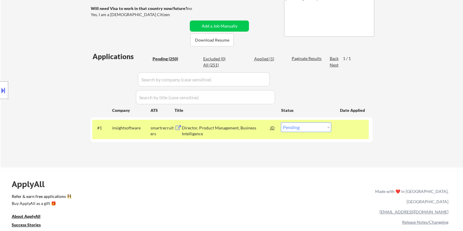
select select ""pending""
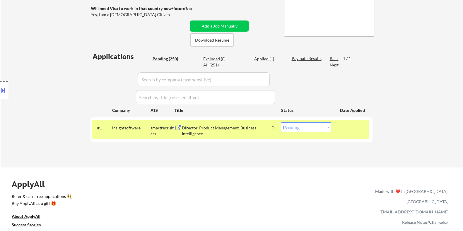
select select ""pending""
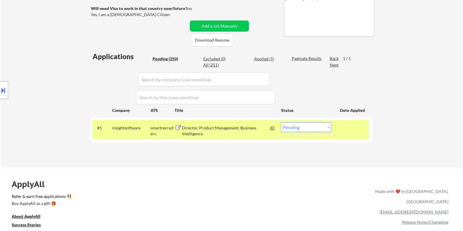
select select ""pending""
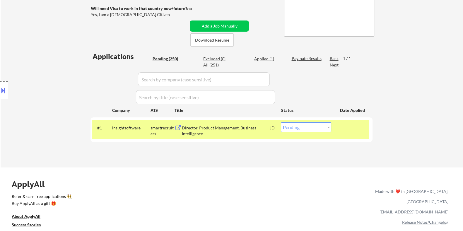
select select ""pending""
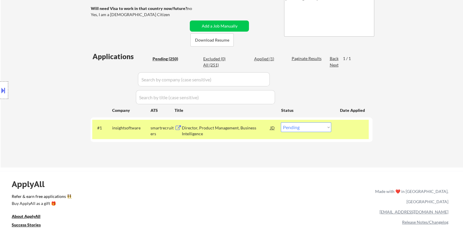
select select ""pending""
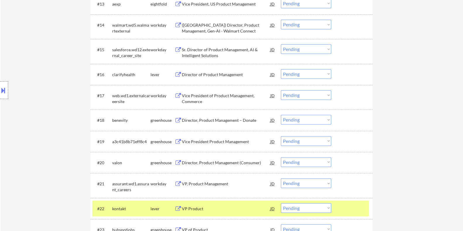
scroll to position [549, 0]
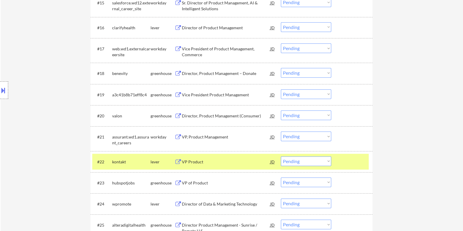
click at [312, 161] on select "Choose an option... Pending Applied Excluded (Questions) Excluded (Expired) Exc…" at bounding box center [306, 161] width 50 height 10
click at [281, 156] on select "Choose an option... Pending Applied Excluded (Questions) Excluded (Expired) Exc…" at bounding box center [306, 161] width 50 height 10
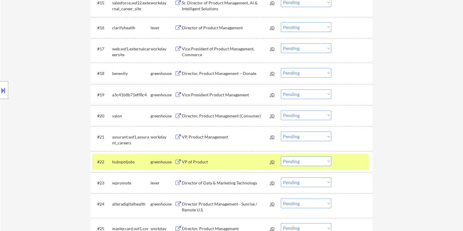
scroll to position [512, 0]
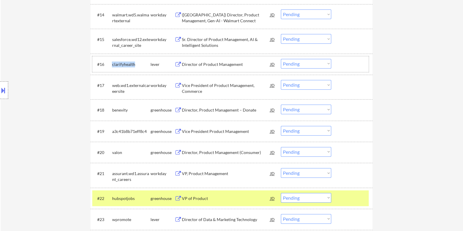
drag, startPoint x: 125, startPoint y: 62, endPoint x: 110, endPoint y: 64, distance: 15.3
click at [110, 64] on div "#16 clarifyhealth lever Director of Product Management JD Choose an option... P…" at bounding box center [230, 64] width 277 height 16
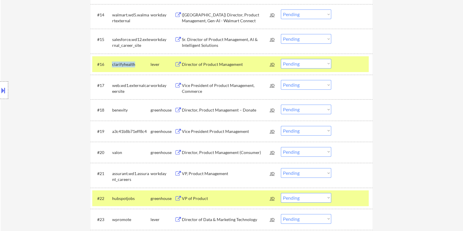
copy div "clarifyhealth"
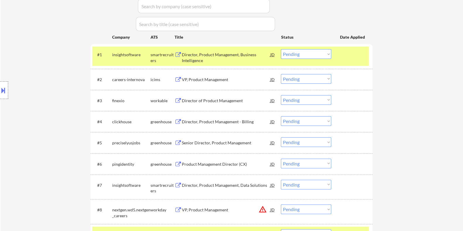
scroll to position [146, 0]
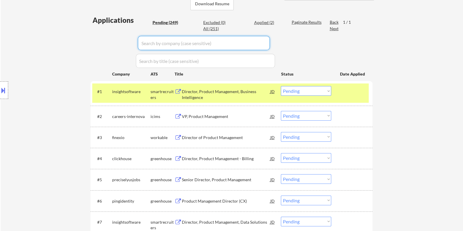
click at [163, 46] on input "input" at bounding box center [204, 43] width 132 height 14
paste input "clarifyhealth"
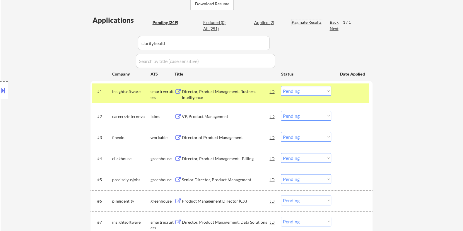
click at [299, 19] on div "Paginate Results" at bounding box center [307, 22] width 31 height 6
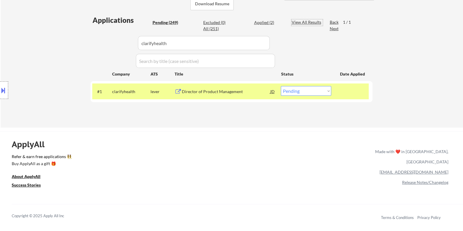
click at [202, 93] on div "Director of Product Management" at bounding box center [226, 92] width 88 height 6
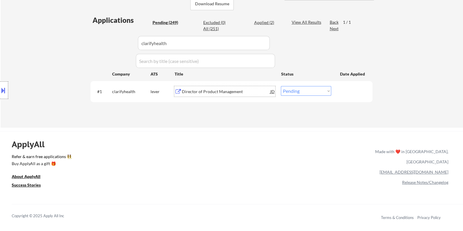
click at [313, 90] on select "Choose an option... Pending Applied Excluded (Questions) Excluded (Expired) Exc…" at bounding box center [306, 91] width 50 height 10
click at [281, 86] on select "Choose an option... Pending Applied Excluded (Questions) Excluded (Expired) Exc…" at bounding box center [306, 91] width 50 height 10
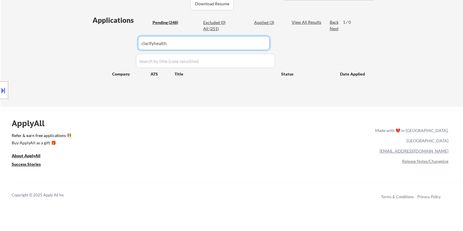
drag, startPoint x: 175, startPoint y: 46, endPoint x: 73, endPoint y: 56, distance: 102.5
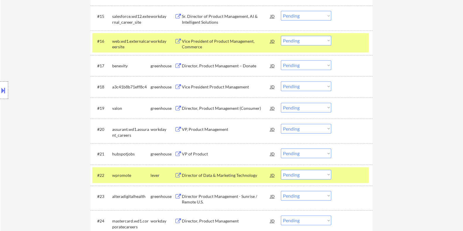
scroll to position [549, 0]
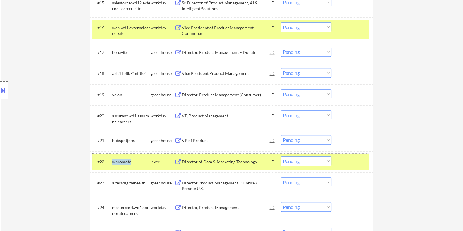
drag, startPoint x: 135, startPoint y: 161, endPoint x: 110, endPoint y: 165, distance: 25.5
click at [110, 165] on div "#22 wpromote lever Director of Data & Marketing Technology JD Choose an option.…" at bounding box center [230, 162] width 277 height 16
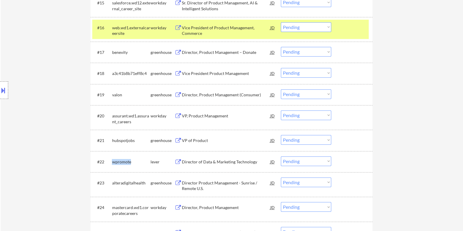
copy div "wpromote"
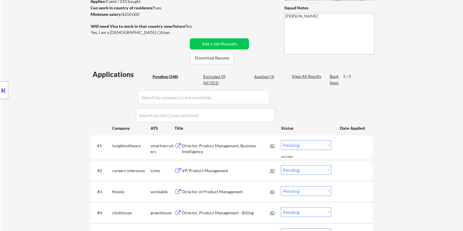
scroll to position [73, 0]
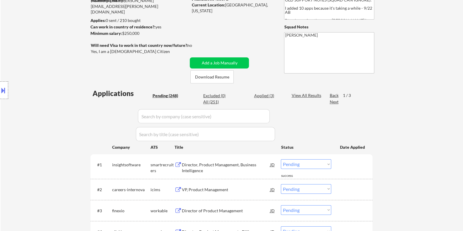
click at [163, 117] on input "input" at bounding box center [204, 116] width 132 height 14
paste input "wpromote"
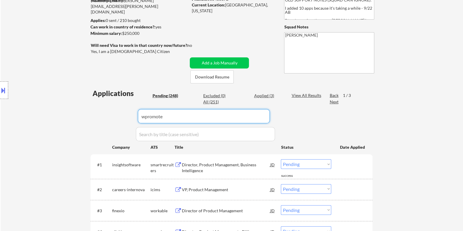
click at [306, 95] on div "View All Results" at bounding box center [307, 96] width 31 height 6
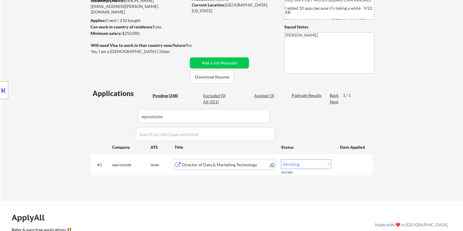
click at [211, 165] on div "Director of Data & Marketing Technology" at bounding box center [226, 165] width 88 height 6
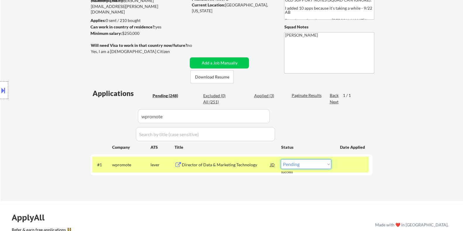
click at [322, 165] on select "Choose an option... Pending Applied Excluded (Questions) Excluded (Expired) Exc…" at bounding box center [306, 164] width 50 height 10
click at [281, 159] on select "Choose an option... Pending Applied Excluded (Questions) Excluded (Expired) Exc…" at bounding box center [306, 164] width 50 height 10
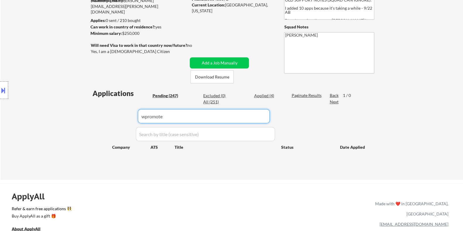
drag, startPoint x: 175, startPoint y: 118, endPoint x: 100, endPoint y: 111, distance: 75.3
click at [106, 118] on div "Applications Pending (247) Excluded (0) Applied (4) All (251) Paginate Results …" at bounding box center [232, 128] width 282 height 80
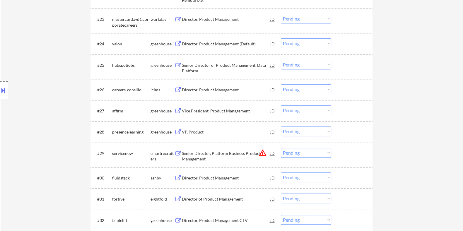
scroll to position [842, 0]
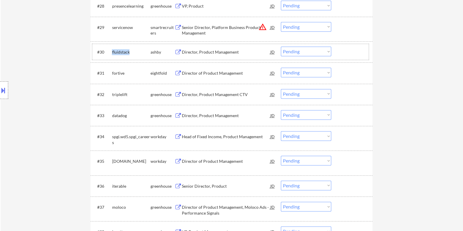
drag, startPoint x: 132, startPoint y: 51, endPoint x: 112, endPoint y: 50, distance: 19.9
click at [112, 50] on div "fluidstack" at bounding box center [131, 52] width 38 height 6
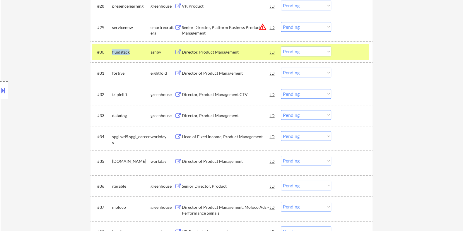
copy div "fluidstack"
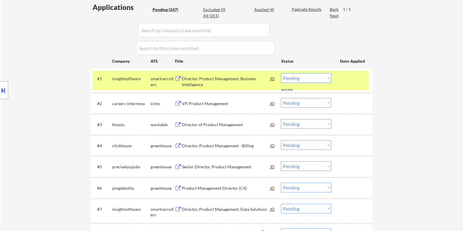
scroll to position [146, 0]
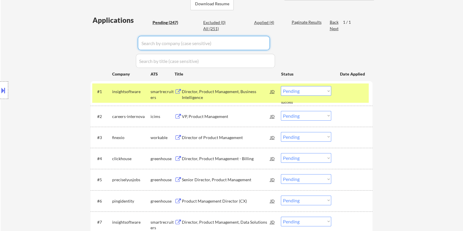
click at [170, 43] on input "input" at bounding box center [204, 43] width 132 height 14
paste input "fluidstack"
click at [297, 20] on div "Paginate Results" at bounding box center [307, 22] width 31 height 6
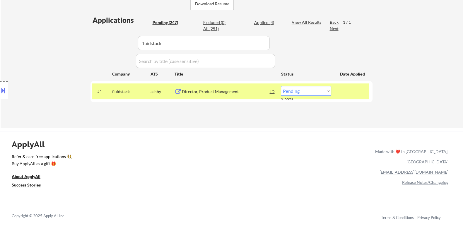
click at [196, 89] on div "Director, Product Management" at bounding box center [226, 92] width 88 height 6
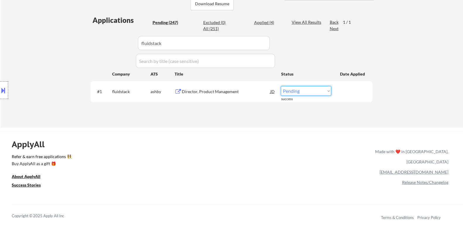
click at [304, 90] on select "Choose an option... Pending Applied Excluded (Questions) Excluded (Expired) Exc…" at bounding box center [306, 91] width 50 height 10
click at [281, 86] on select "Choose an option... Pending Applied Excluded (Questions) Excluded (Expired) Exc…" at bounding box center [306, 91] width 50 height 10
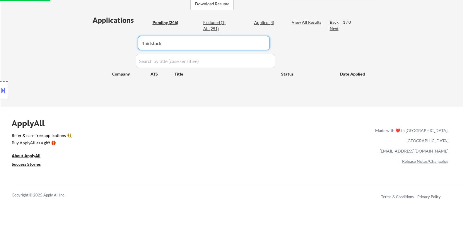
drag, startPoint x: 172, startPoint y: 45, endPoint x: 114, endPoint y: 45, distance: 58.0
click at [114, 45] on div "Applications Pending (246) Excluded (1) Applied (4) All (251) View All Results …" at bounding box center [232, 55] width 282 height 80
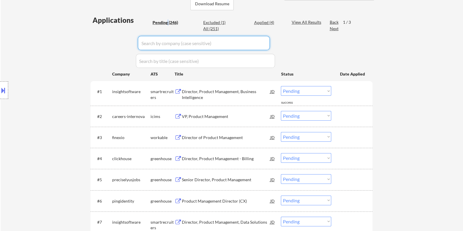
click at [168, 21] on div "Pending (246)" at bounding box center [166, 23] width 29 height 6
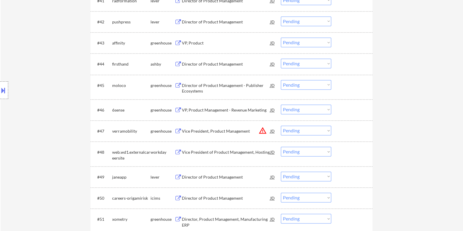
scroll to position [1135, 0]
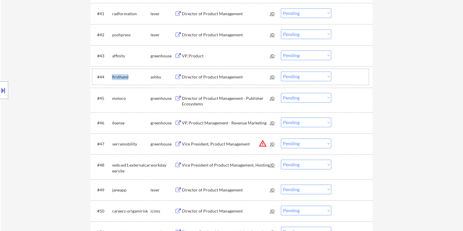
drag, startPoint x: 129, startPoint y: 76, endPoint x: 112, endPoint y: 75, distance: 16.7
click at [112, 75] on div "firsthand" at bounding box center [131, 77] width 38 height 6
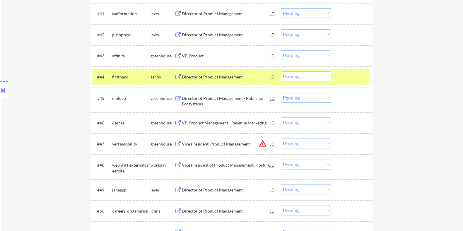
click at [205, 72] on div "Director of Product Management" at bounding box center [226, 76] width 88 height 11
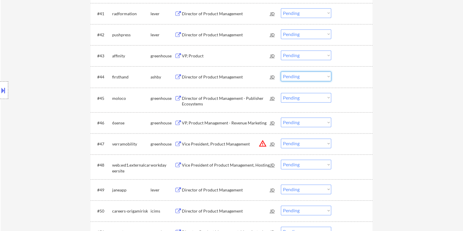
click at [325, 76] on select "Choose an option... Pending Applied Excluded (Questions) Excluded (Expired) Exc…" at bounding box center [306, 76] width 50 height 10
click at [281, 71] on select "Choose an option... Pending Applied Excluded (Questions) Excluded (Expired) Exc…" at bounding box center [306, 76] width 50 height 10
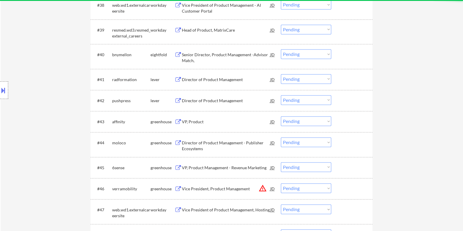
scroll to position [1062, 0]
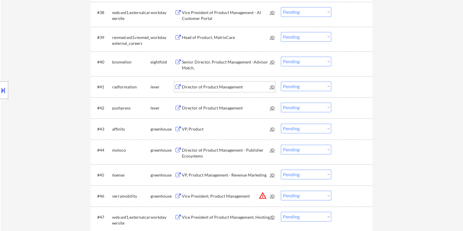
click at [197, 84] on div "Director of Product Management" at bounding box center [226, 87] width 88 height 6
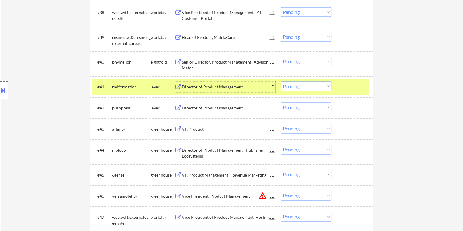
click at [316, 88] on select "Choose an option... Pending Applied Excluded (Questions) Excluded (Expired) Exc…" at bounding box center [306, 86] width 50 height 10
click at [281, 81] on select "Choose an option... Pending Applied Excluded (Questions) Excluded (Expired) Exc…" at bounding box center [306, 86] width 50 height 10
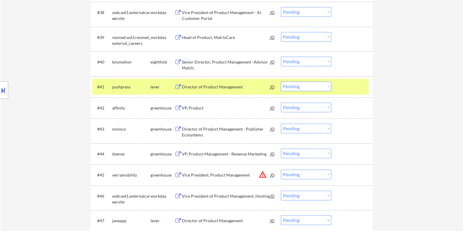
click at [198, 87] on div "Director of Product Management" at bounding box center [226, 87] width 88 height 6
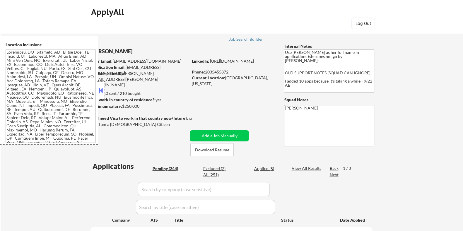
select select ""pending""
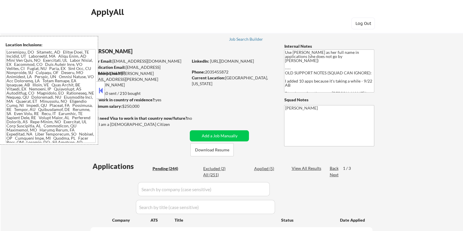
select select ""pending""
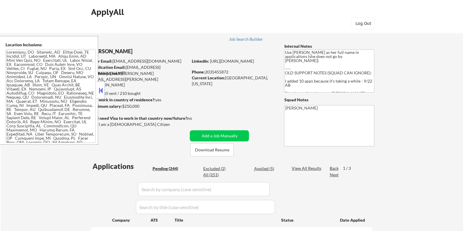
select select ""pending""
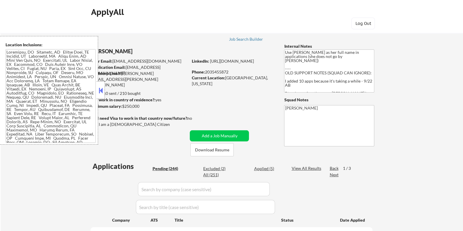
select select ""pending""
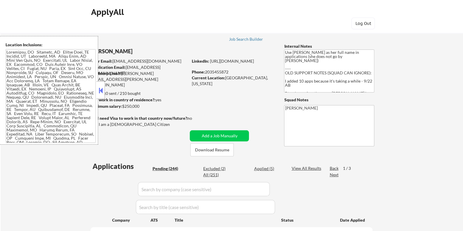
select select ""pending""
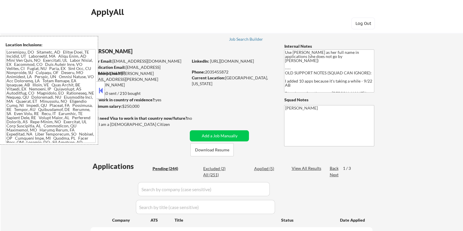
select select ""pending""
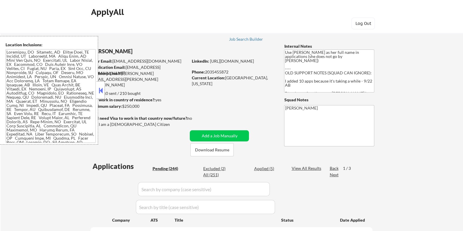
select select ""pending""
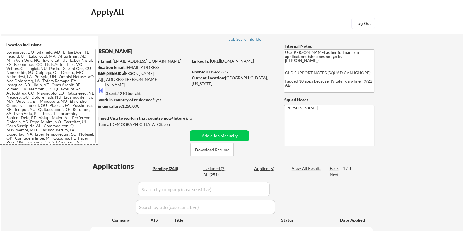
select select ""pending""
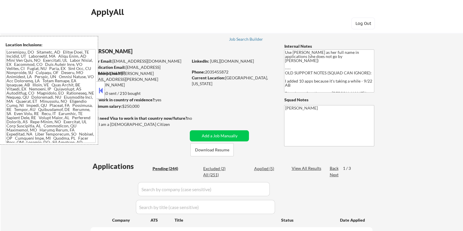
select select ""pending""
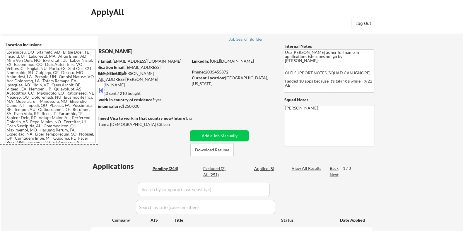
select select ""pending""
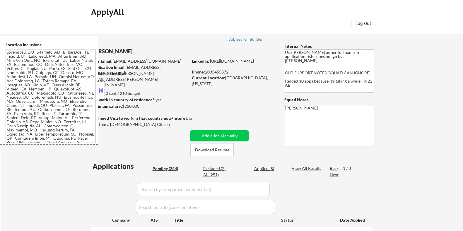
select select ""pending""
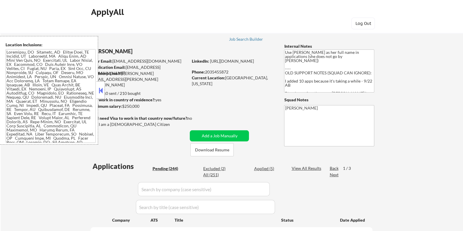
select select ""pending""
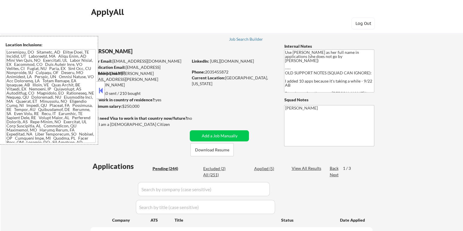
select select ""pending""
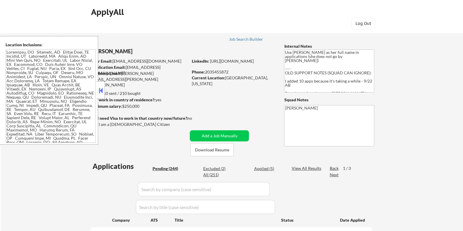
select select ""pending""
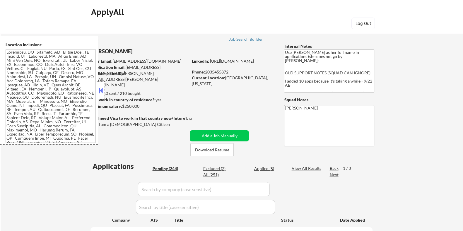
select select ""pending""
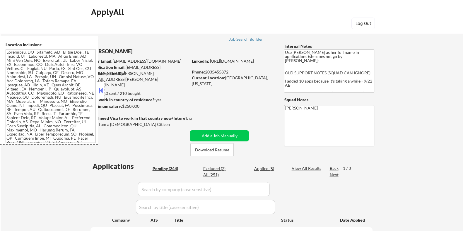
select select ""pending""
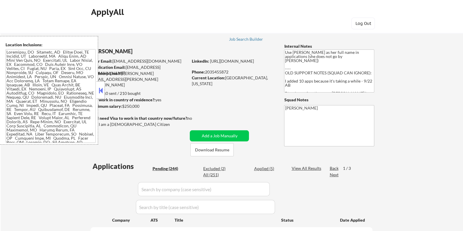
select select ""pending""
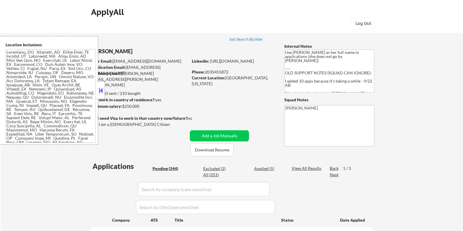
select select ""pending""
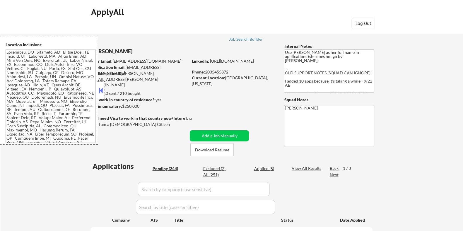
select select ""pending""
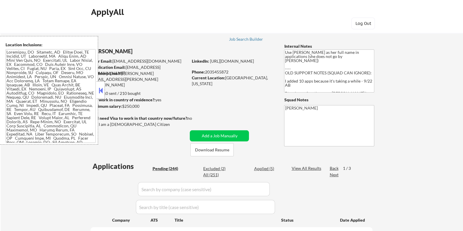
select select ""pending""
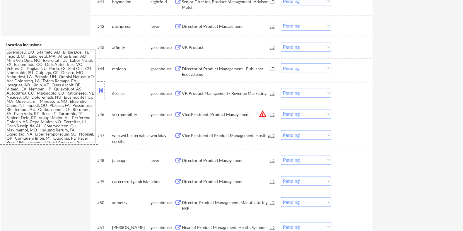
scroll to position [1098, 0]
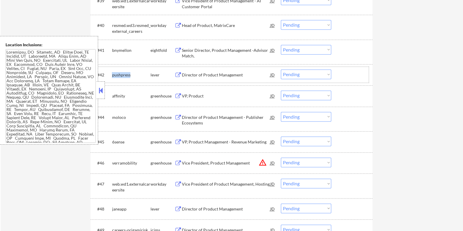
drag, startPoint x: 131, startPoint y: 75, endPoint x: 112, endPoint y: 75, distance: 18.8
click at [112, 75] on div "pushpress" at bounding box center [131, 75] width 38 height 6
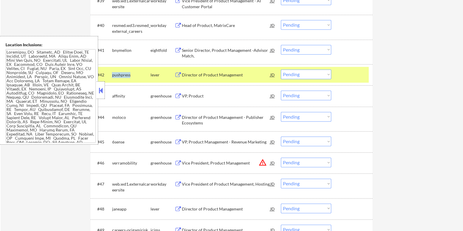
copy div "pushpress"
click at [199, 74] on div "Director of Product Management" at bounding box center [226, 75] width 88 height 6
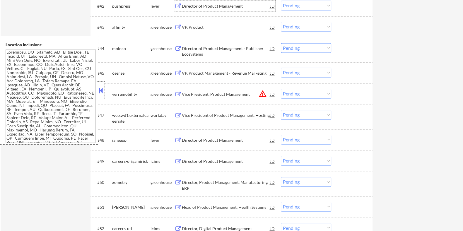
scroll to position [1172, 0]
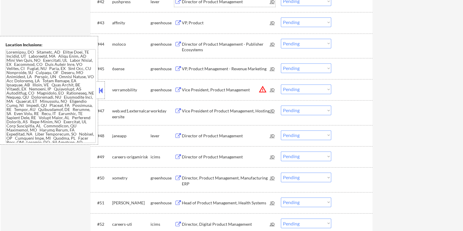
click at [187, 136] on div "Director of Product Management" at bounding box center [226, 136] width 88 height 6
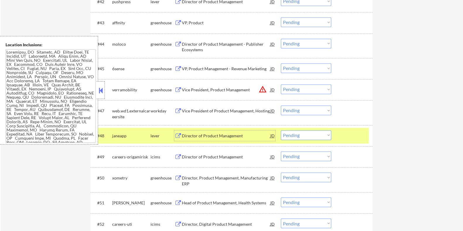
click at [299, 134] on select "Choose an option... Pending Applied Excluded (Questions) Excluded (Expired) Exc…" at bounding box center [306, 135] width 50 height 10
click at [281, 130] on select "Choose an option... Pending Applied Excluded (Questions) Excluded (Expired) Exc…" at bounding box center [306, 135] width 50 height 10
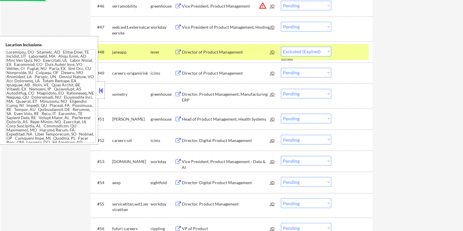
select select ""pending""
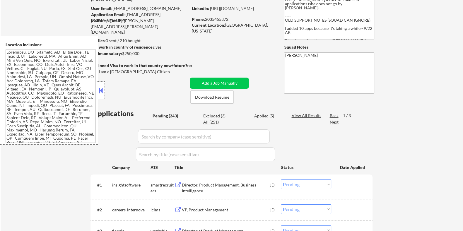
scroll to position [0, 0]
